Goal: Transaction & Acquisition: Purchase product/service

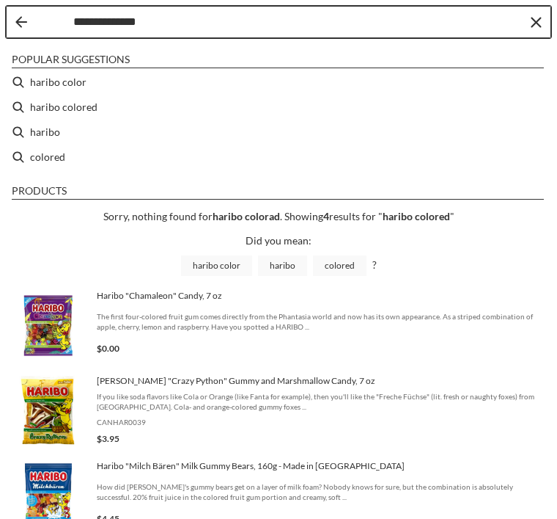
type input "**********"
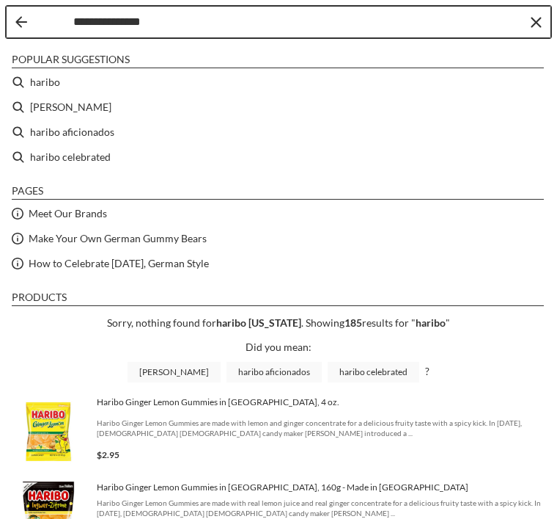
type input "******"
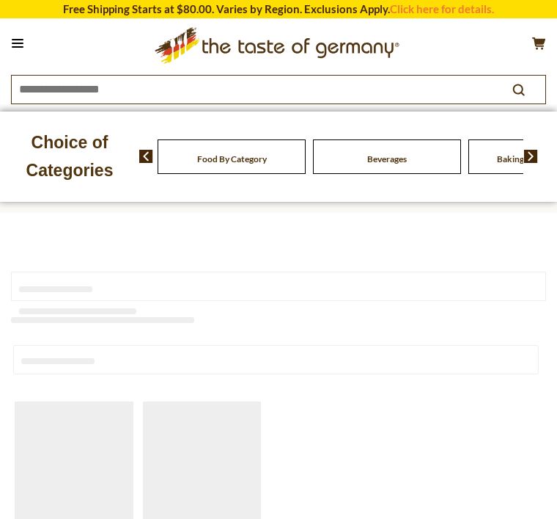
type input "******"
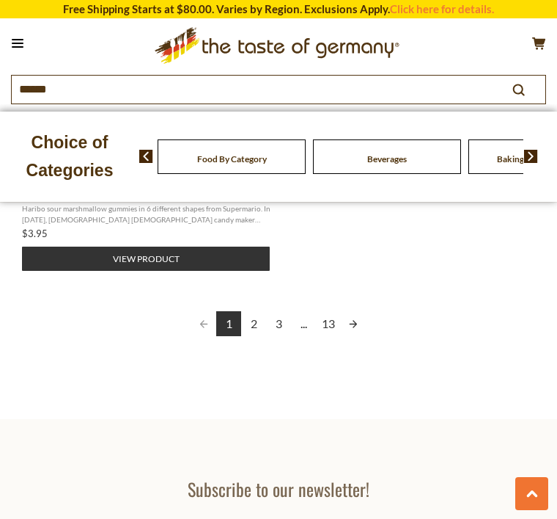
scroll to position [2032, 0]
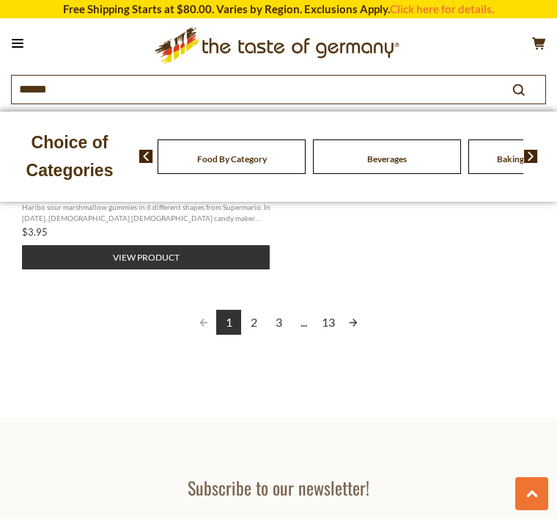
click at [251, 310] on link "2" at bounding box center [253, 322] width 25 height 25
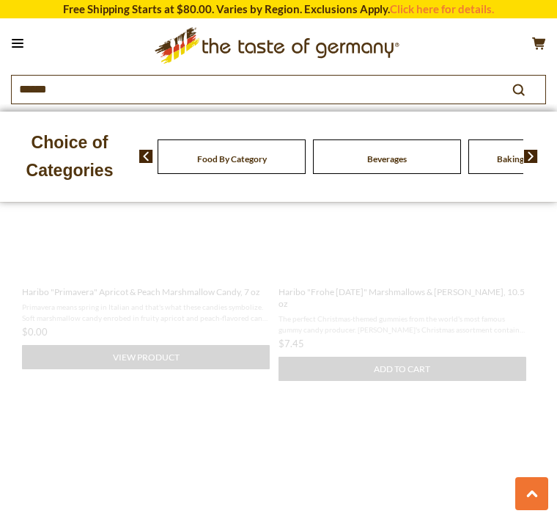
scroll to position [280, 0]
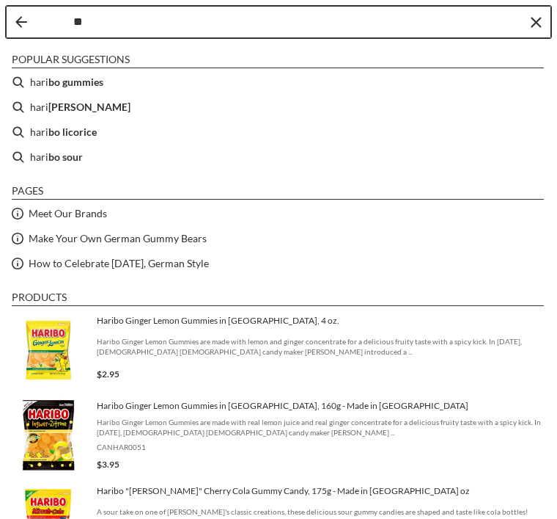
type input "*"
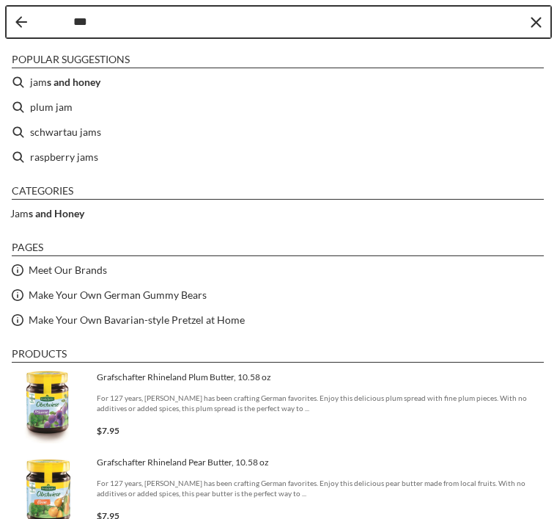
type input "****"
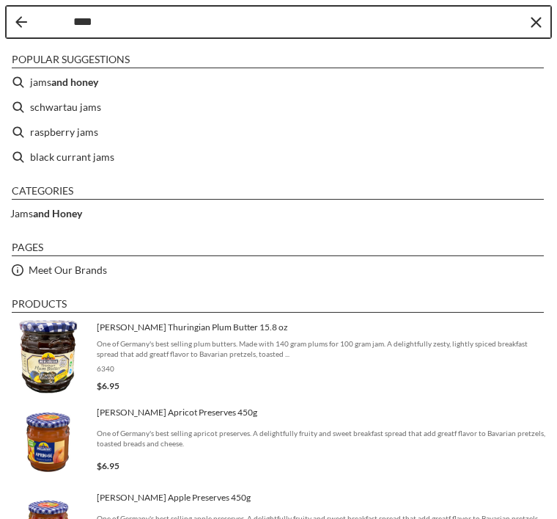
click at [88, 108] on li "schwartau jams" at bounding box center [279, 107] width 546 height 25
type input "**********"
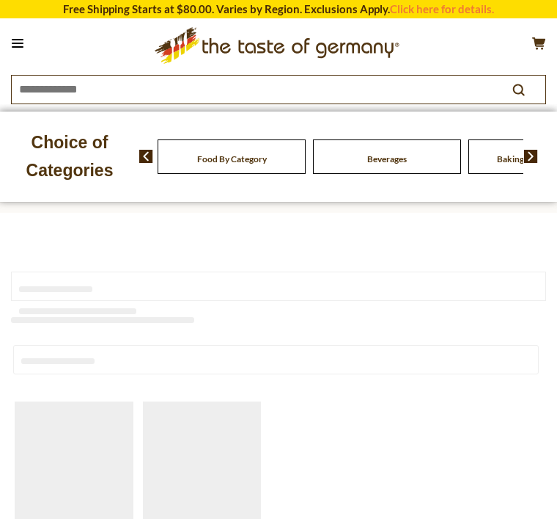
type input "**********"
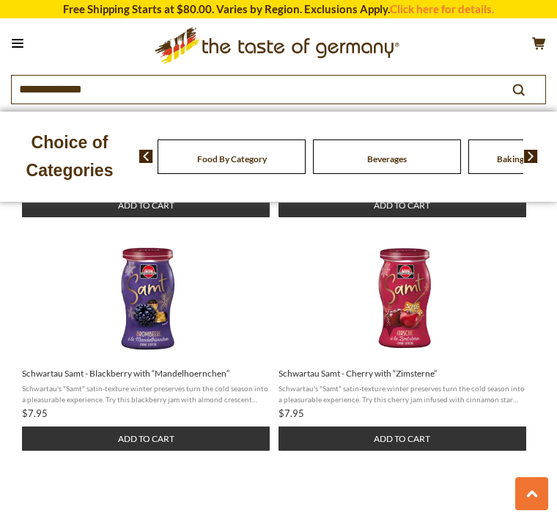
scroll to position [1088, 0]
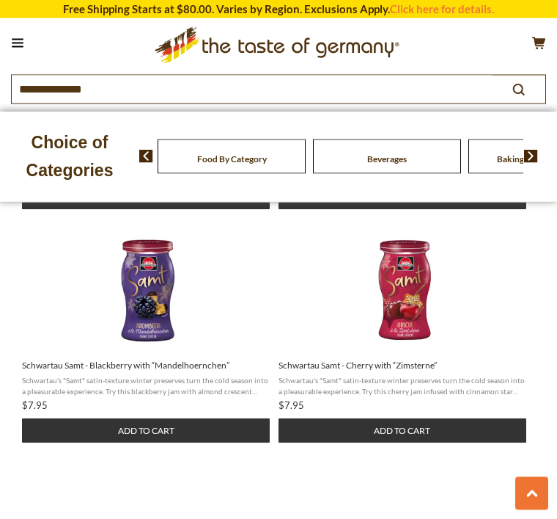
click at [153, 436] on button "Add to cart" at bounding box center [146, 431] width 248 height 24
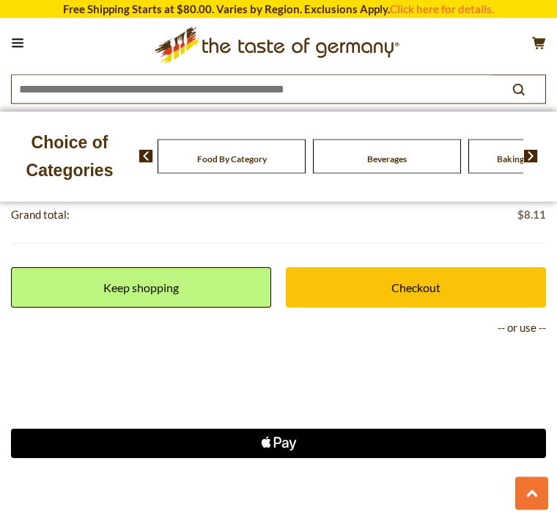
scroll to position [545, 0]
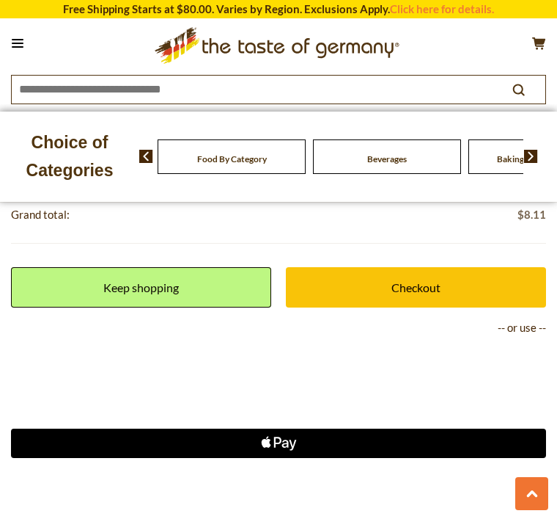
click at [165, 277] on link "Keep shopping" at bounding box center [141, 287] width 260 height 40
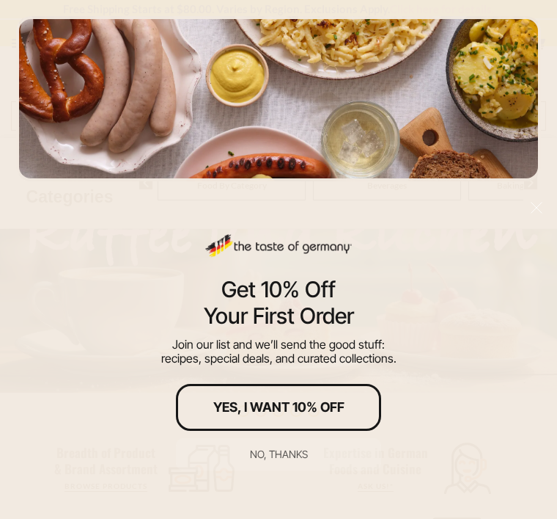
click at [296, 408] on div "Yes, I Want 10% Off" at bounding box center [278, 407] width 131 height 13
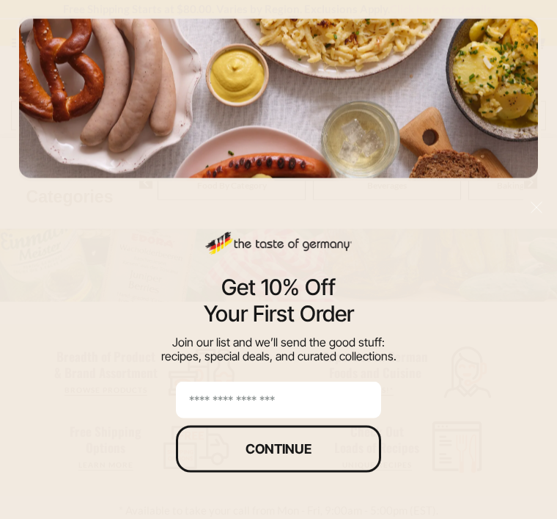
scroll to position [97, 0]
click at [255, 418] on input "email" at bounding box center [278, 399] width 205 height 37
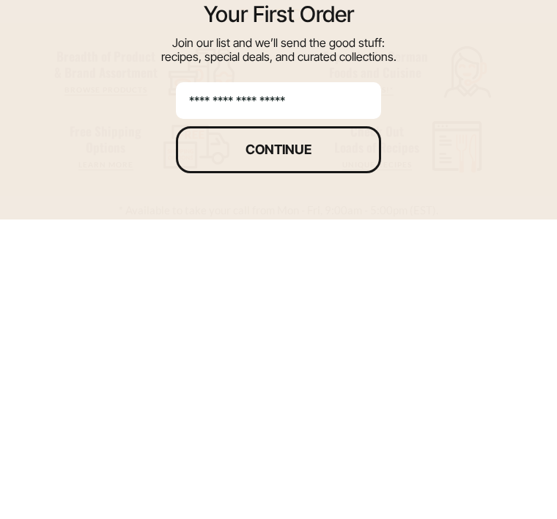
type input "**********"
click at [289, 442] on div "Continue" at bounding box center [279, 448] width 66 height 13
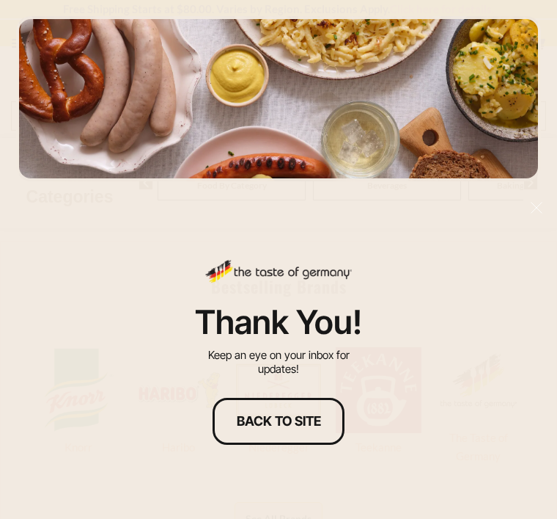
click at [292, 428] on div "Back to site" at bounding box center [279, 420] width 84 height 13
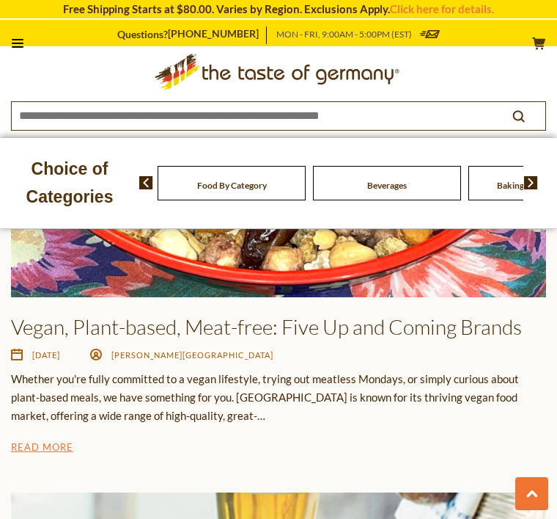
scroll to position [0, 0]
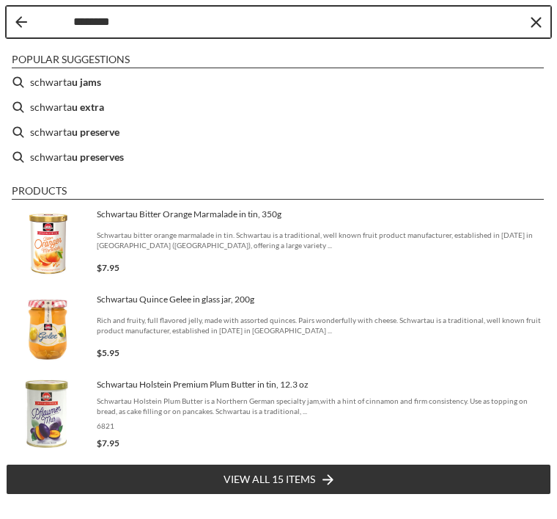
type input "*********"
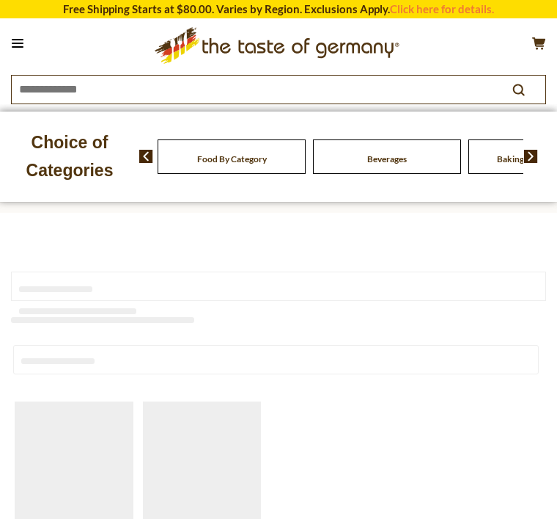
type input "*********"
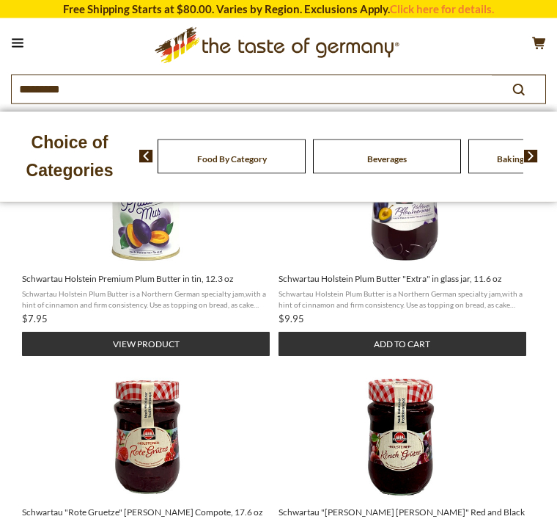
scroll to position [459, 0]
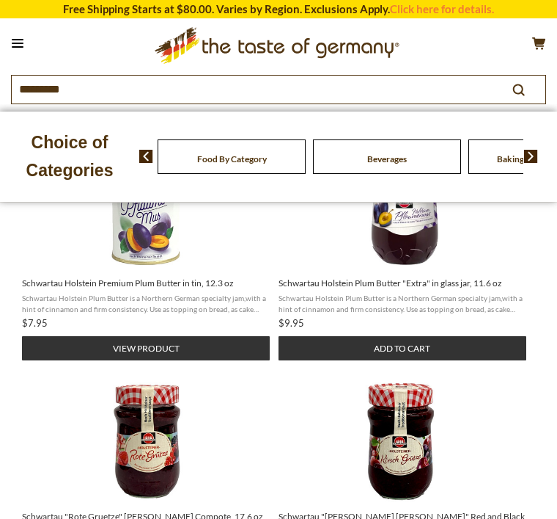
click at [152, 355] on button "View product" at bounding box center [146, 348] width 248 height 24
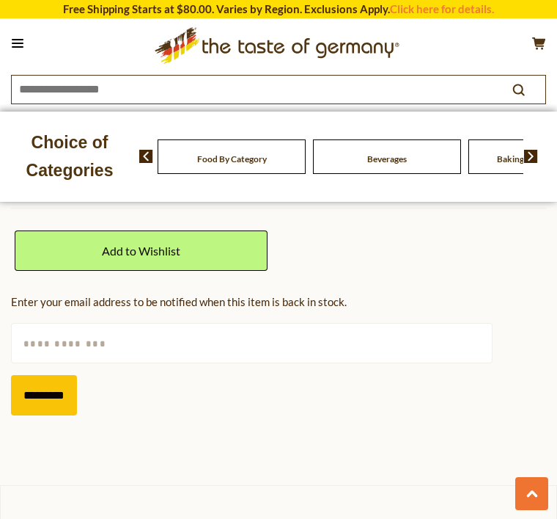
scroll to position [889, 0]
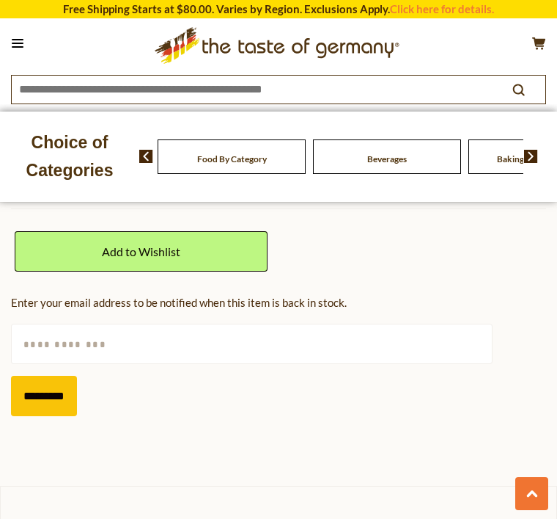
click at [162, 248] on link "Add to Wishlist" at bounding box center [141, 251] width 253 height 40
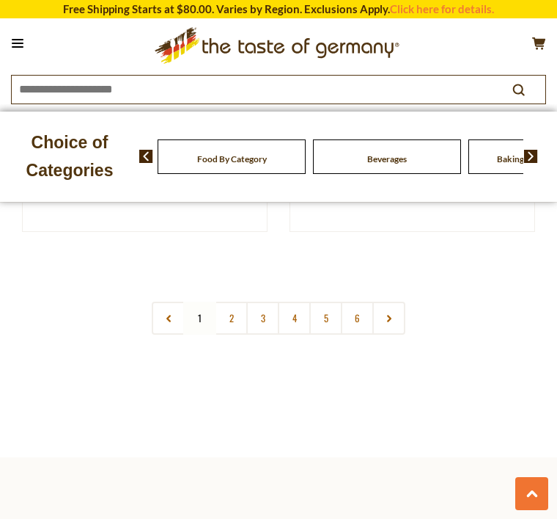
scroll to position [6419, 0]
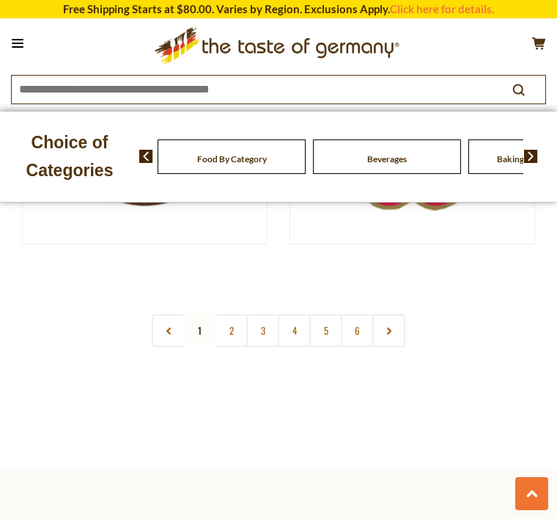
click at [229, 325] on link "2" at bounding box center [231, 330] width 33 height 33
click at [264, 333] on link "3" at bounding box center [262, 331] width 33 height 33
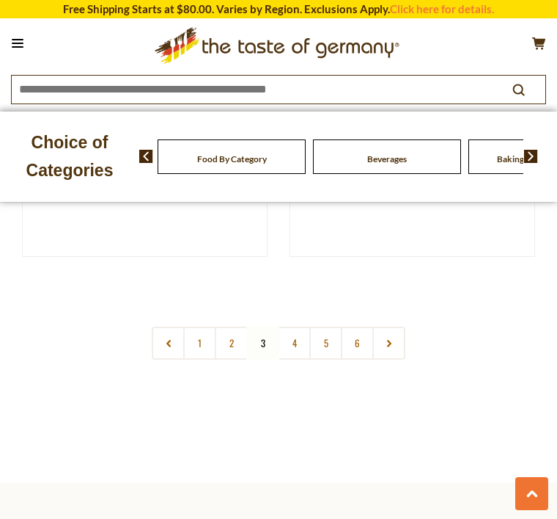
scroll to position [6411, 0]
click at [306, 333] on link "4" at bounding box center [294, 338] width 33 height 33
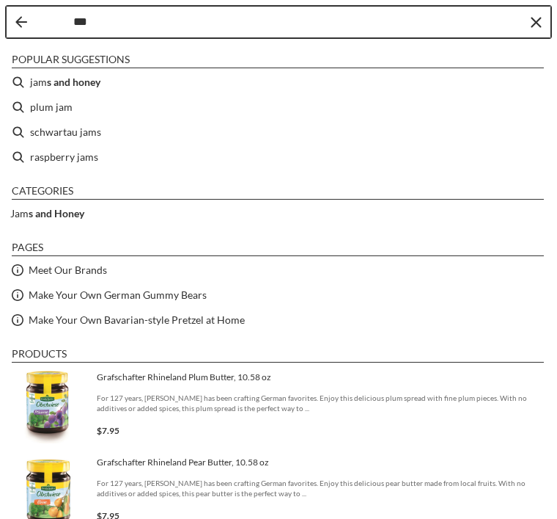
type input "****"
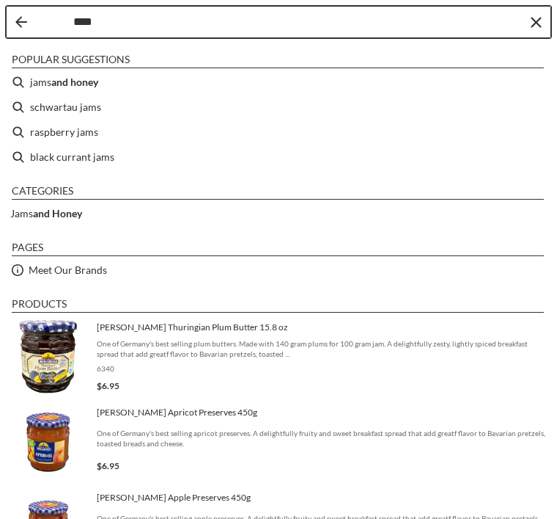
click at [92, 131] on li "raspberry jams" at bounding box center [279, 132] width 546 height 25
type input "**********"
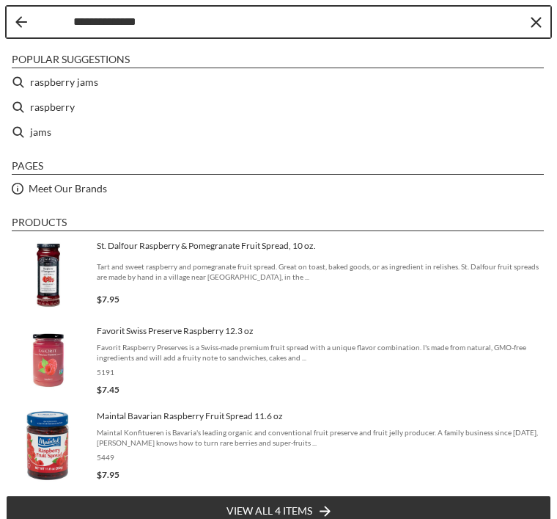
click at [43, 136] on li "jams" at bounding box center [279, 132] width 546 height 25
type input "****"
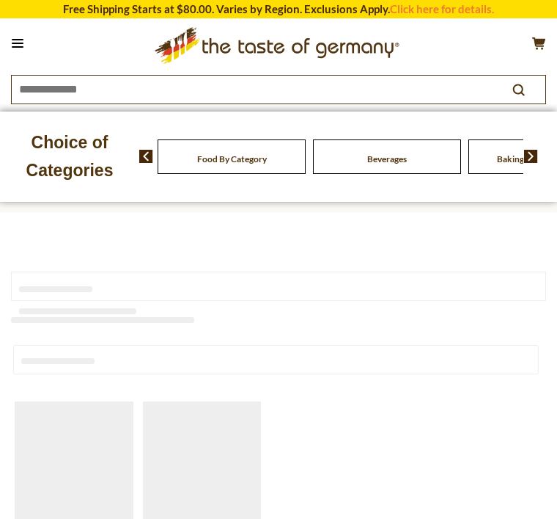
type input "****"
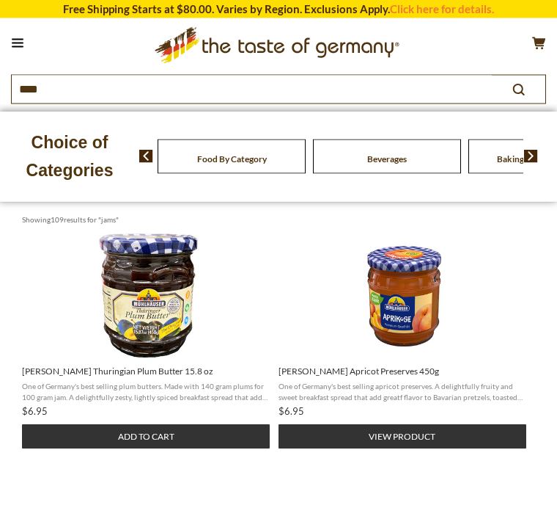
scroll to position [138, 0]
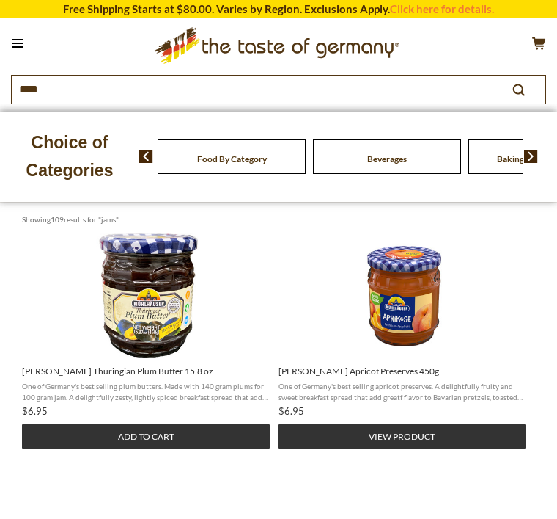
click at [158, 442] on button "Add to cart" at bounding box center [146, 436] width 248 height 24
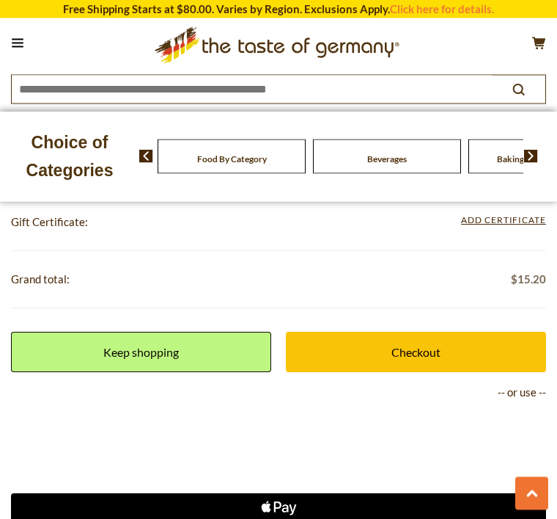
scroll to position [690, 0]
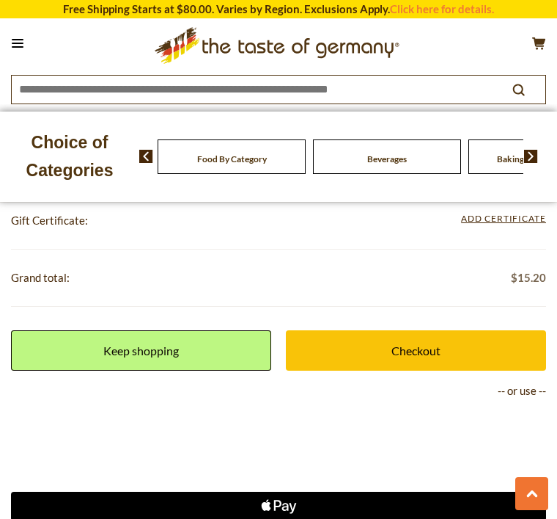
click at [184, 352] on link "Keep shopping" at bounding box center [141, 350] width 260 height 40
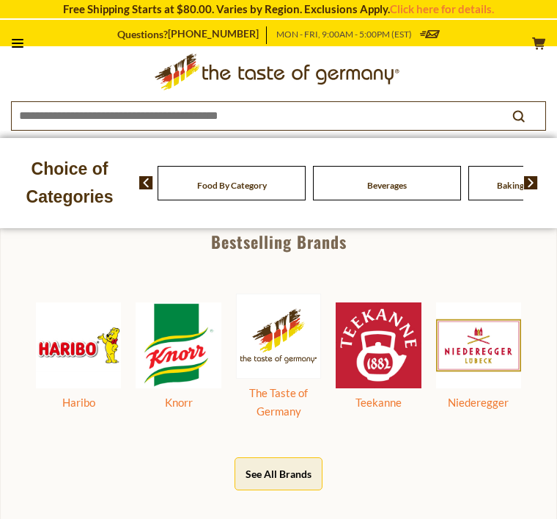
scroll to position [440, 0]
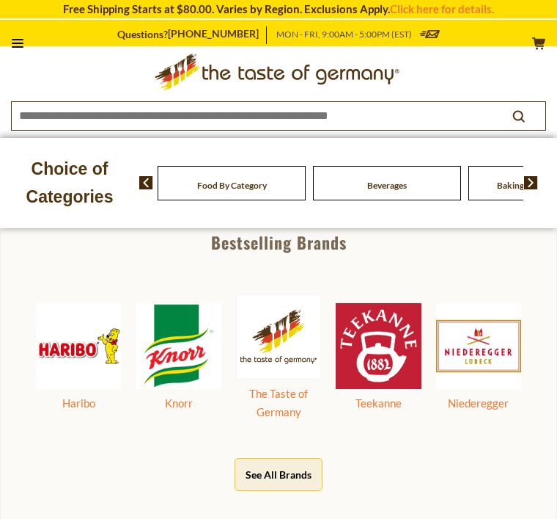
click at [79, 397] on div "Haribo" at bounding box center [78, 403] width 85 height 18
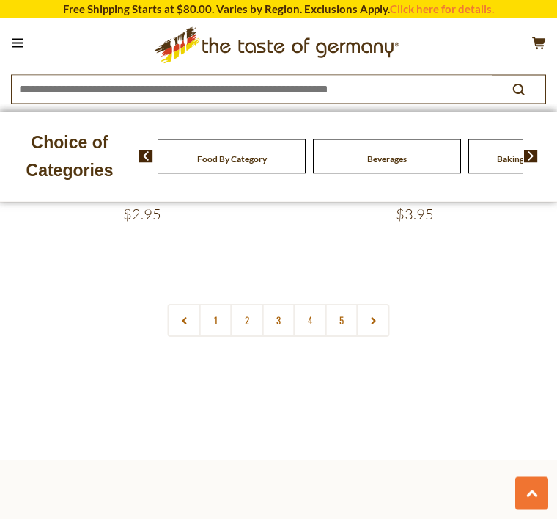
scroll to position [7122, 0]
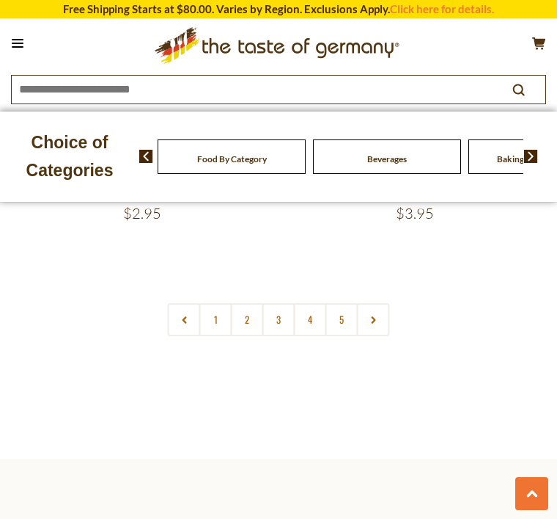
click at [247, 303] on link "2" at bounding box center [247, 319] width 33 height 33
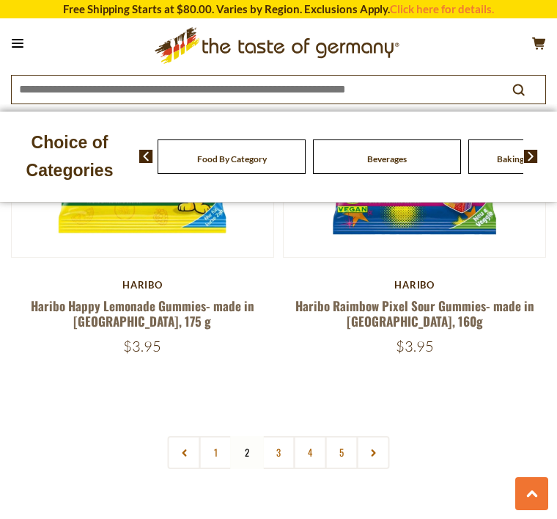
scroll to position [7058, 0]
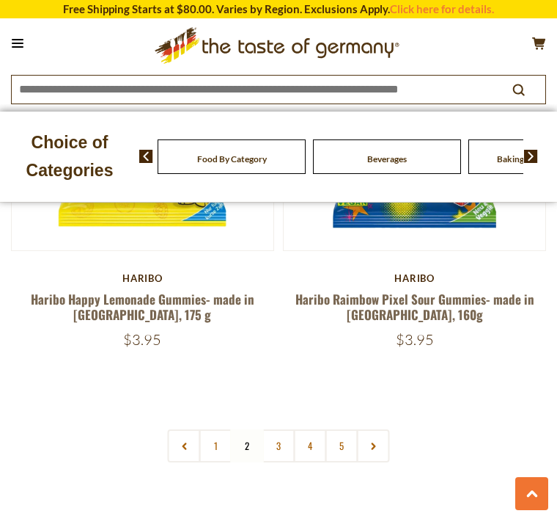
click at [281, 429] on link "3" at bounding box center [279, 445] width 33 height 33
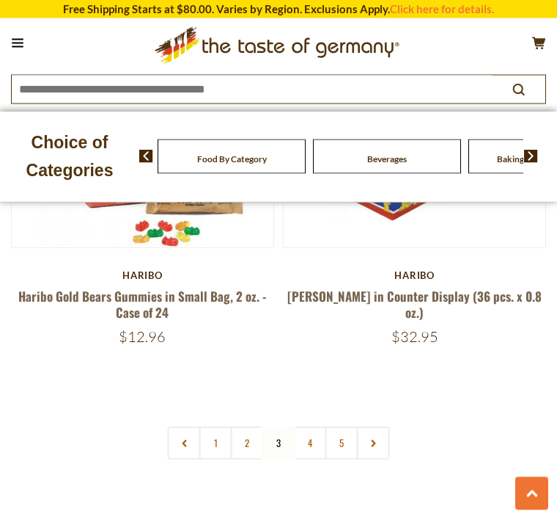
scroll to position [7249, 0]
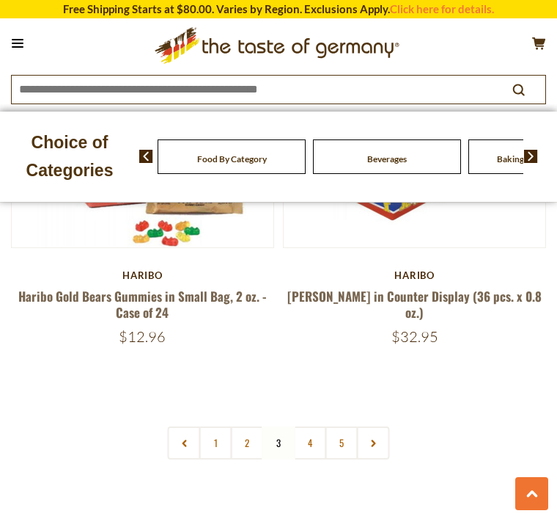
click at [325, 426] on link "4" at bounding box center [310, 442] width 33 height 33
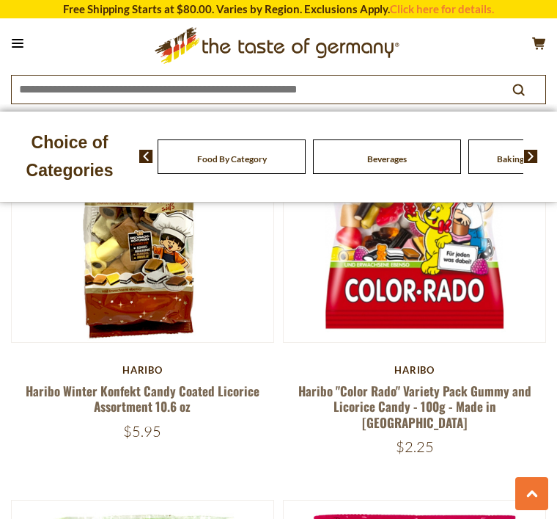
scroll to position [3338, 0]
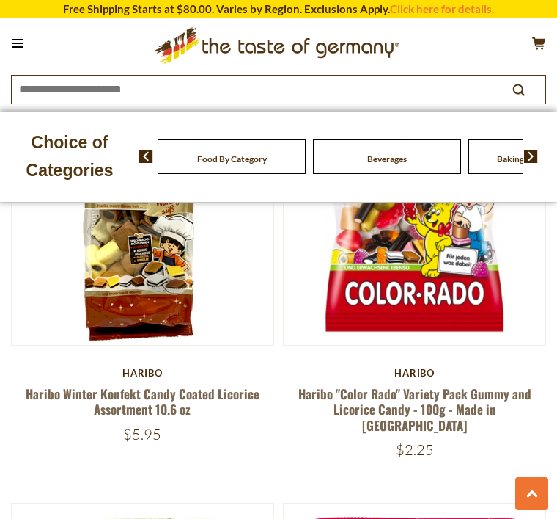
click at [431, 384] on link "Haribo "Color Rado" Variety Pack Gummy and Licorice Candy - 100g - Made in Germ…" at bounding box center [415, 409] width 233 height 50
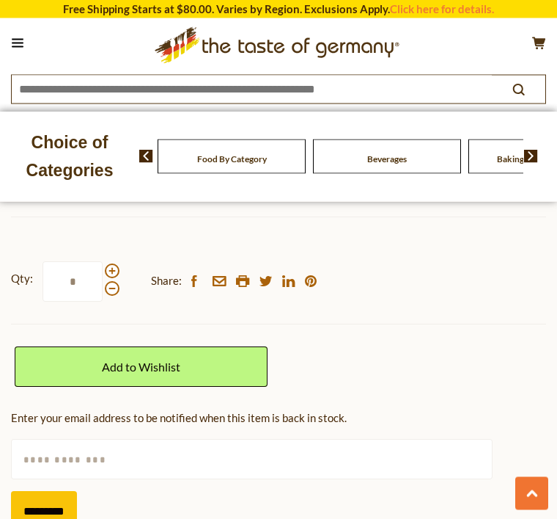
scroll to position [840, 0]
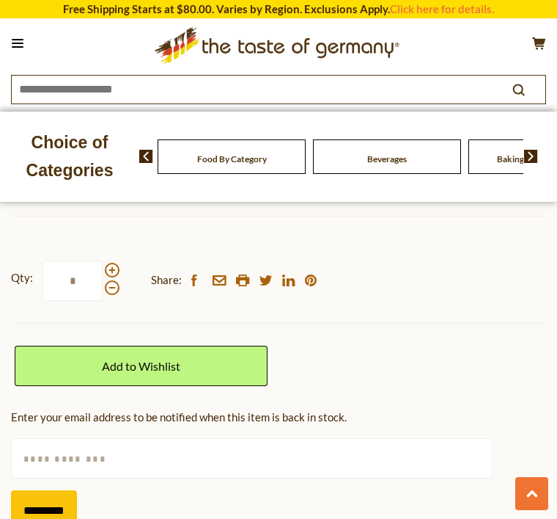
click at [178, 346] on link "Add to Wishlist" at bounding box center [141, 366] width 253 height 40
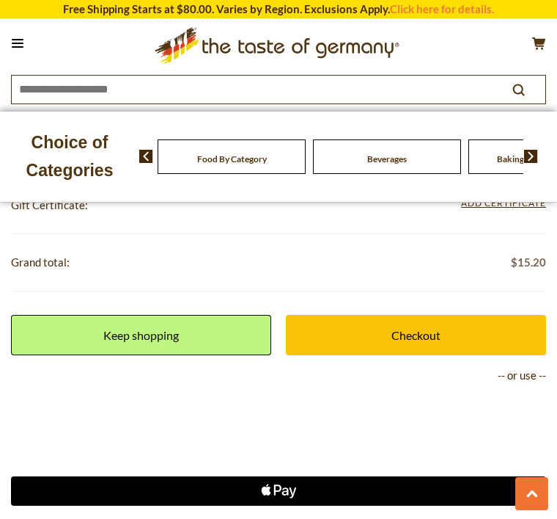
scroll to position [706, 0]
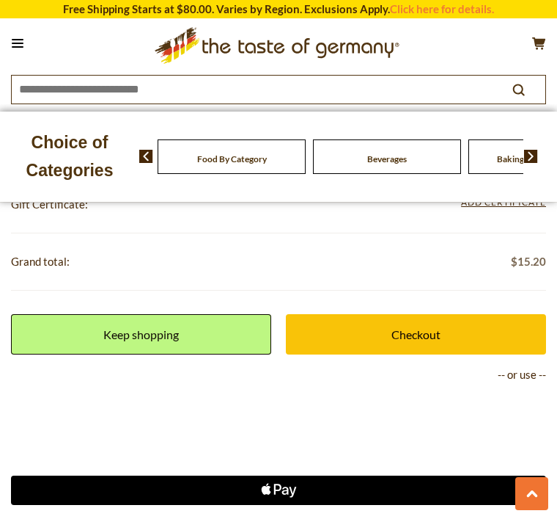
click at [178, 331] on link "Keep shopping" at bounding box center [141, 334] width 260 height 40
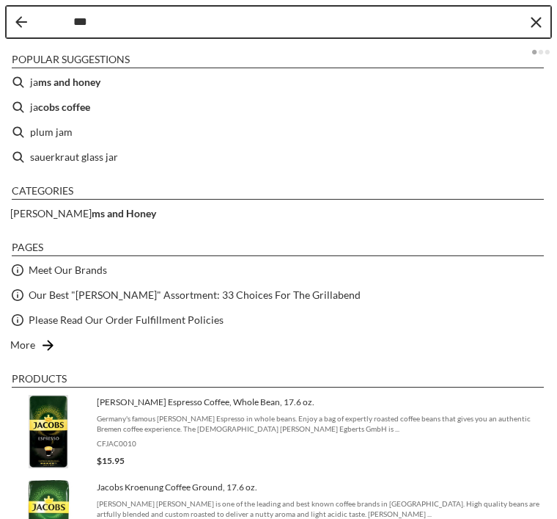
type input "****"
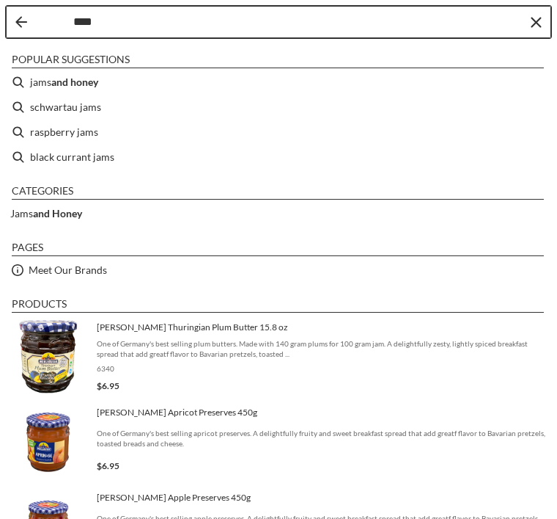
click at [106, 156] on li "black currant jams" at bounding box center [279, 157] width 546 height 25
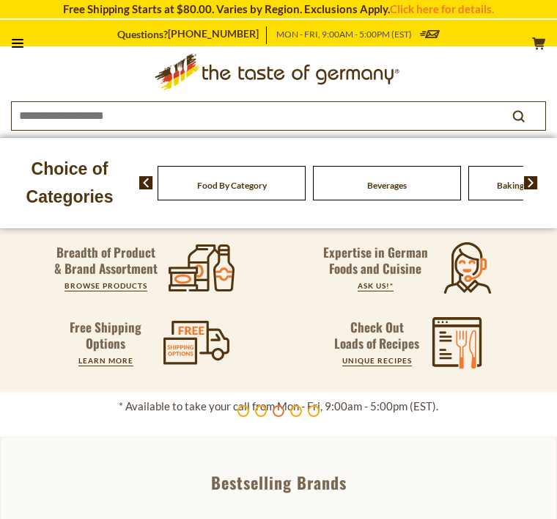
type input "**********"
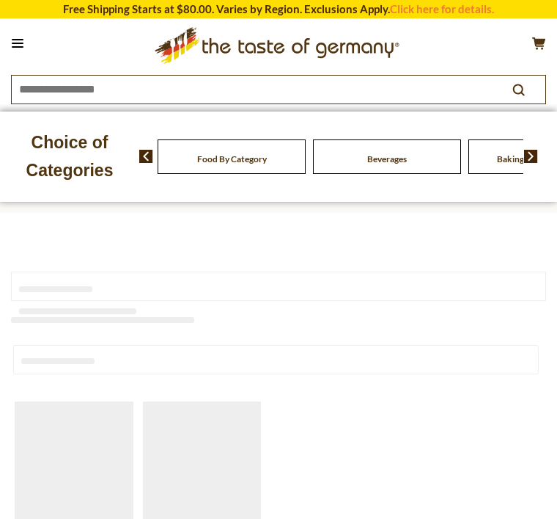
type input "**********"
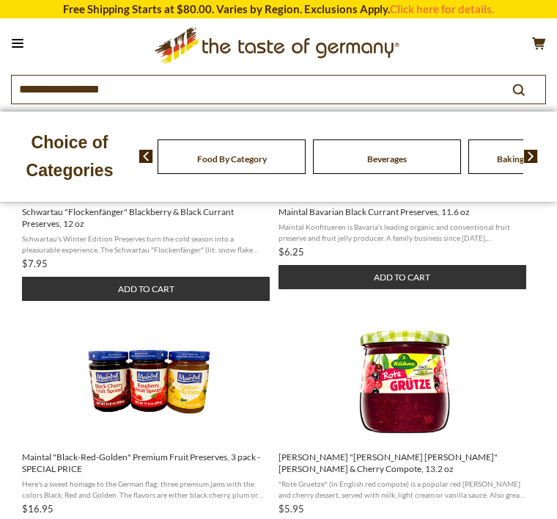
scroll to position [290, 0]
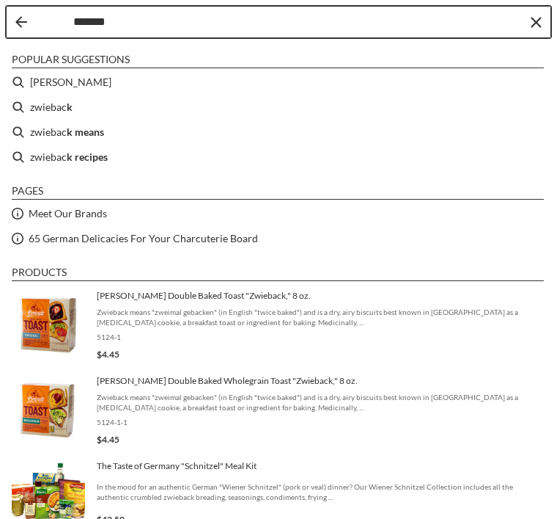
type input "********"
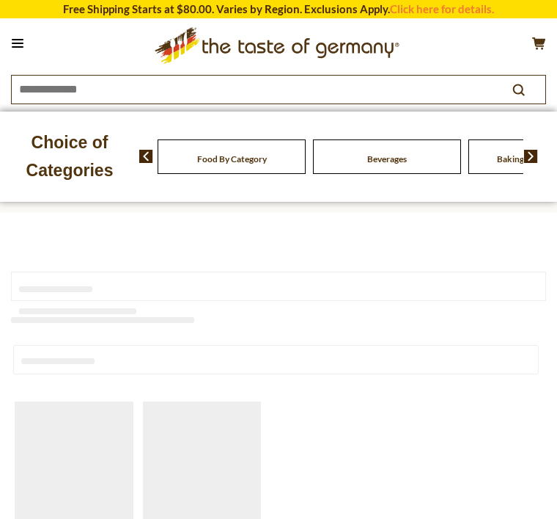
type input "********"
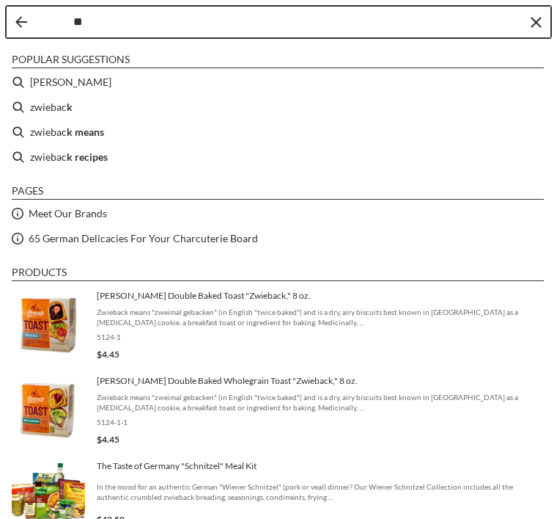
type input "*"
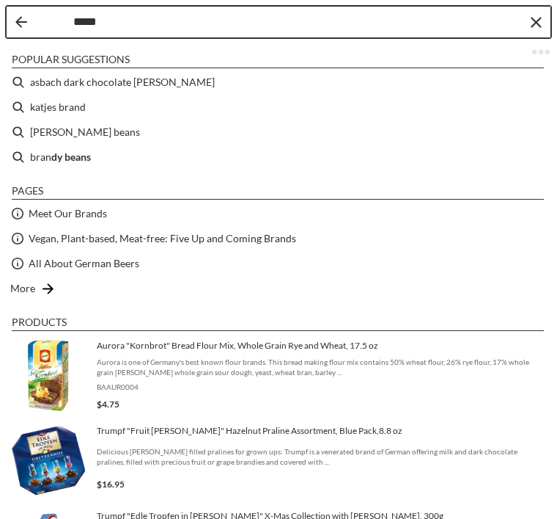
type input "******"
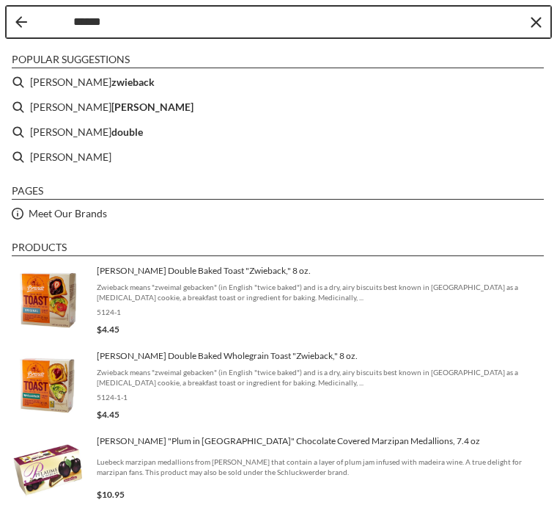
click at [111, 87] on b "zwieback" at bounding box center [132, 81] width 43 height 17
type input "**********"
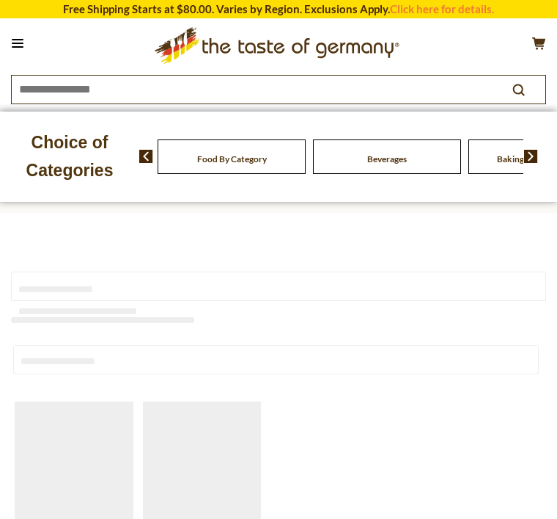
type input "**********"
type input "********"
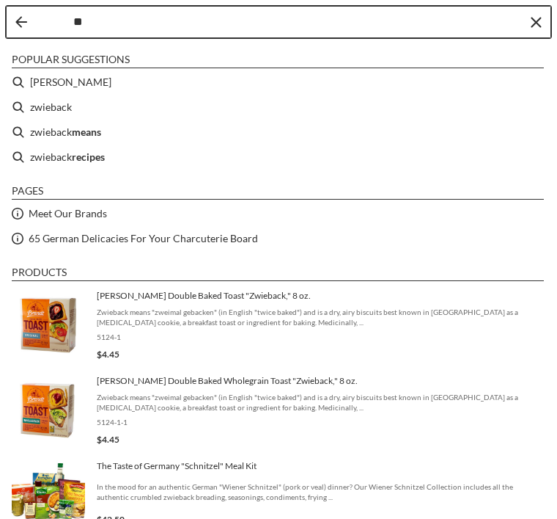
type input "*"
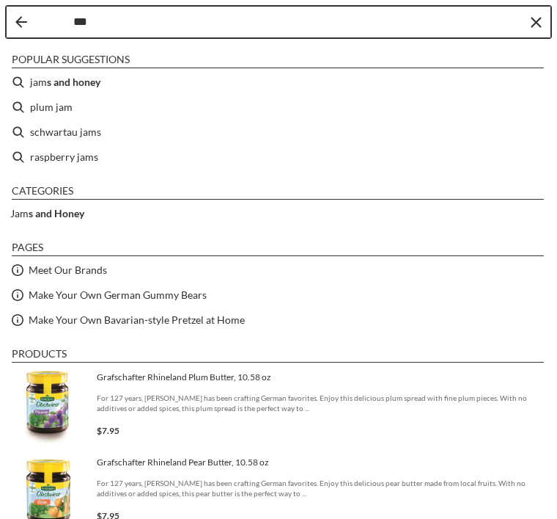
type input "****"
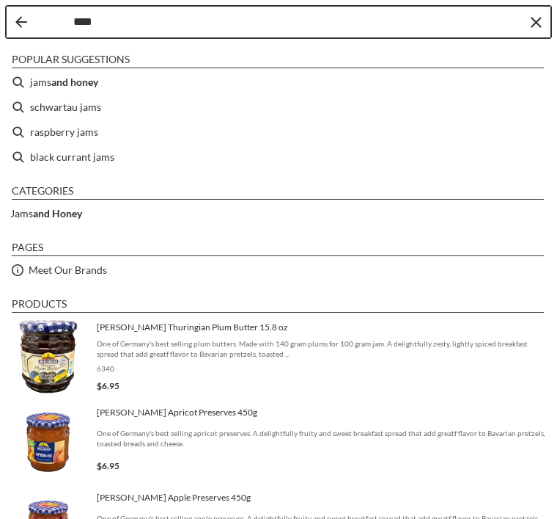
click at [89, 81] on b "and honey" at bounding box center [74, 81] width 47 height 17
type input "**********"
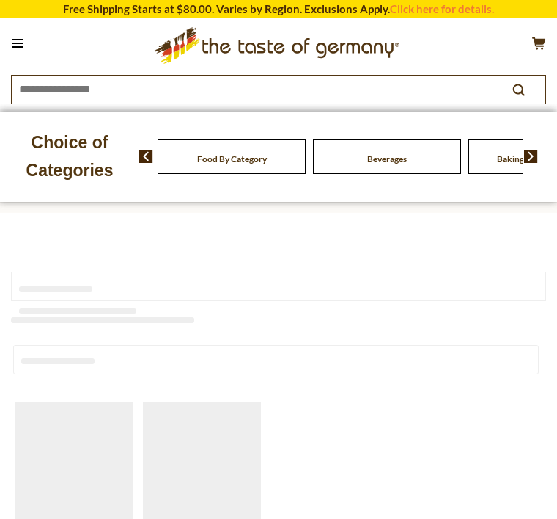
type input "**********"
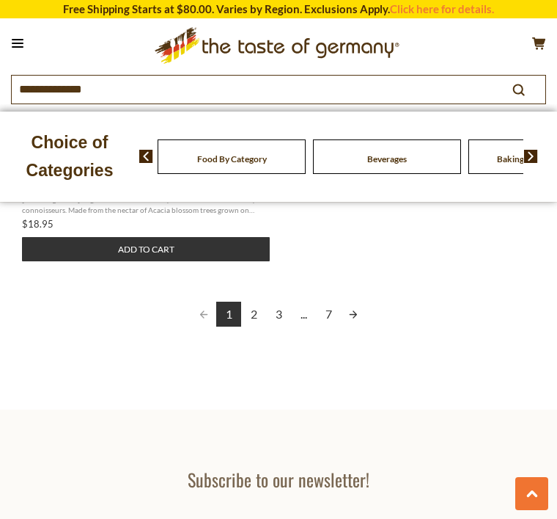
scroll to position [1973, 0]
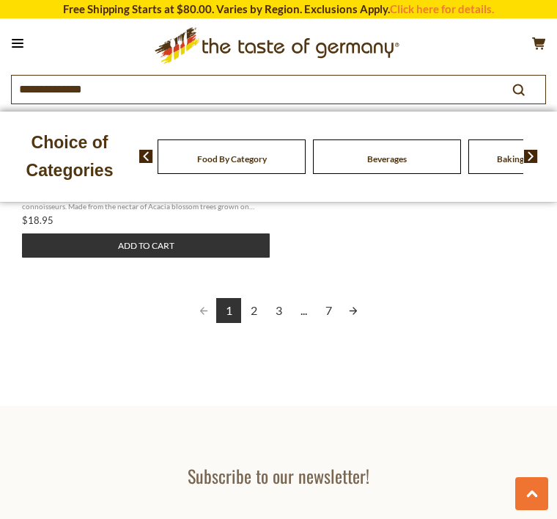
click at [263, 307] on link "2" at bounding box center [253, 310] width 25 height 25
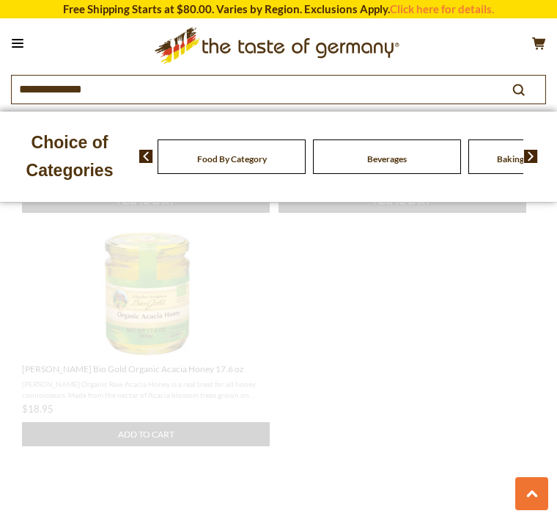
scroll to position [1002, 0]
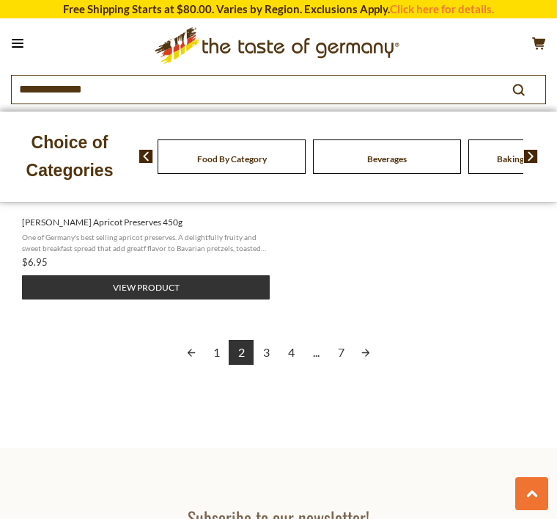
scroll to position [1964, 0]
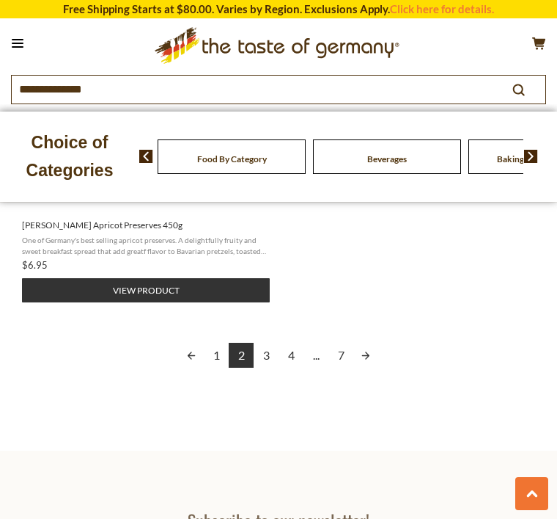
click at [267, 357] on link "3" at bounding box center [266, 355] width 25 height 25
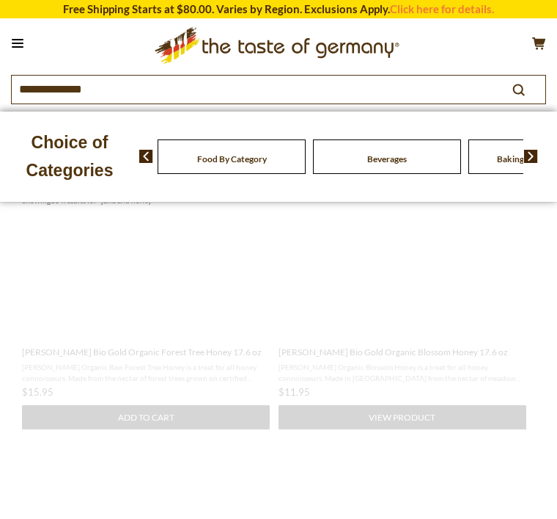
scroll to position [1, 0]
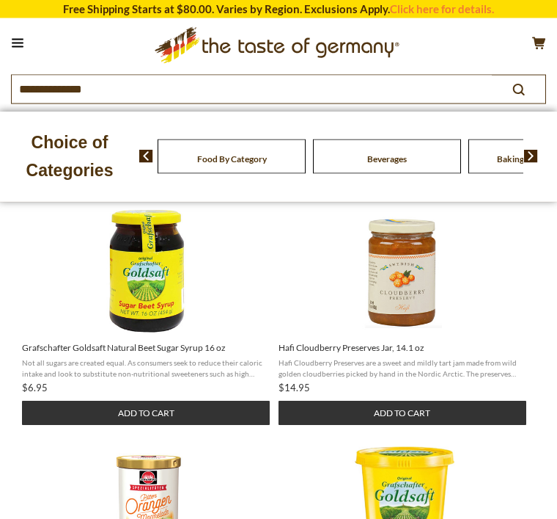
scroll to position [406, 0]
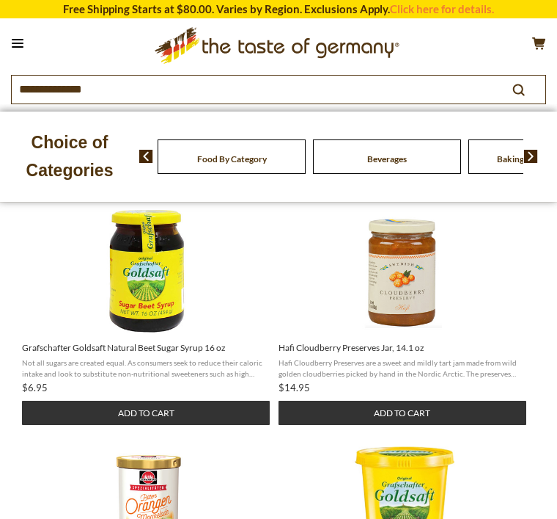
click at [162, 414] on button "Add to cart" at bounding box center [146, 413] width 248 height 24
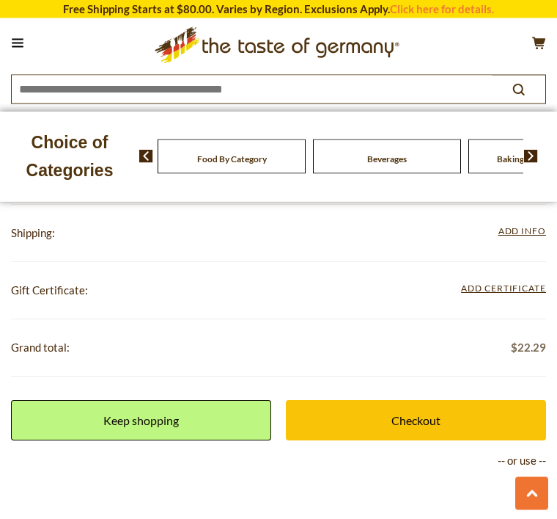
scroll to position [827, 0]
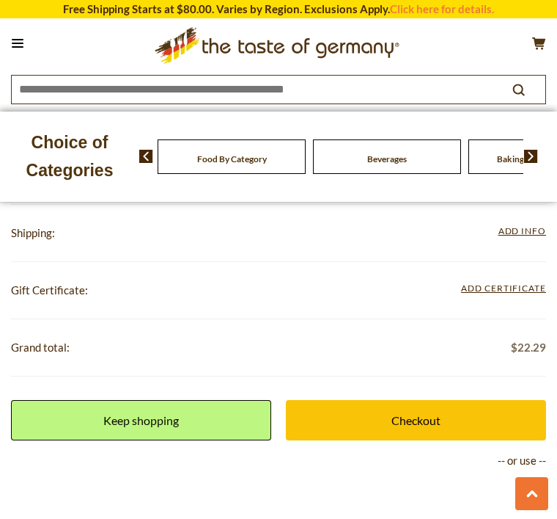
click at [168, 415] on link "Keep shopping" at bounding box center [141, 420] width 260 height 40
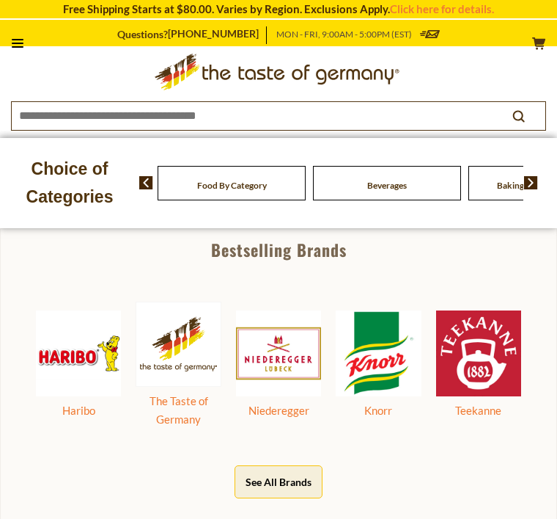
scroll to position [450, 0]
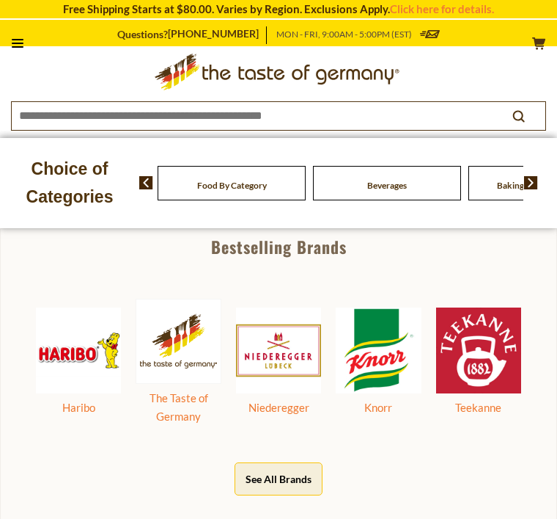
click at [383, 355] on img at bounding box center [378, 349] width 85 height 85
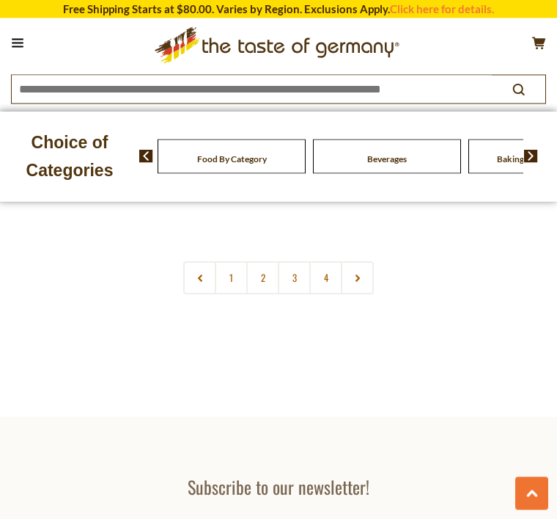
scroll to position [7211, 0]
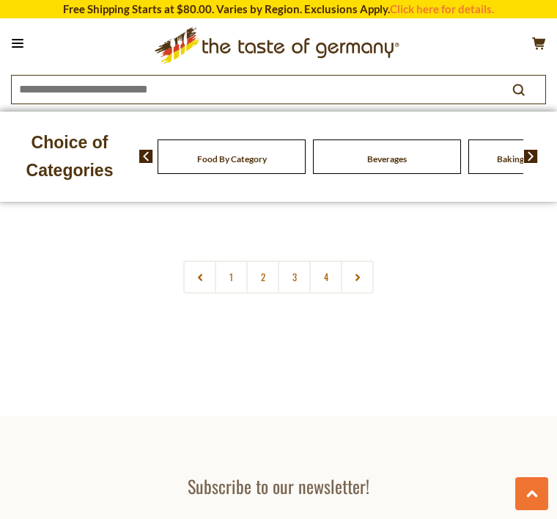
click at [331, 260] on link "4" at bounding box center [326, 276] width 33 height 33
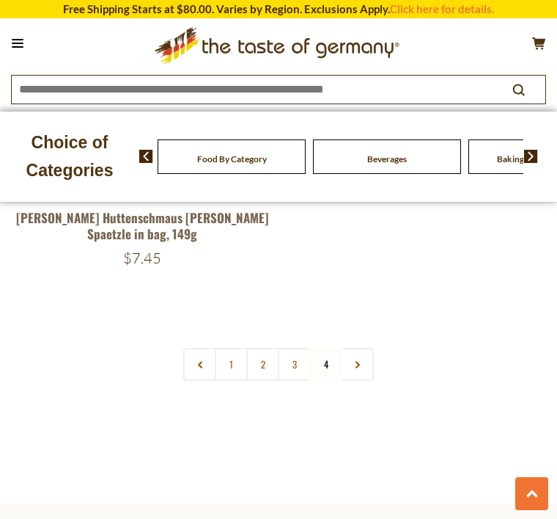
scroll to position [4712, 0]
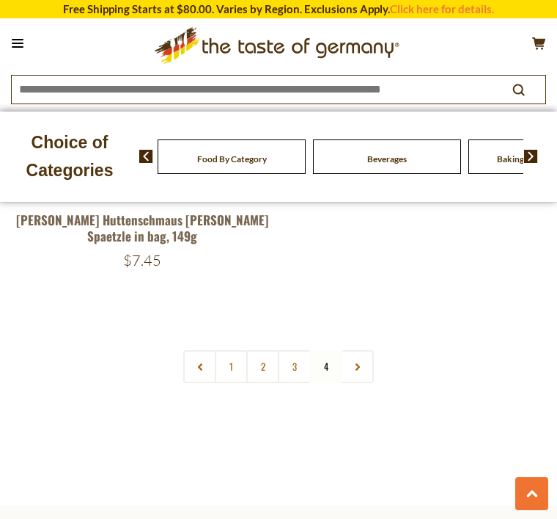
click at [365, 350] on link at bounding box center [357, 366] width 33 height 33
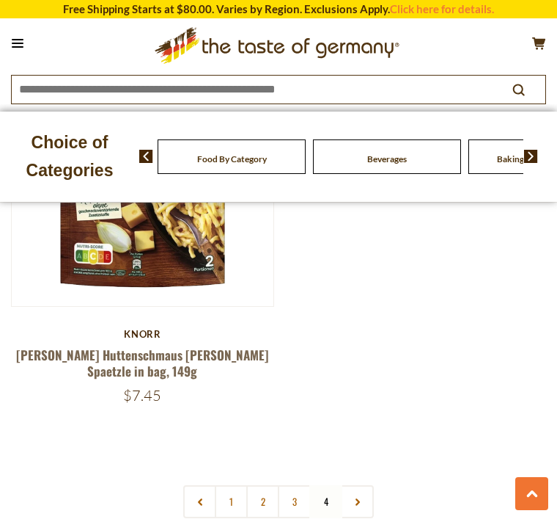
scroll to position [4583, 0]
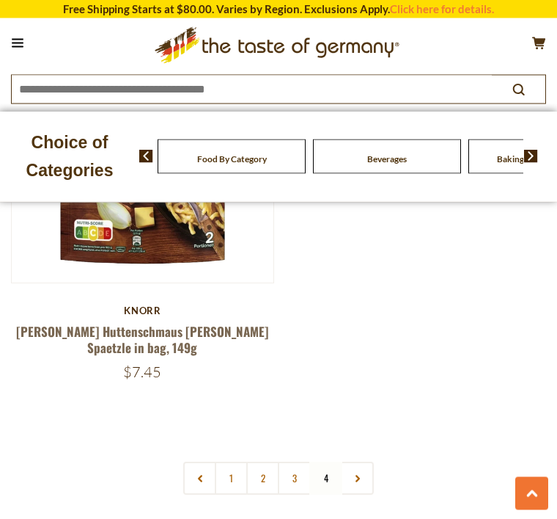
scroll to position [4577, 0]
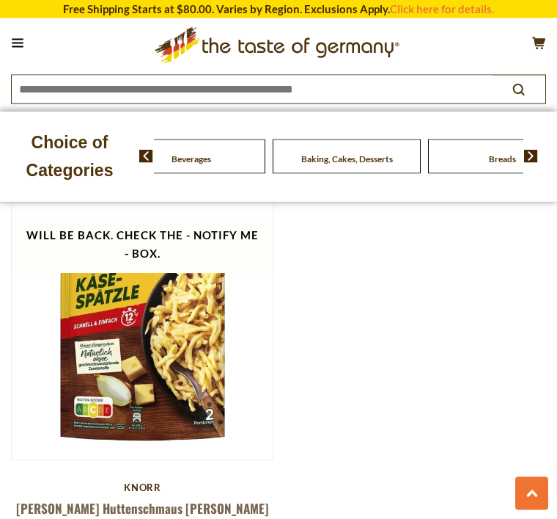
scroll to position [4424, 0]
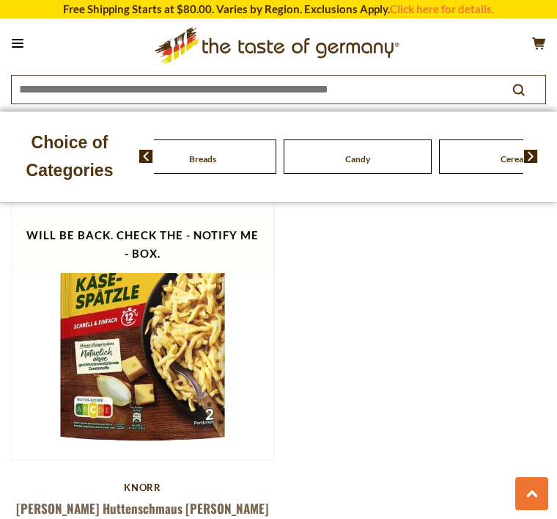
click at [216, 157] on span "Breads" at bounding box center [202, 158] width 27 height 11
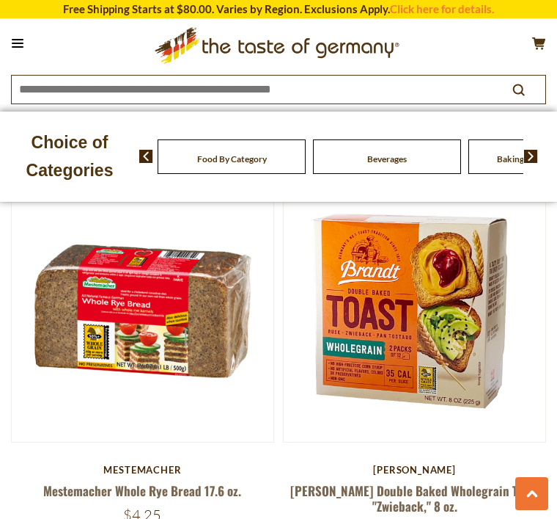
scroll to position [6919, 0]
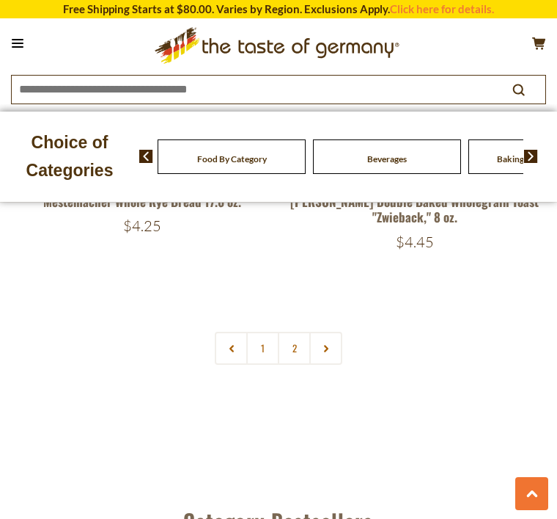
click at [300, 332] on link "2" at bounding box center [294, 348] width 33 height 33
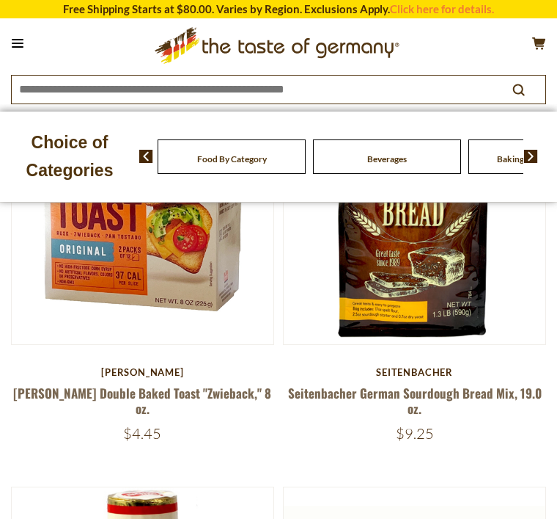
scroll to position [246, 0]
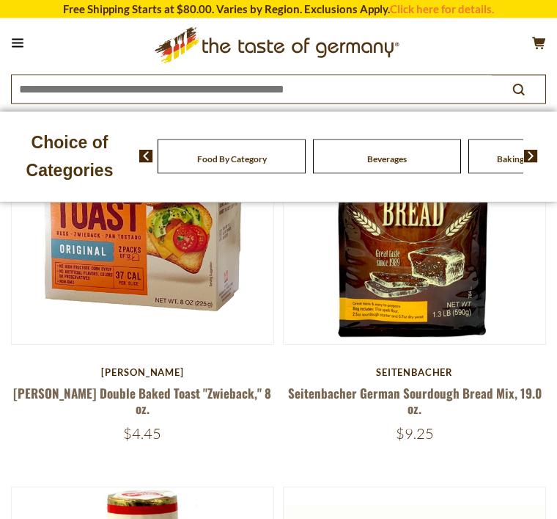
click at [131, 262] on img at bounding box center [143, 214] width 262 height 262
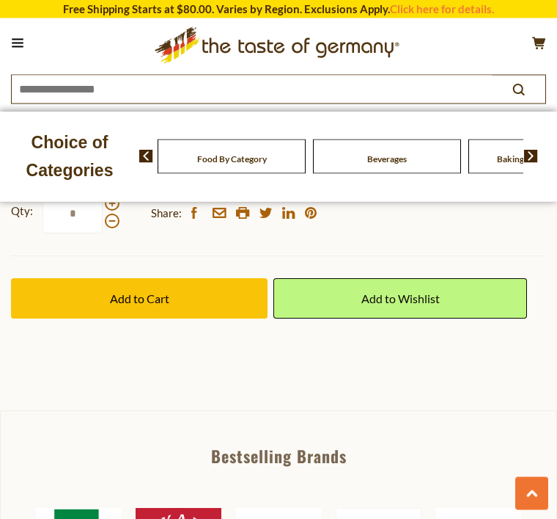
scroll to position [825, 0]
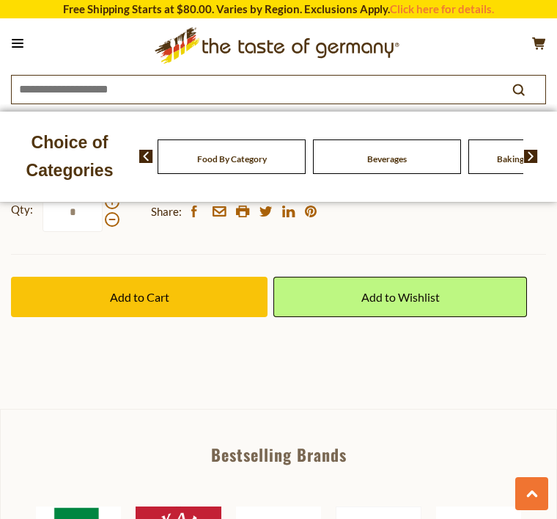
click at [172, 299] on button "Add to Cart" at bounding box center [139, 297] width 257 height 40
click at [401, 291] on link "Add to Wishlist" at bounding box center [400, 297] width 253 height 40
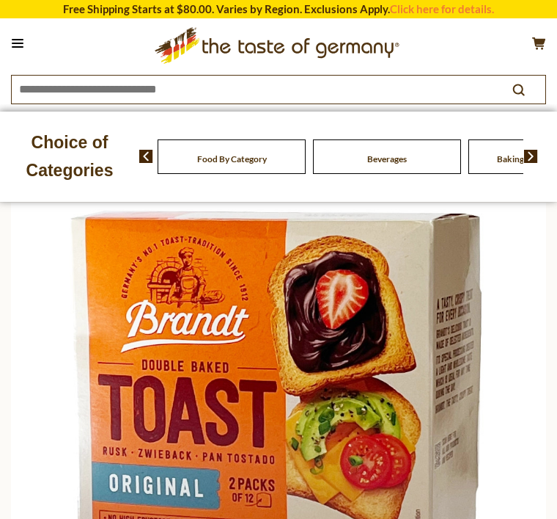
scroll to position [0, 0]
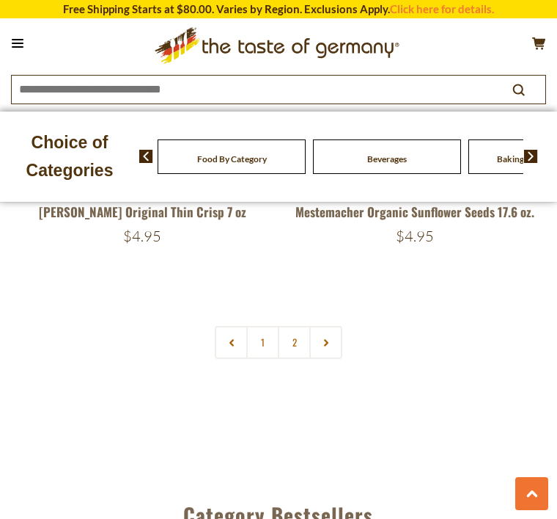
scroll to position [4035, 0]
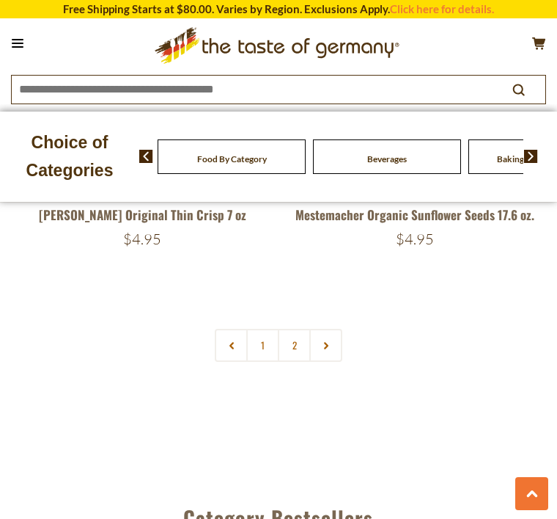
click at [328, 342] on use at bounding box center [326, 345] width 4 height 7
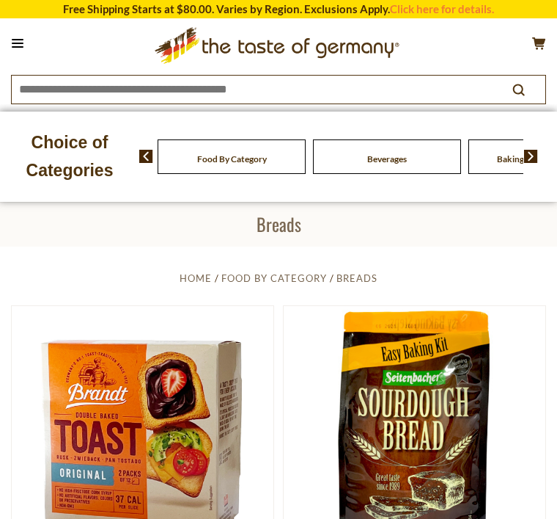
scroll to position [25, 0]
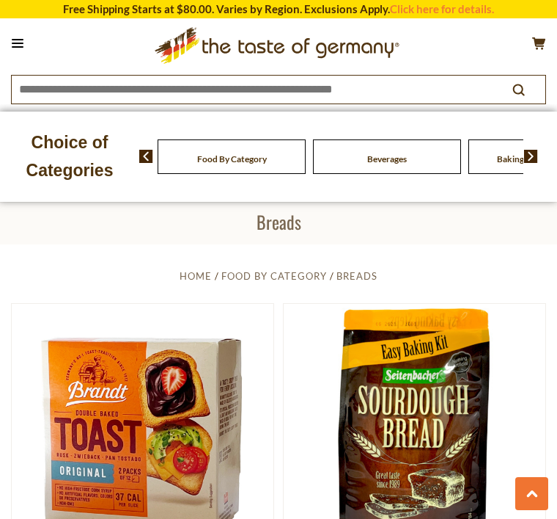
scroll to position [4082, 0]
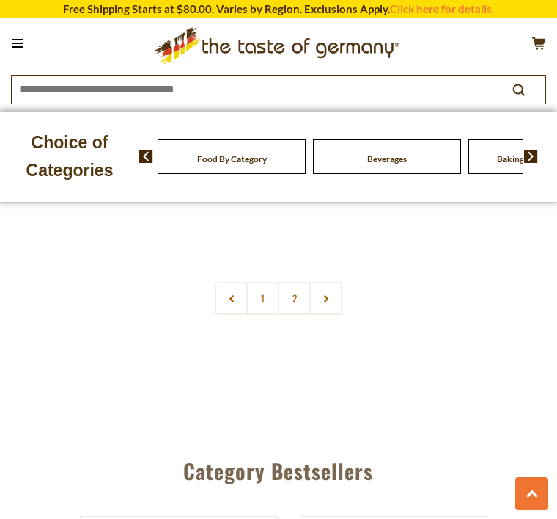
click at [497, 157] on span "Baking, Cakes, Desserts" at bounding box center [543, 158] width 92 height 11
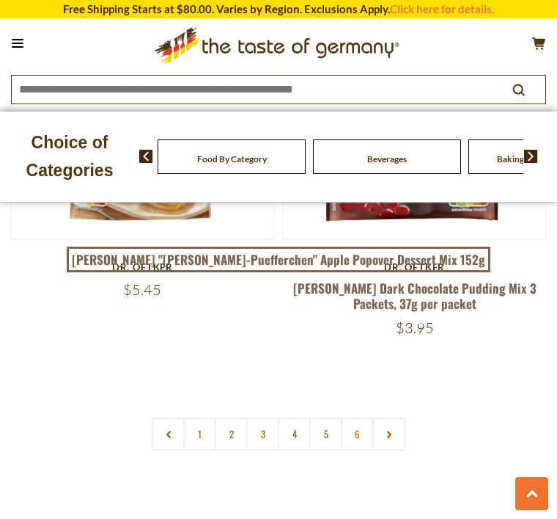
scroll to position [7185, 0]
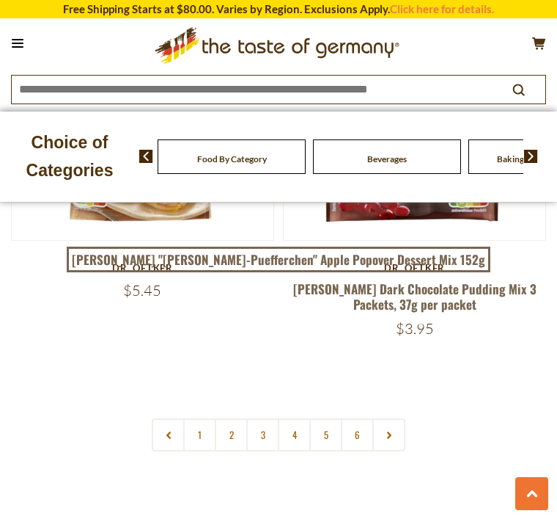
click at [233, 418] on link "2" at bounding box center [231, 434] width 33 height 33
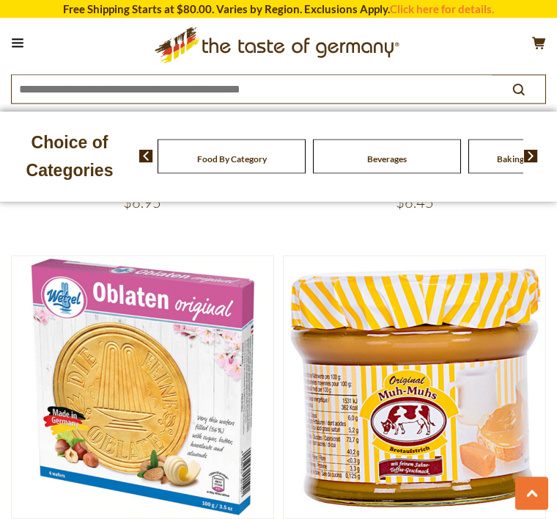
scroll to position [6935, 0]
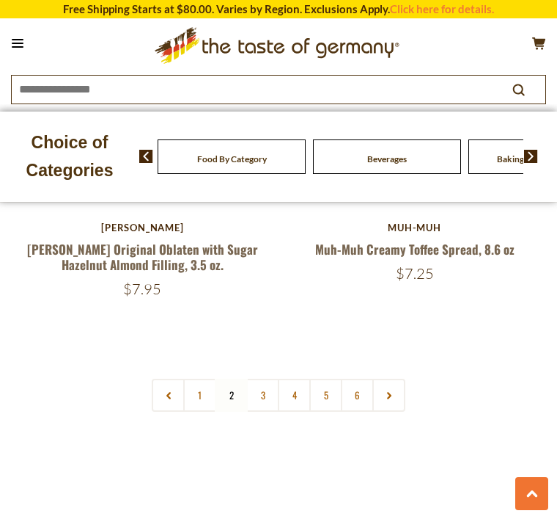
click at [267, 379] on link "3" at bounding box center [262, 395] width 33 height 33
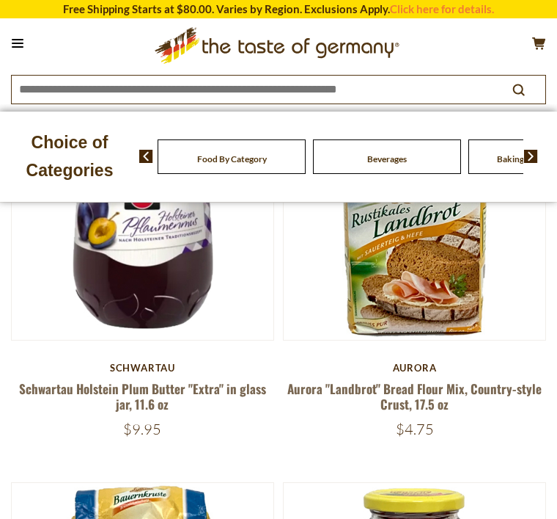
scroll to position [250, 0]
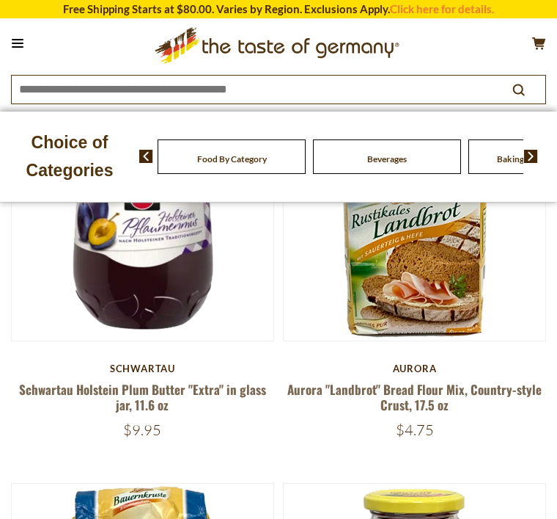
click at [148, 296] on img at bounding box center [143, 209] width 262 height 262
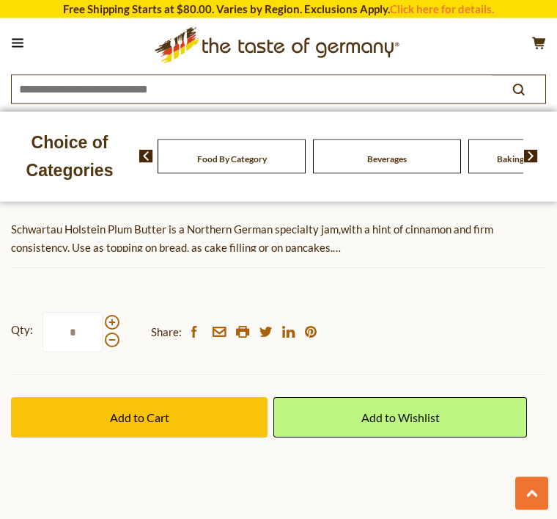
scroll to position [748, 0]
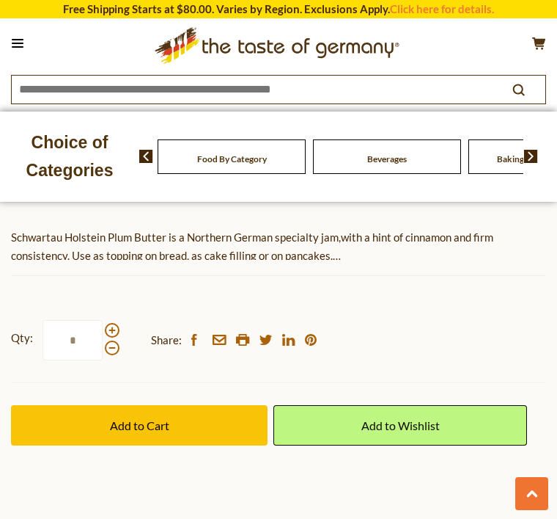
click at [164, 419] on span "Add to Cart" at bounding box center [139, 425] width 59 height 14
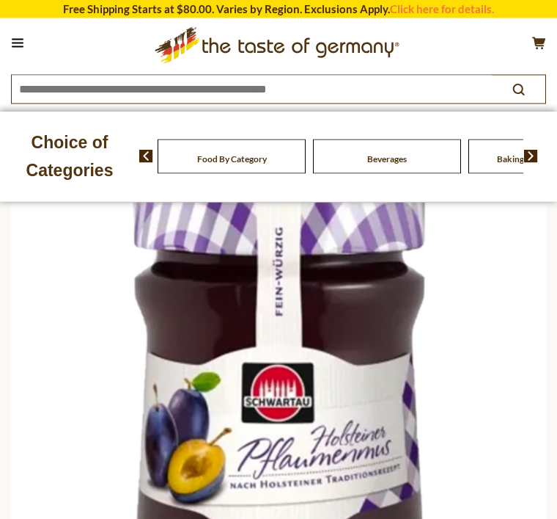
scroll to position [0, 0]
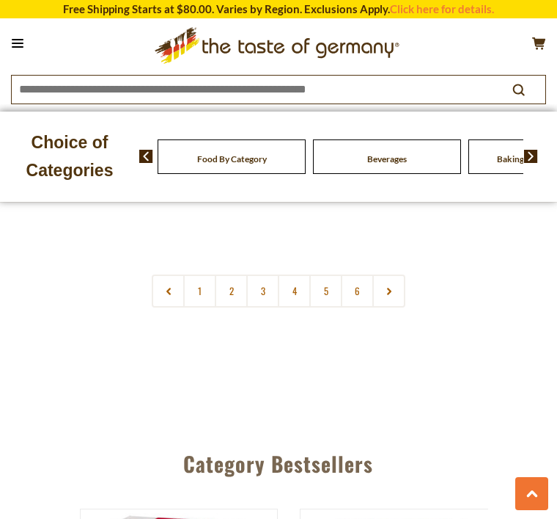
scroll to position [7359, 0]
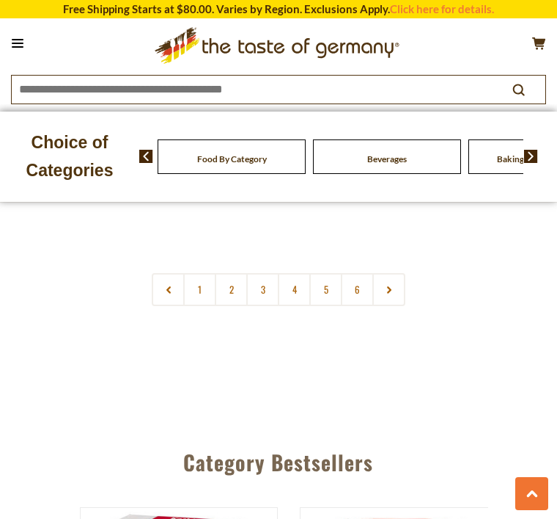
click at [234, 273] on link "2" at bounding box center [231, 289] width 33 height 33
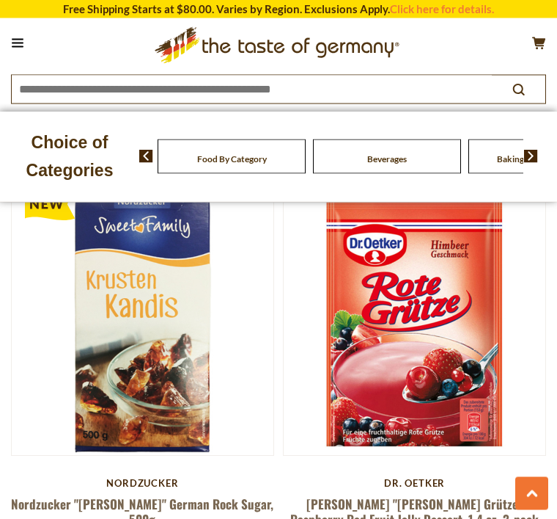
scroll to position [4571, 0]
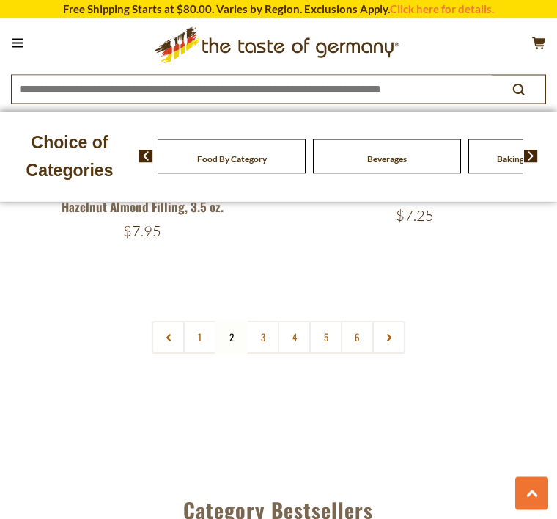
click at [269, 321] on link "3" at bounding box center [262, 337] width 33 height 33
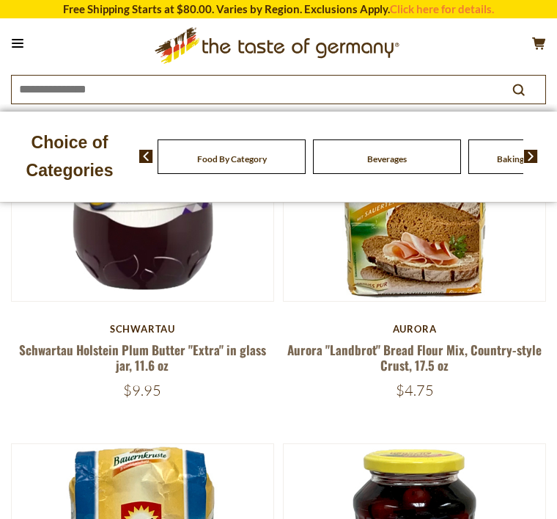
scroll to position [224, 0]
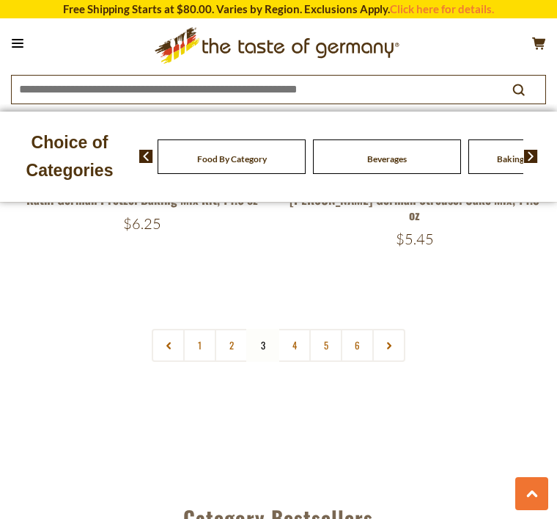
click at [295, 329] on link "4" at bounding box center [294, 345] width 33 height 33
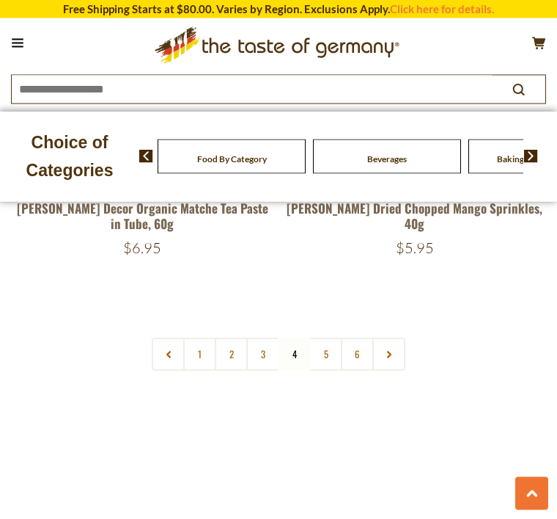
scroll to position [7303, 0]
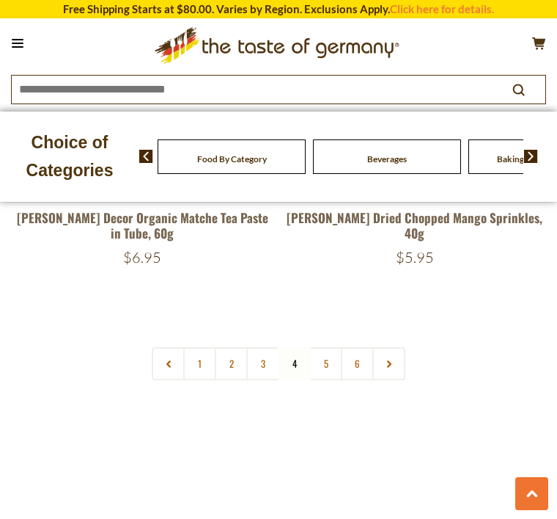
click at [334, 347] on link "5" at bounding box center [326, 363] width 33 height 33
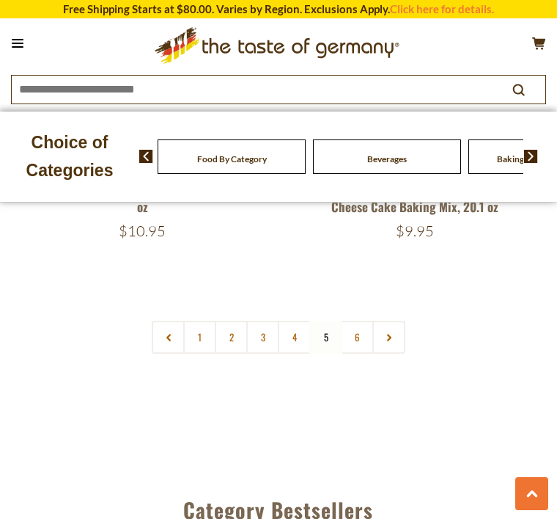
scroll to position [7311, 0]
click at [365, 321] on link "6" at bounding box center [357, 337] width 33 height 33
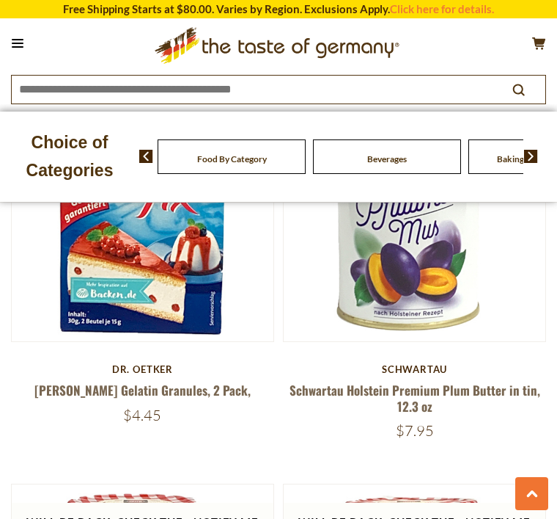
scroll to position [1058, 0]
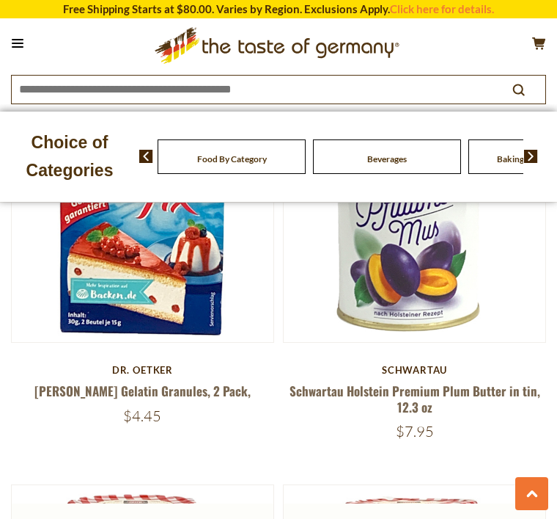
click at [428, 387] on link "Schwartau Holstein Premium Plum Butter in tin, 12.3 oz" at bounding box center [415, 398] width 251 height 34
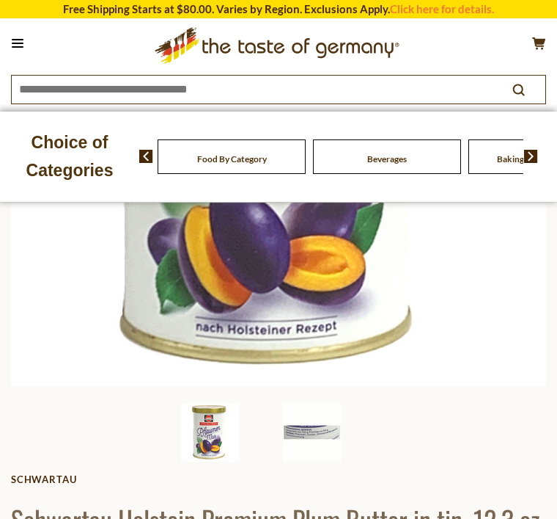
scroll to position [327, 0]
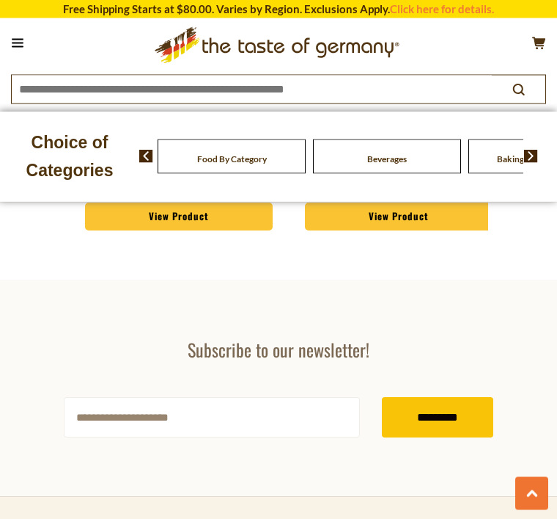
scroll to position [3868, 0]
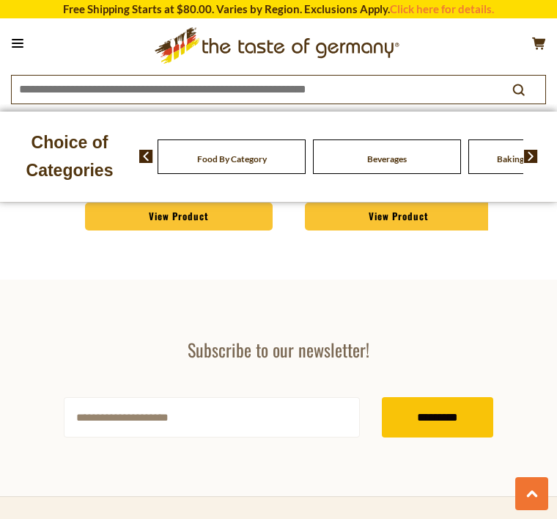
click at [534, 156] on img at bounding box center [531, 156] width 14 height 13
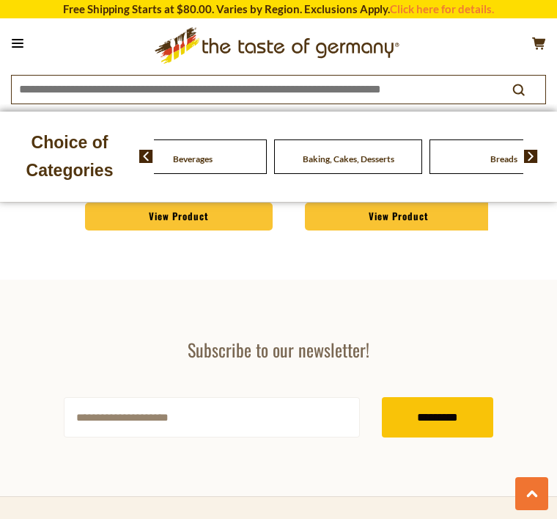
click at [531, 161] on img at bounding box center [531, 156] width 14 height 13
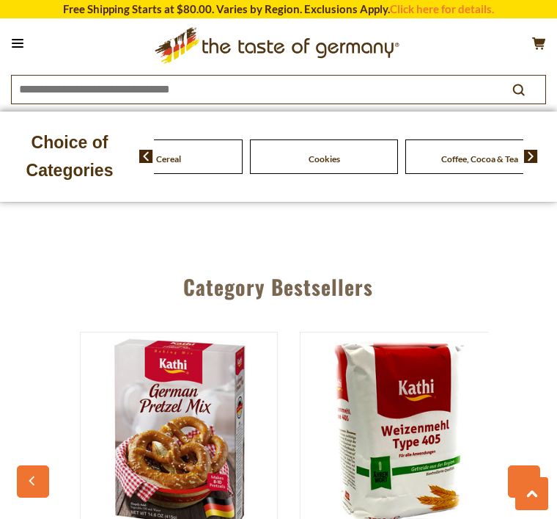
scroll to position [3456, 0]
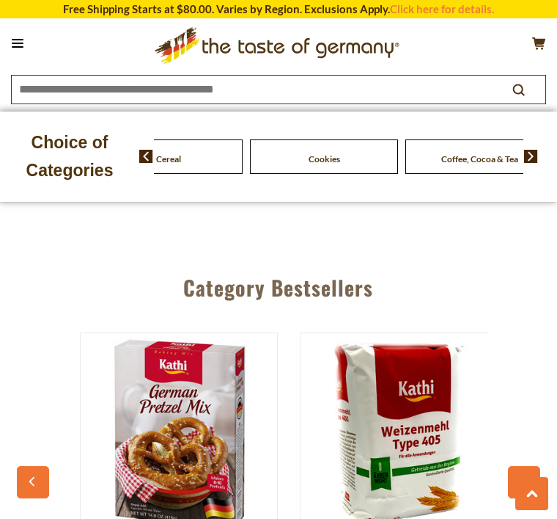
click at [442, 156] on span "Coffee, Cocoa & Tea" at bounding box center [480, 158] width 77 height 11
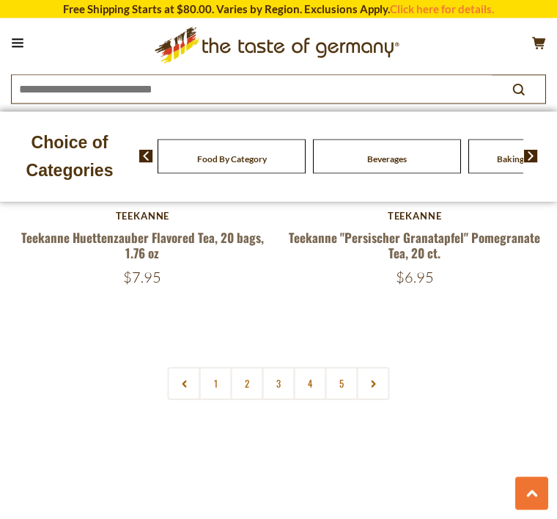
scroll to position [7203, 0]
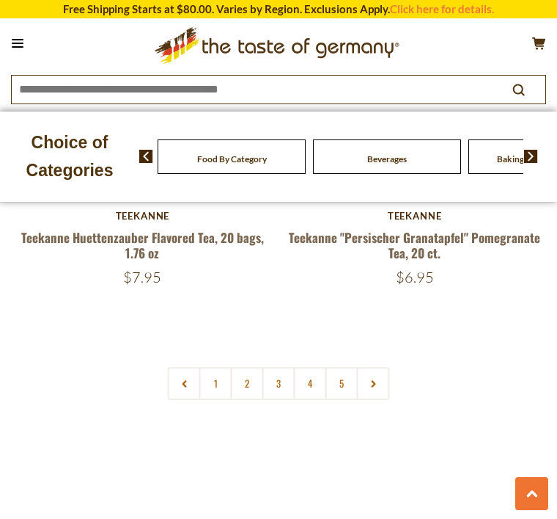
click at [243, 367] on link "2" at bounding box center [247, 383] width 33 height 33
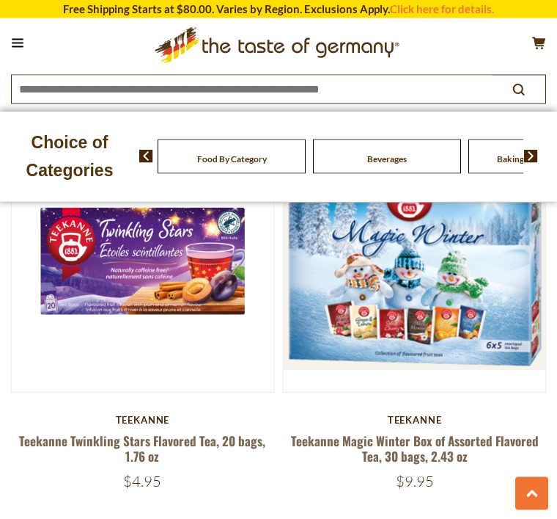
scroll to position [3825, 0]
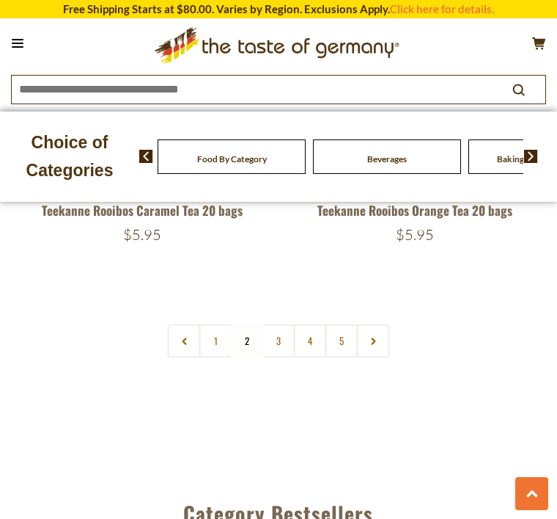
click at [284, 324] on link "3" at bounding box center [279, 340] width 33 height 33
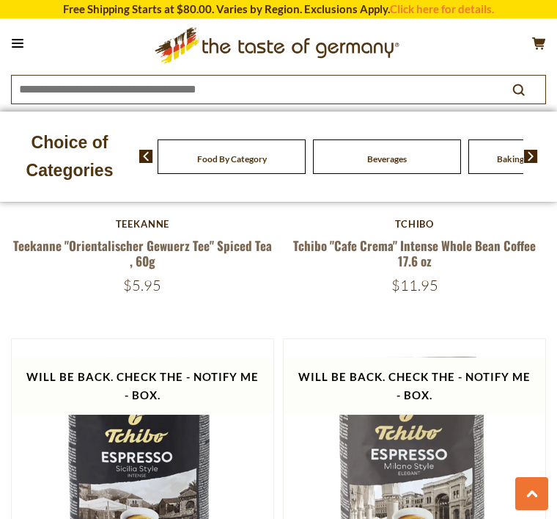
scroll to position [5904, 0]
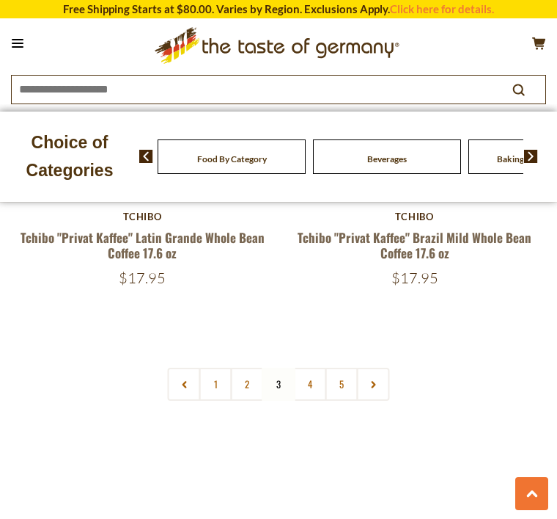
click at [318, 368] on link "4" at bounding box center [310, 384] width 33 height 33
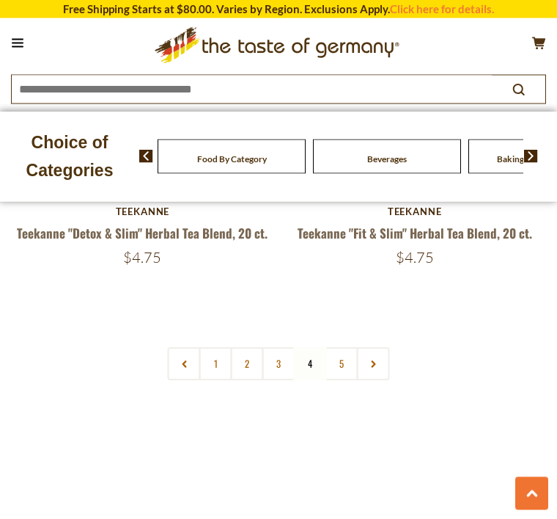
scroll to position [7209, 0]
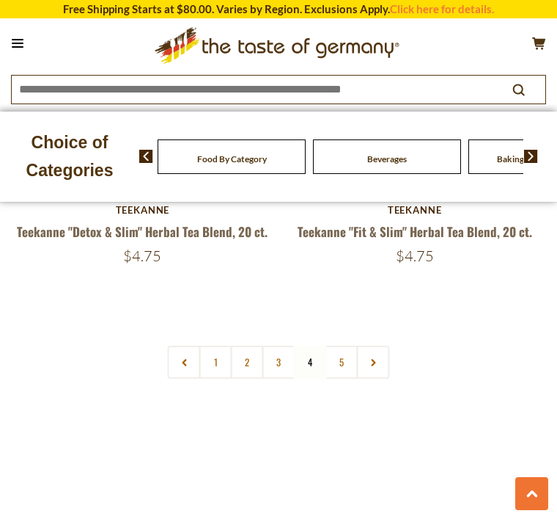
click at [341, 346] on link "5" at bounding box center [342, 362] width 33 height 33
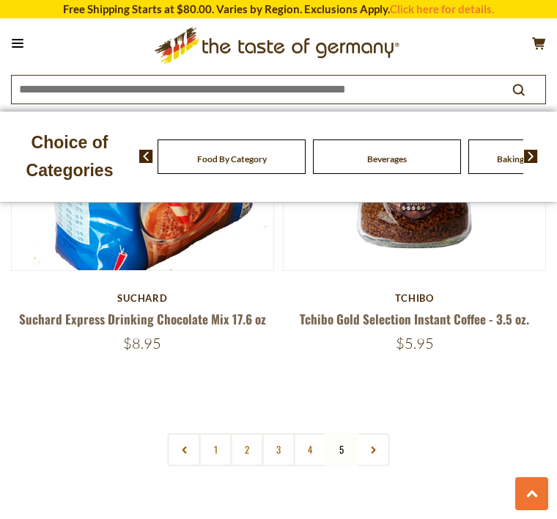
scroll to position [4318, 0]
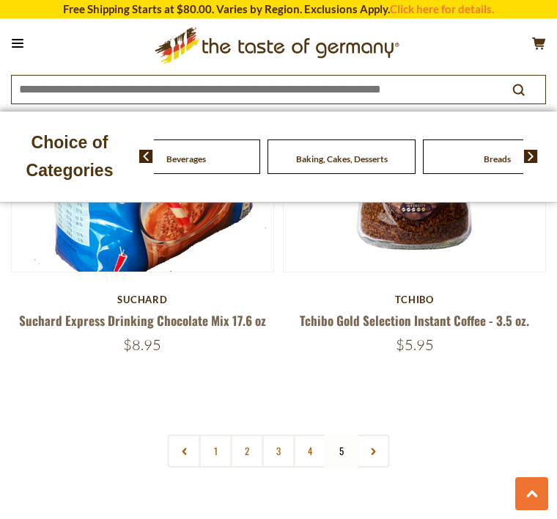
click at [105, 162] on div "Beverages" at bounding box center [31, 156] width 148 height 34
click at [105, 149] on div "Beverages" at bounding box center [31, 156] width 148 height 34
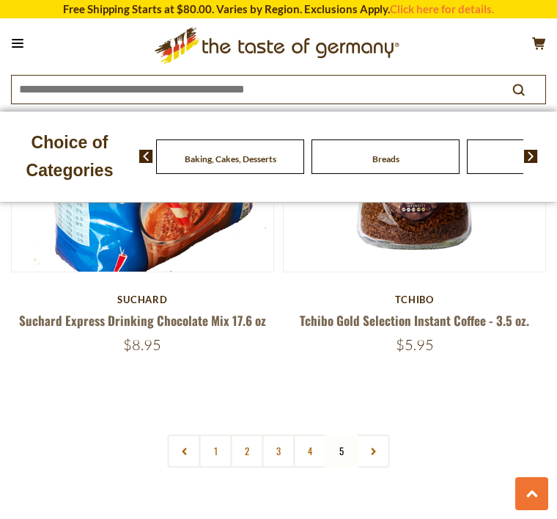
click at [531, 161] on img at bounding box center [531, 156] width 14 height 13
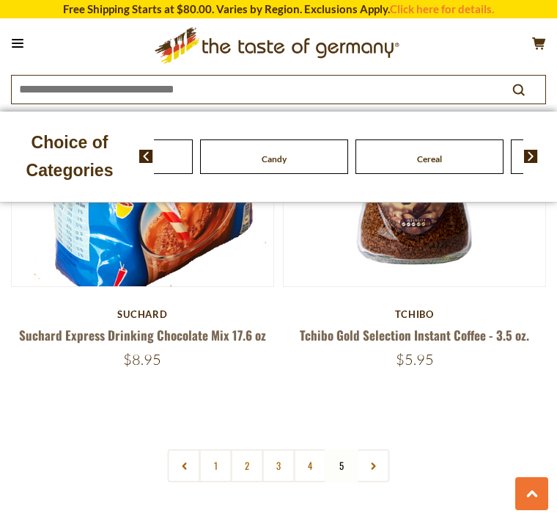
scroll to position [0, 0]
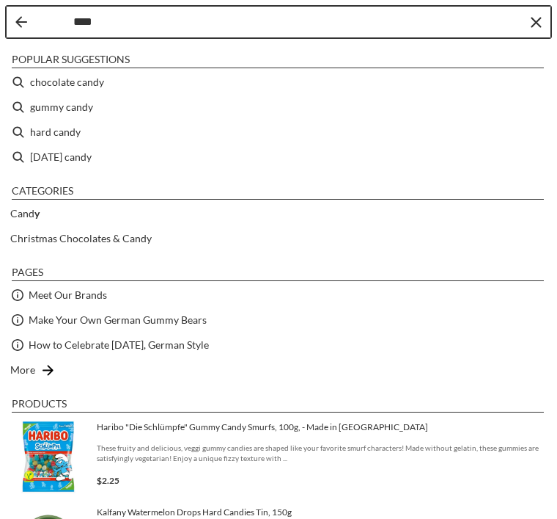
type input "*****"
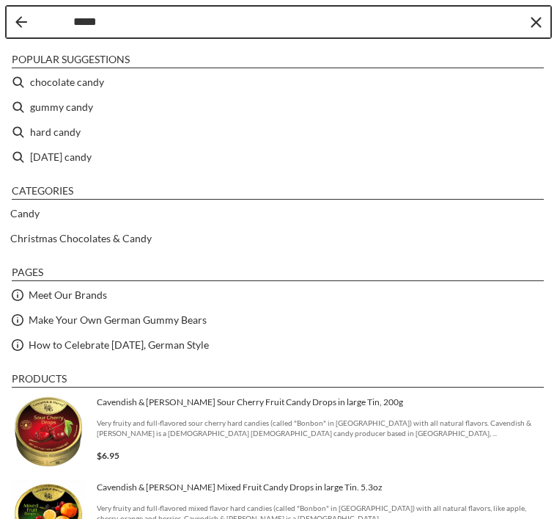
type input "*****"
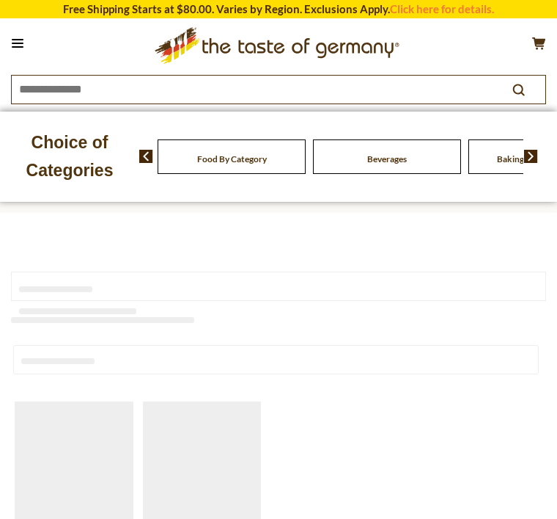
type input "*****"
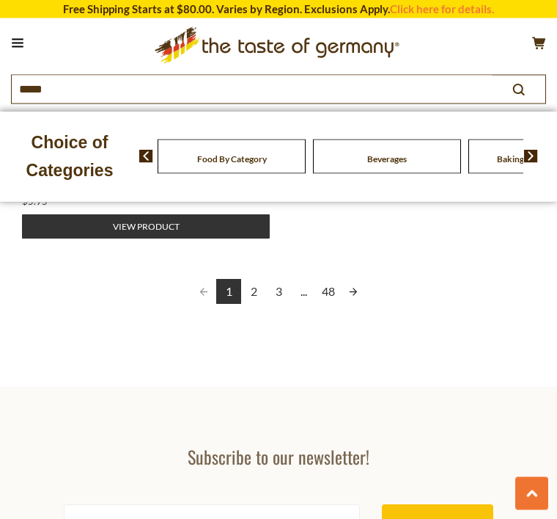
scroll to position [2029, 0]
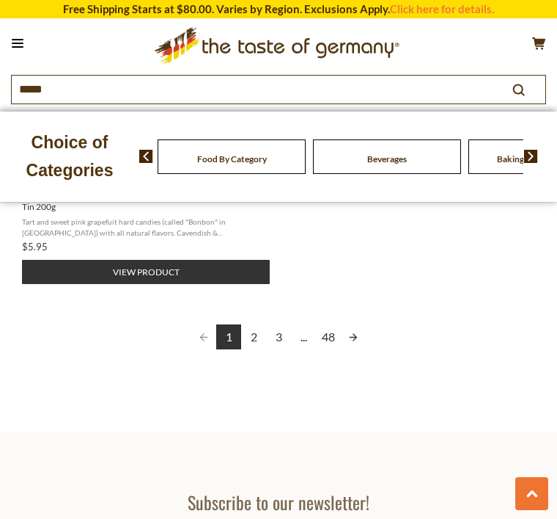
click at [260, 343] on link "2" at bounding box center [253, 336] width 25 height 25
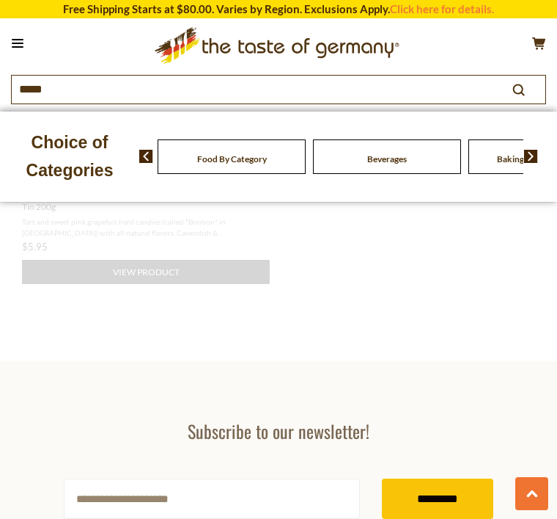
scroll to position [1022, 0]
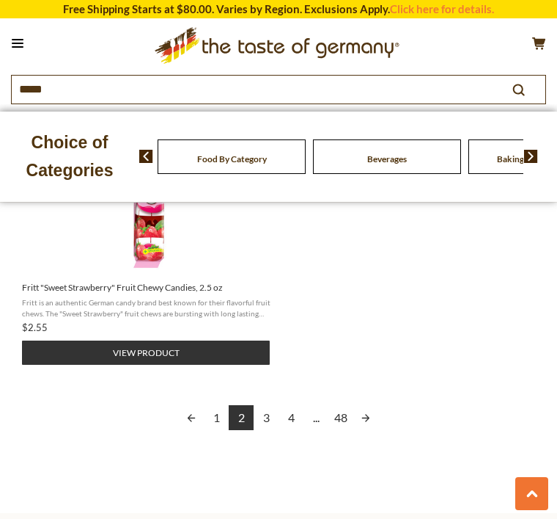
scroll to position [1890, 0]
click at [268, 412] on link "3" at bounding box center [266, 416] width 25 height 25
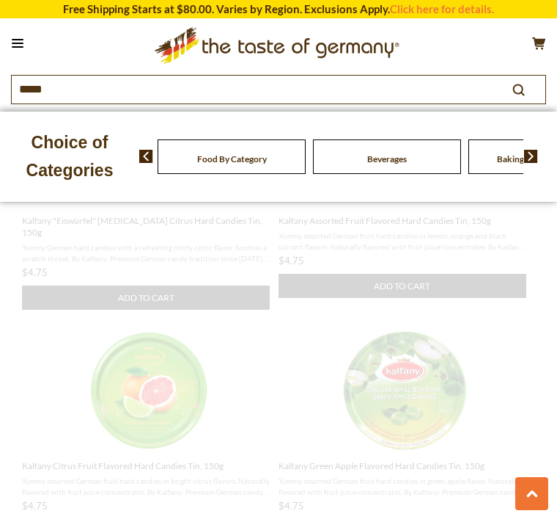
scroll to position [235, 0]
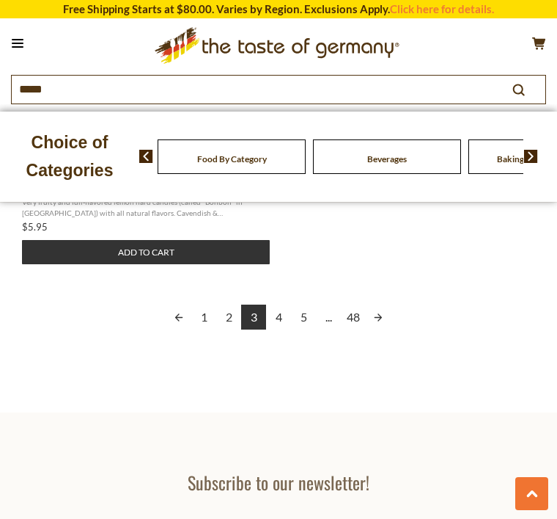
scroll to position [2017, 0]
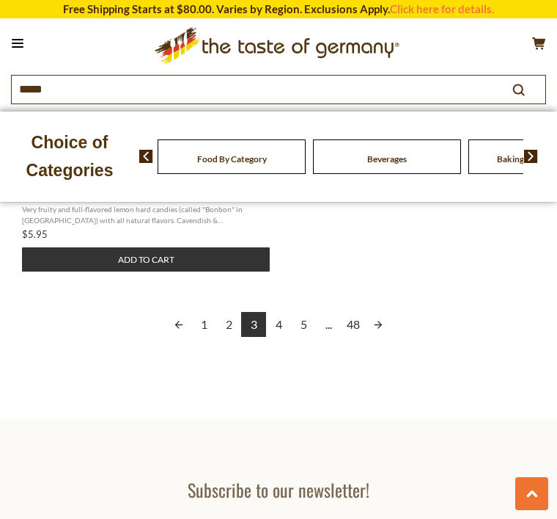
click at [282, 319] on link "4" at bounding box center [278, 324] width 25 height 25
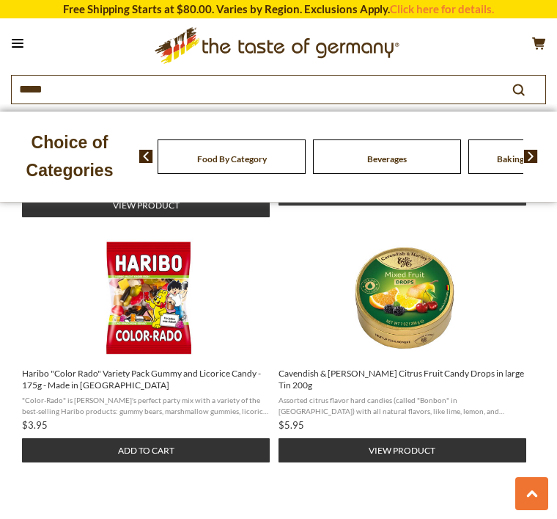
scroll to position [1546, 0]
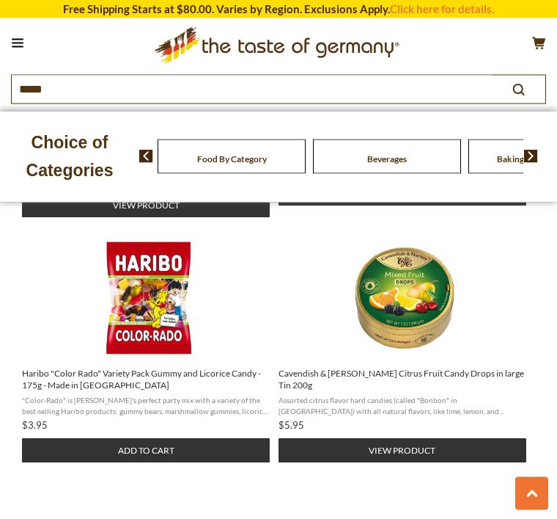
click at [156, 462] on button "Add to cart" at bounding box center [146, 451] width 248 height 24
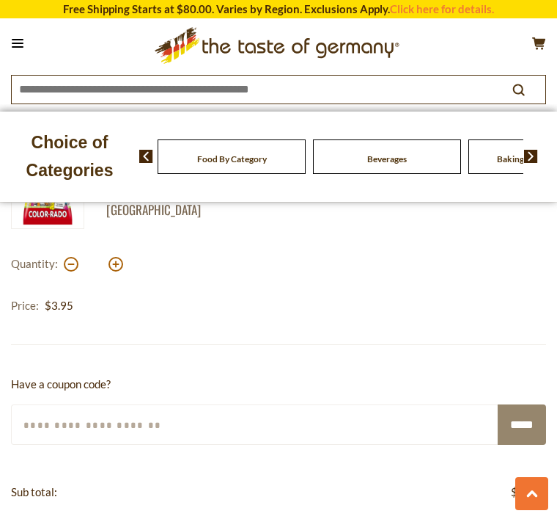
scroll to position [1076, 0]
click at [117, 264] on button at bounding box center [116, 264] width 15 height 15
type input "*"
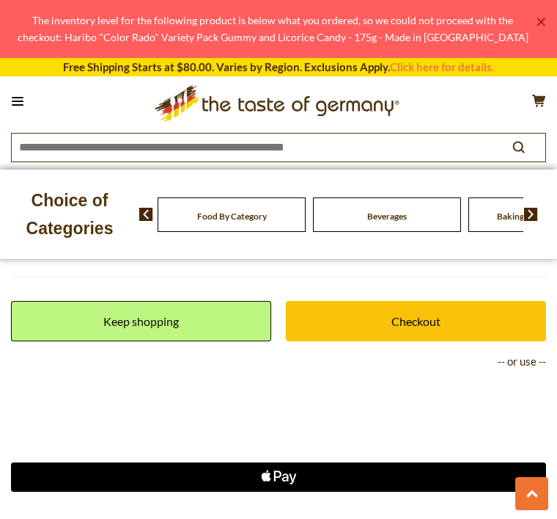
scroll to position [1546, 0]
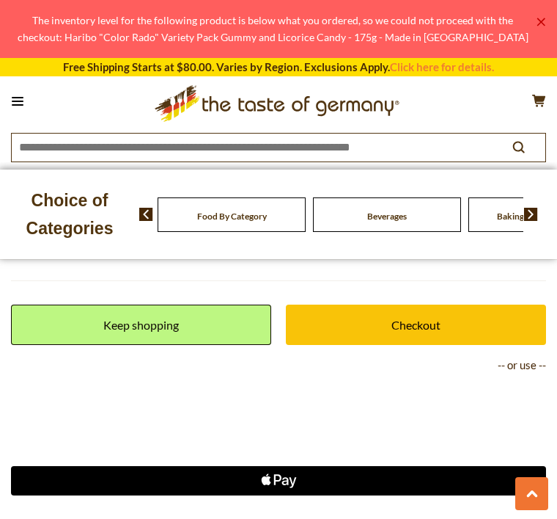
click at [182, 321] on link "Keep shopping" at bounding box center [141, 324] width 260 height 40
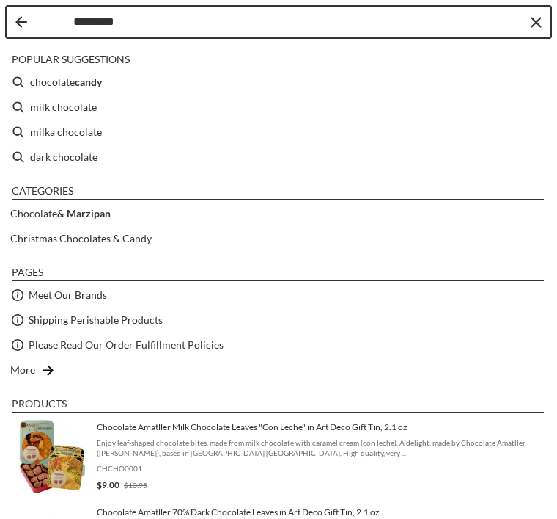
type input "*********"
click at [98, 83] on b "candy" at bounding box center [88, 81] width 27 height 17
type input "**********"
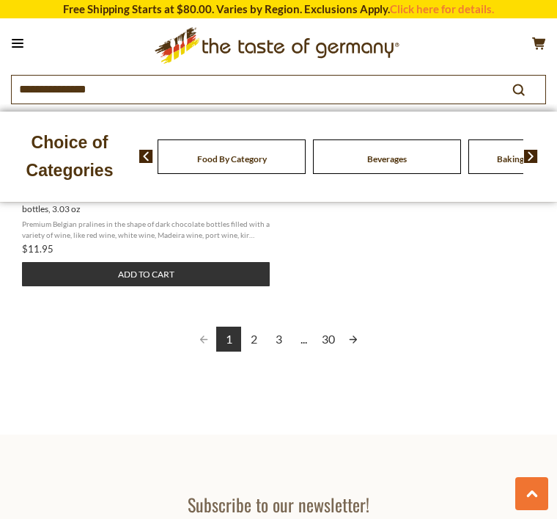
scroll to position [2033, 0]
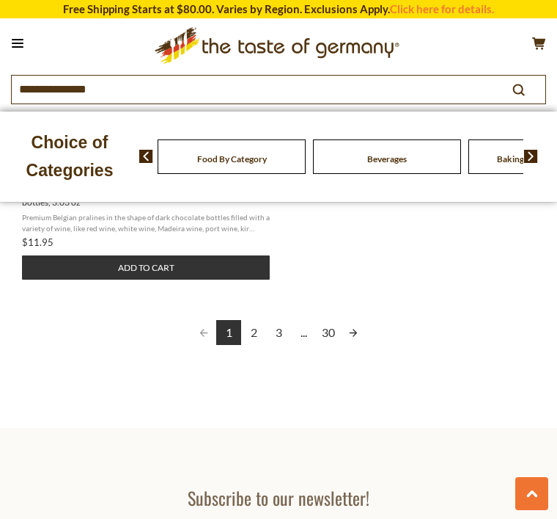
click at [254, 342] on link "2" at bounding box center [253, 332] width 25 height 25
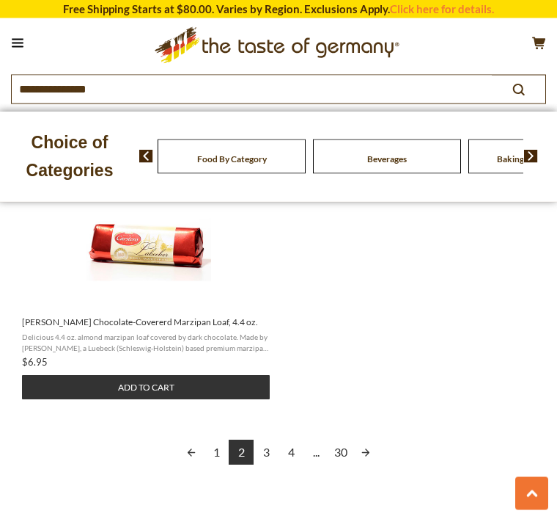
scroll to position [1892, 0]
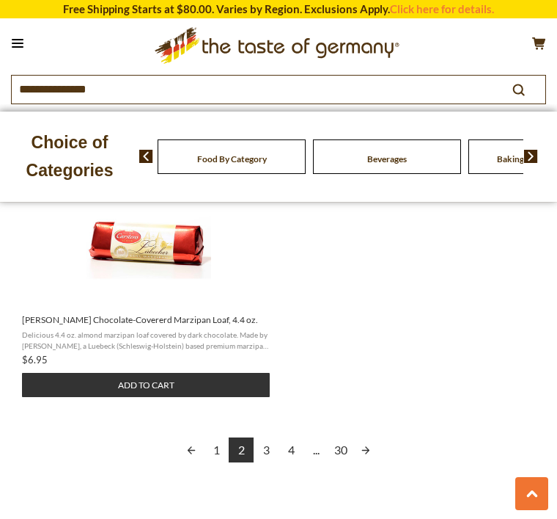
click at [267, 456] on link "3" at bounding box center [266, 449] width 25 height 25
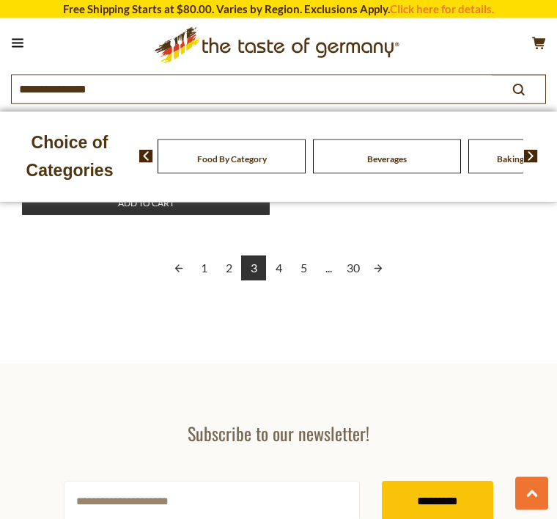
scroll to position [2051, 0]
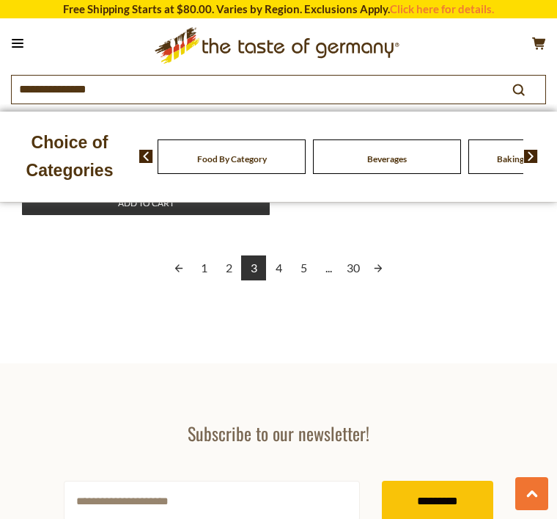
click at [273, 274] on link "4" at bounding box center [278, 267] width 25 height 25
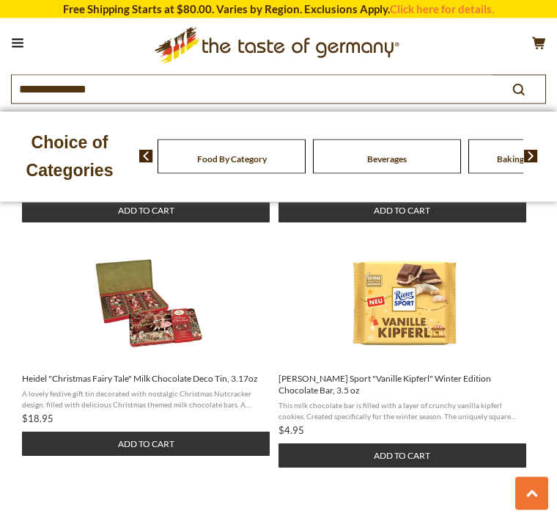
scroll to position [866, 0]
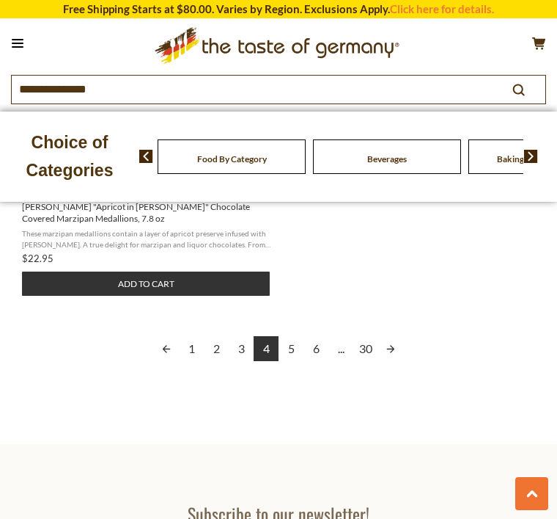
click at [295, 341] on link "5" at bounding box center [291, 348] width 25 height 25
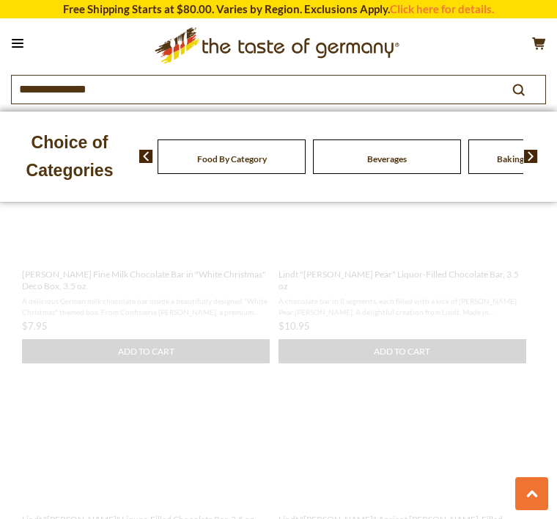
scroll to position [1, 0]
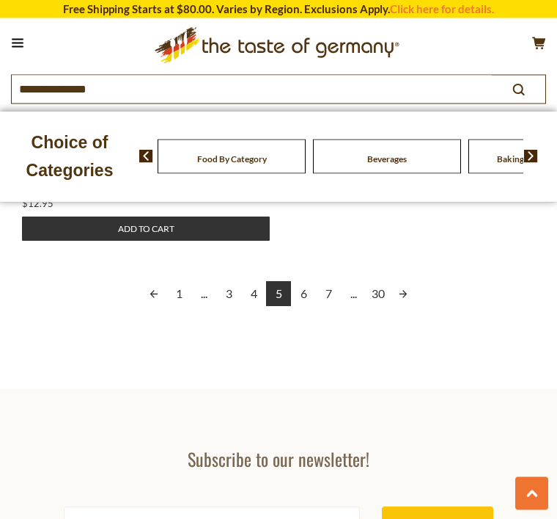
scroll to position [2038, 0]
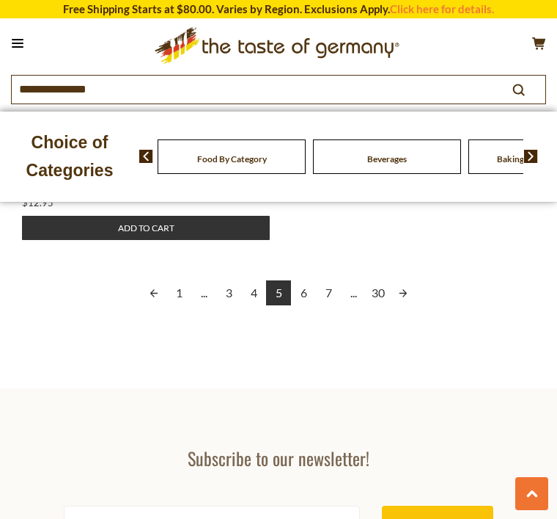
click at [299, 281] on link "6" at bounding box center [303, 292] width 25 height 25
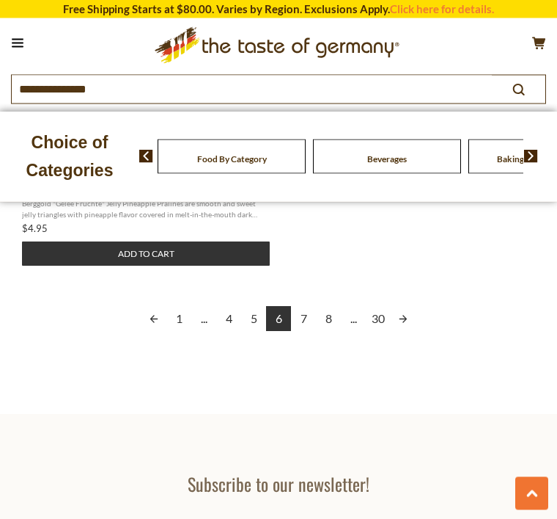
scroll to position [1997, 0]
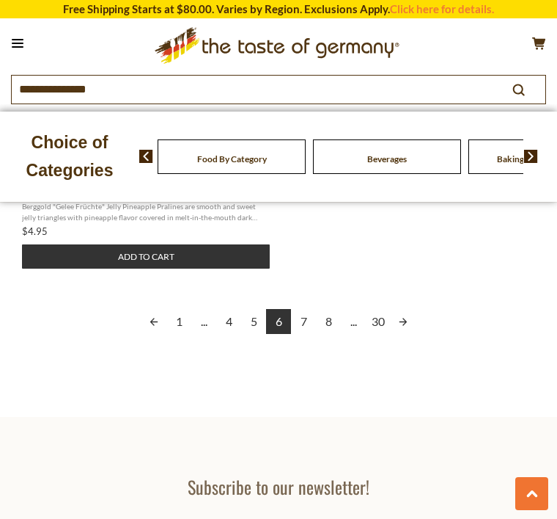
click at [304, 310] on link "7" at bounding box center [303, 321] width 25 height 25
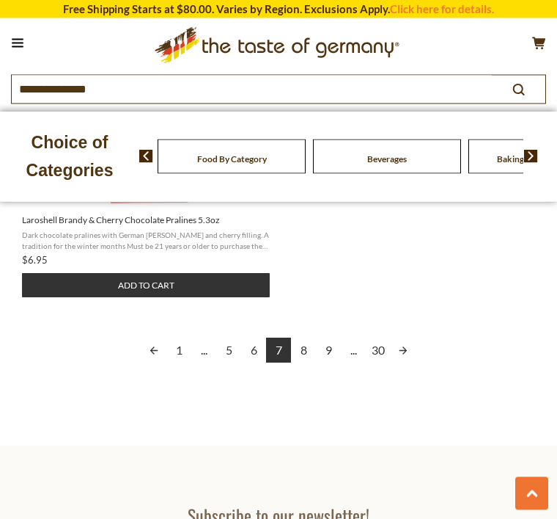
scroll to position [2025, 0]
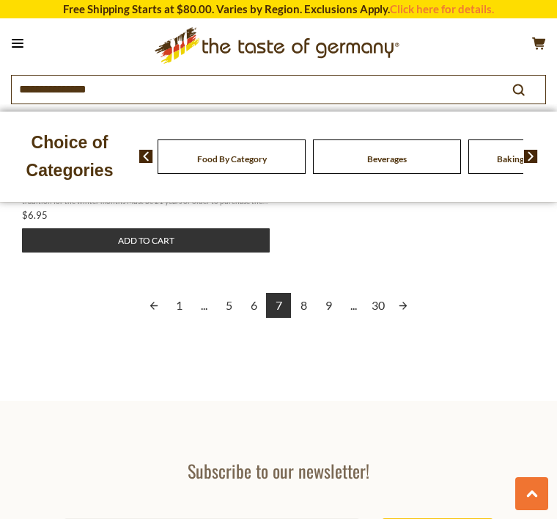
click at [299, 297] on link "8" at bounding box center [303, 305] width 25 height 25
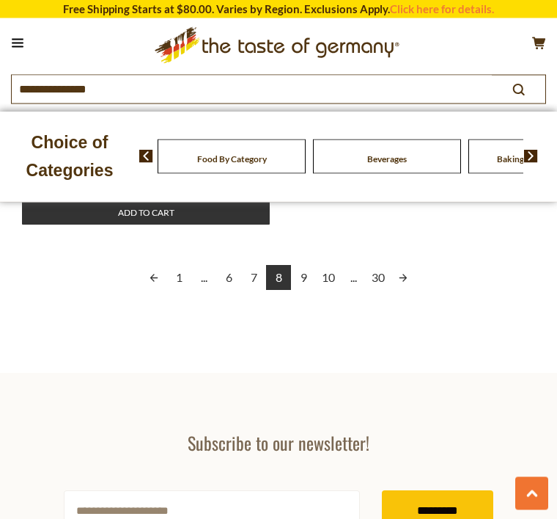
scroll to position [2072, 0]
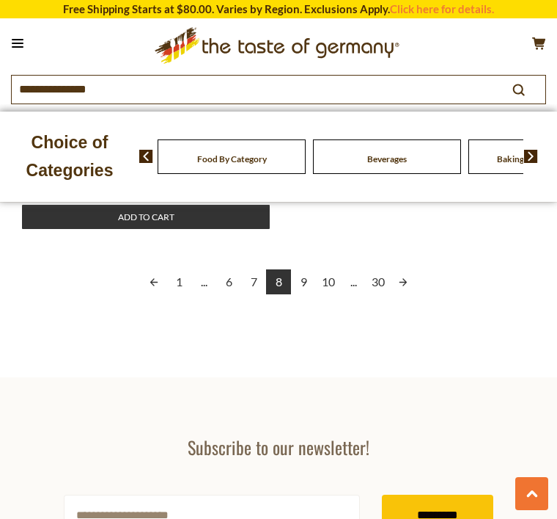
click at [299, 288] on link "9" at bounding box center [303, 281] width 25 height 25
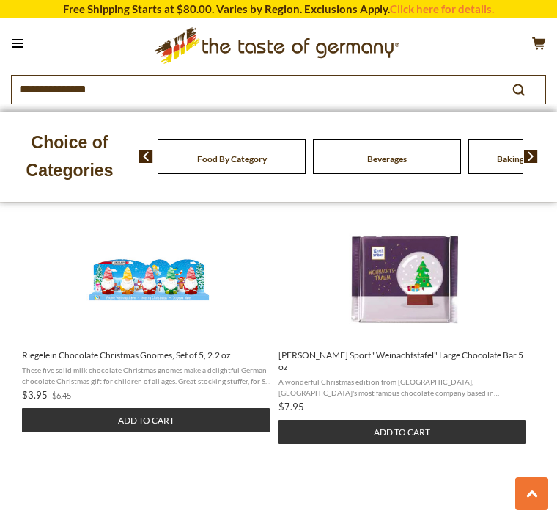
scroll to position [641, 0]
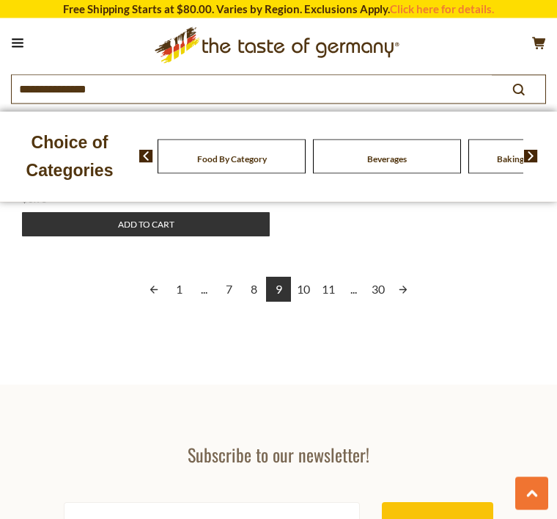
scroll to position [2057, 0]
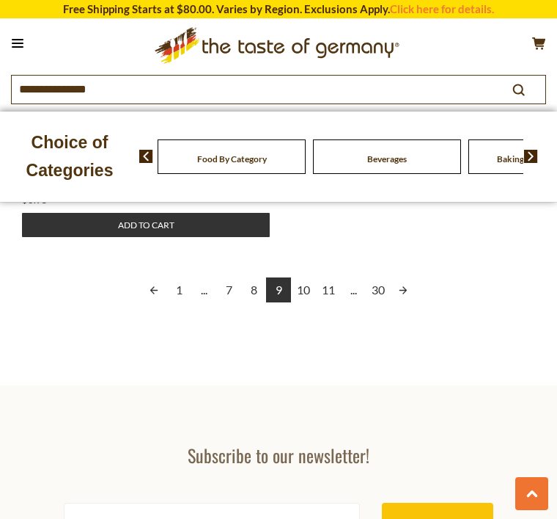
click at [305, 278] on link "10" at bounding box center [303, 289] width 25 height 25
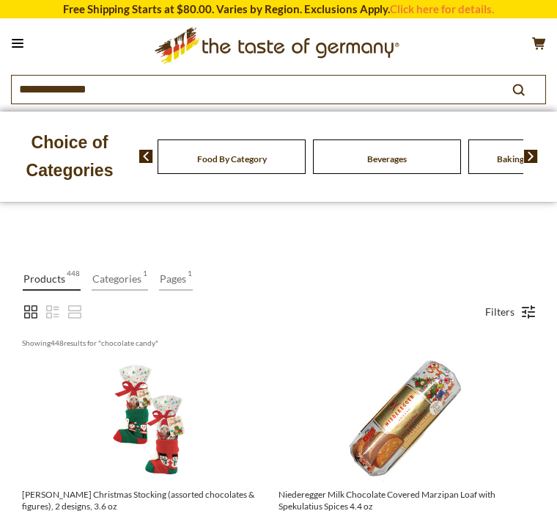
scroll to position [1, 0]
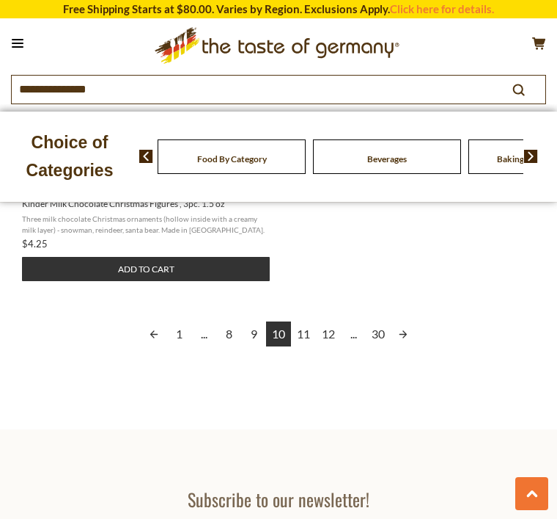
click at [303, 321] on link "11" at bounding box center [303, 333] width 25 height 25
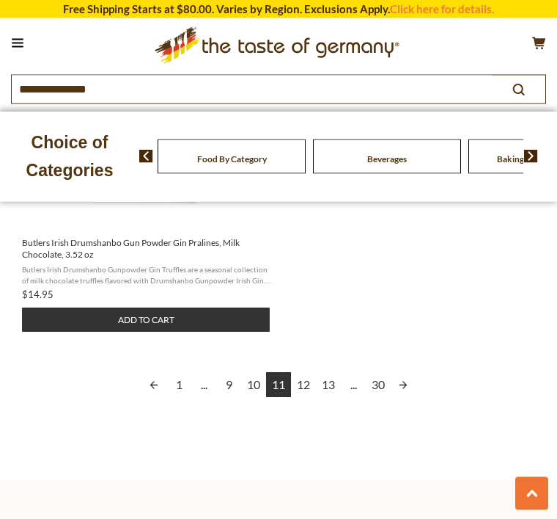
scroll to position [1972, 0]
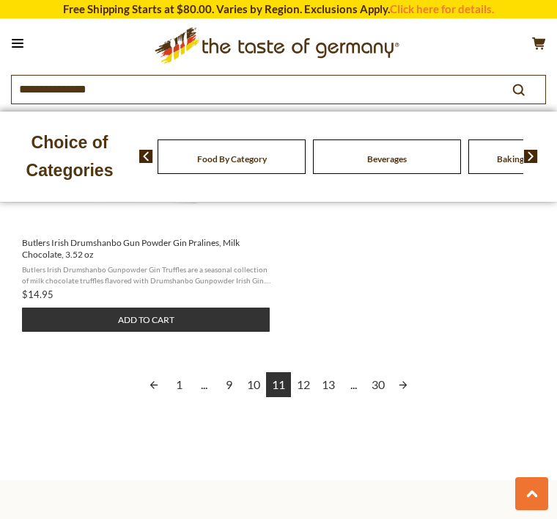
click at [304, 388] on link "12" at bounding box center [303, 384] width 25 height 25
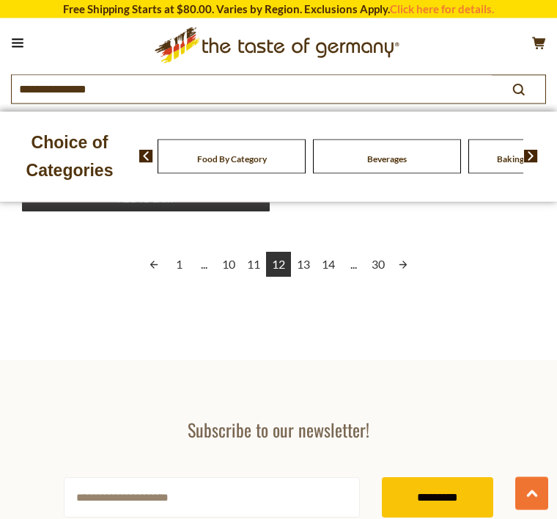
scroll to position [2101, 0]
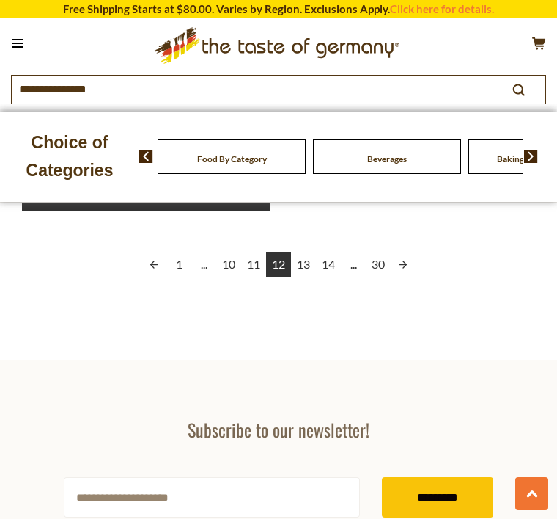
click at [310, 266] on link "13" at bounding box center [303, 264] width 25 height 25
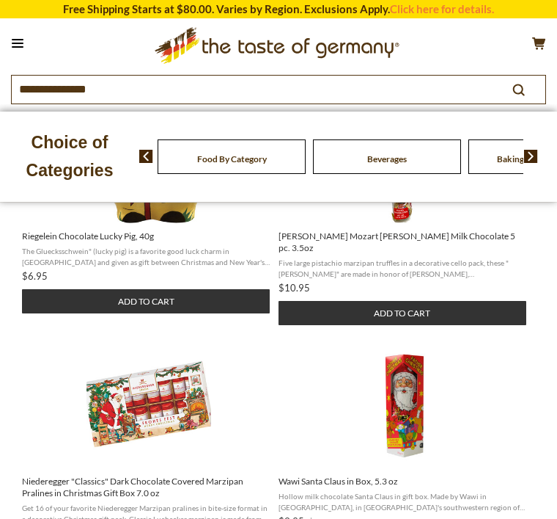
scroll to position [3, 0]
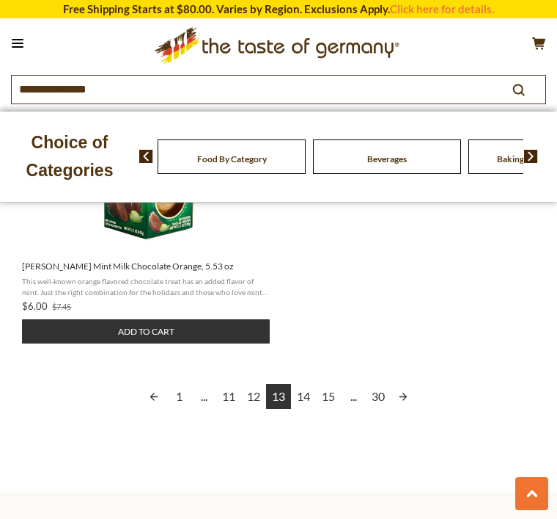
click at [299, 390] on link "14" at bounding box center [303, 396] width 25 height 25
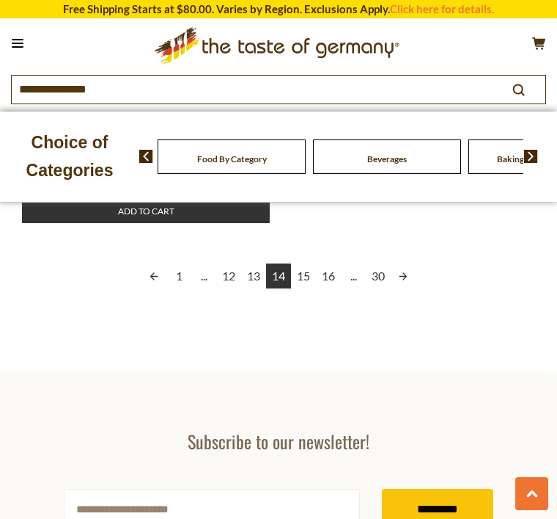
scroll to position [2077, 0]
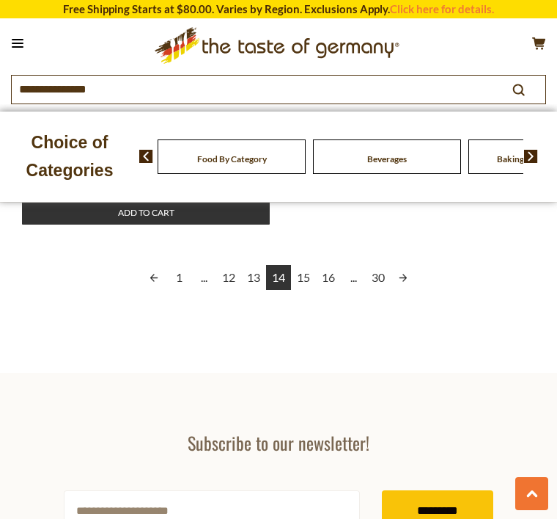
click at [302, 267] on link "15" at bounding box center [303, 277] width 25 height 25
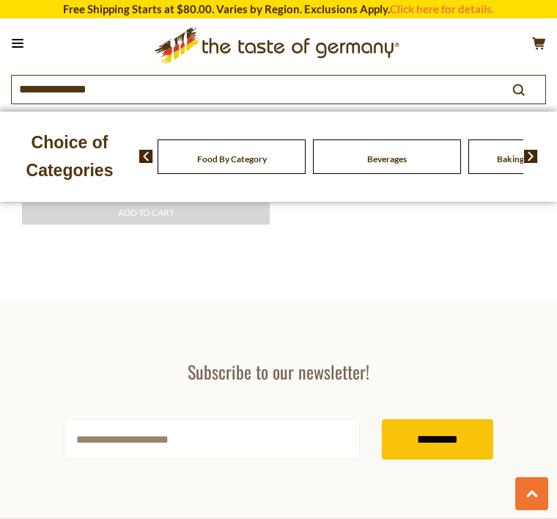
scroll to position [924, 0]
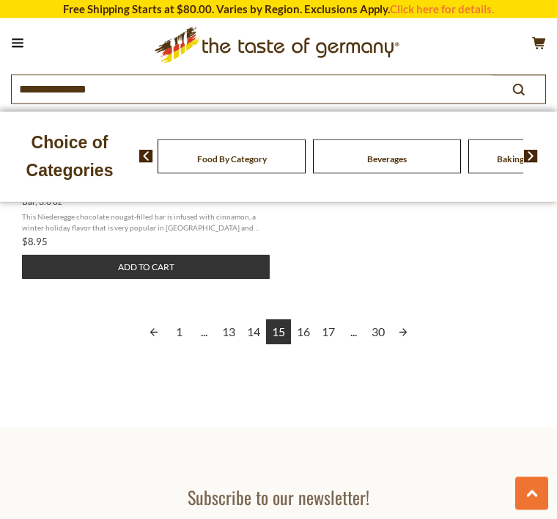
scroll to position [1986, 0]
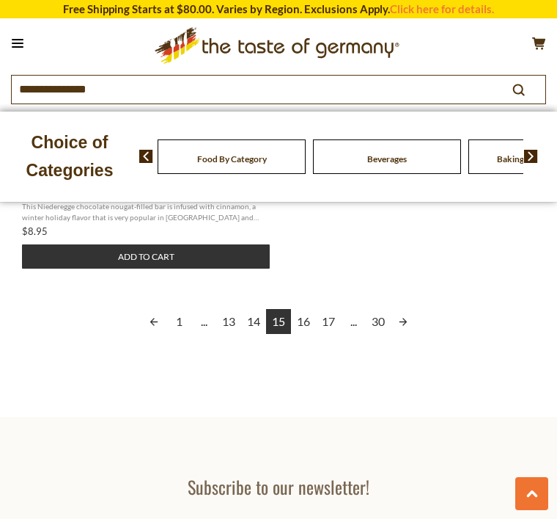
click at [304, 323] on link "16" at bounding box center [303, 321] width 25 height 25
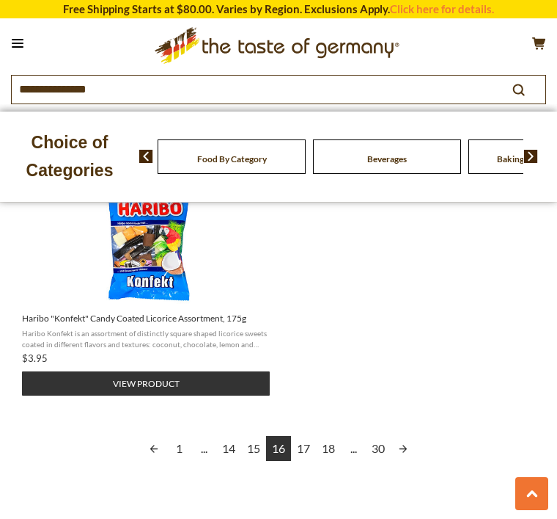
click at [301, 439] on link "17" at bounding box center [303, 448] width 25 height 25
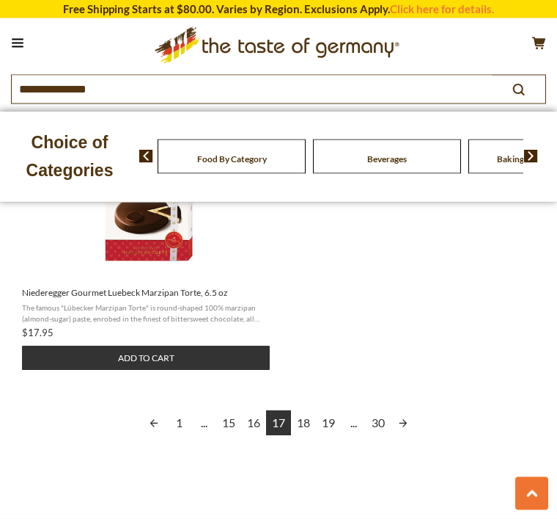
scroll to position [1884, 0]
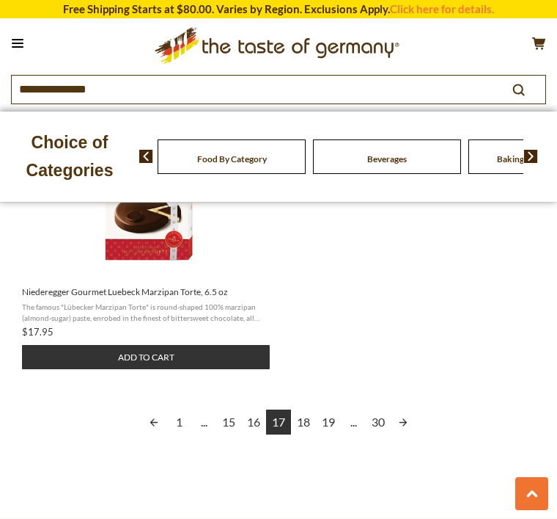
click at [304, 424] on link "18" at bounding box center [303, 421] width 25 height 25
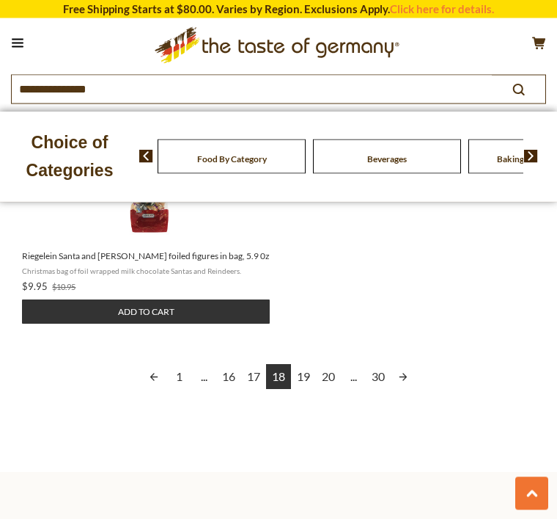
scroll to position [1945, 0]
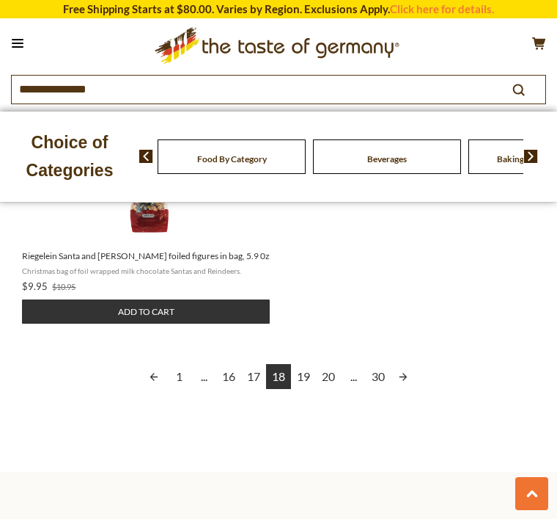
click at [297, 373] on link "19" at bounding box center [303, 376] width 25 height 25
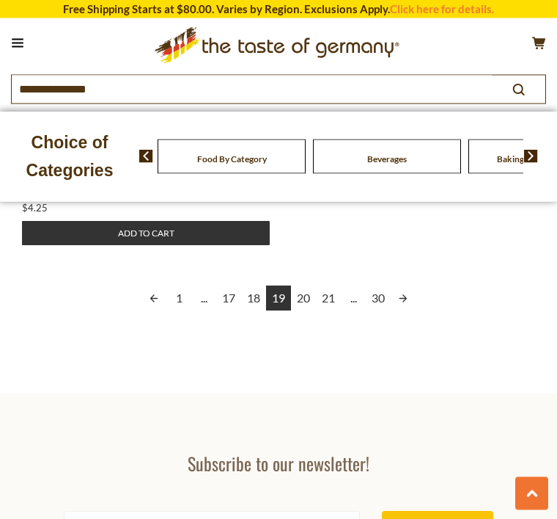
scroll to position [2069, 0]
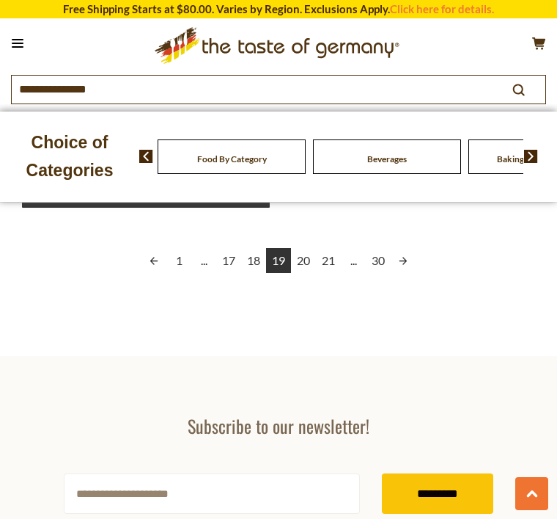
click at [298, 266] on link "20" at bounding box center [303, 260] width 25 height 25
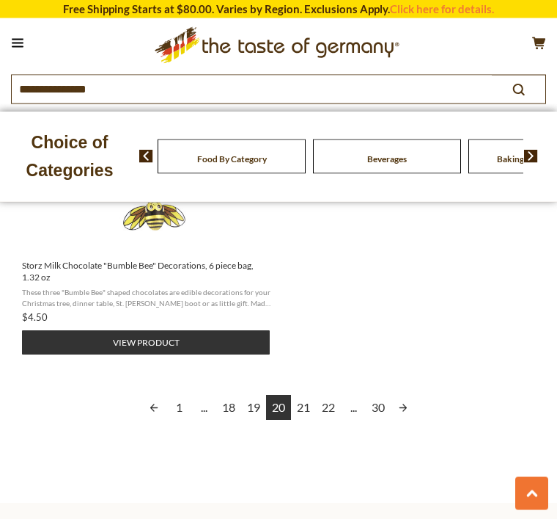
scroll to position [1935, 0]
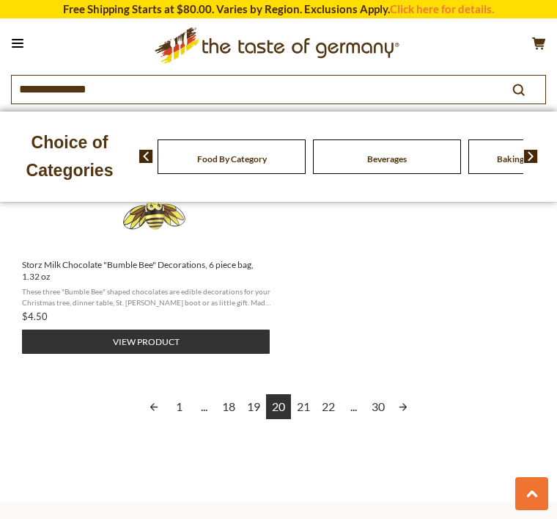
click at [301, 412] on link "21" at bounding box center [303, 406] width 25 height 25
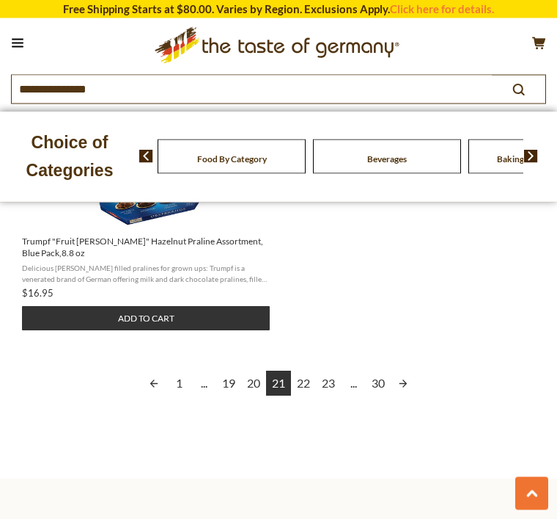
scroll to position [1959, 0]
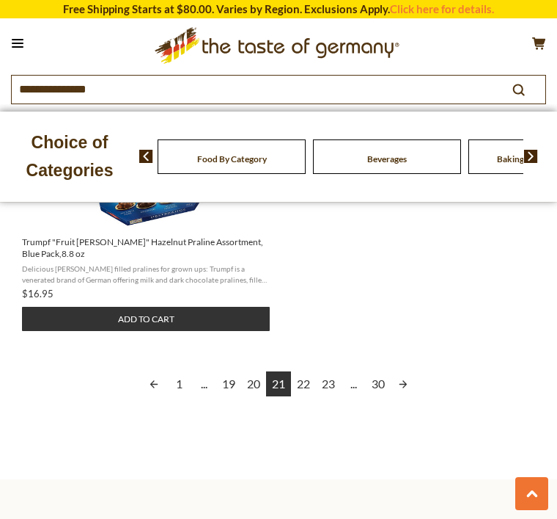
click at [299, 375] on link "22" at bounding box center [303, 383] width 25 height 25
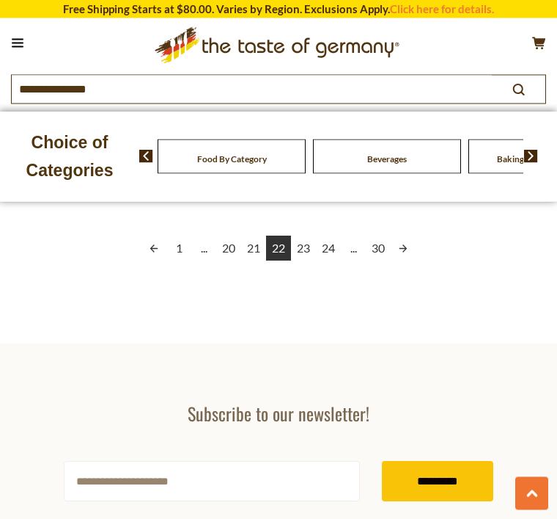
scroll to position [2071, 0]
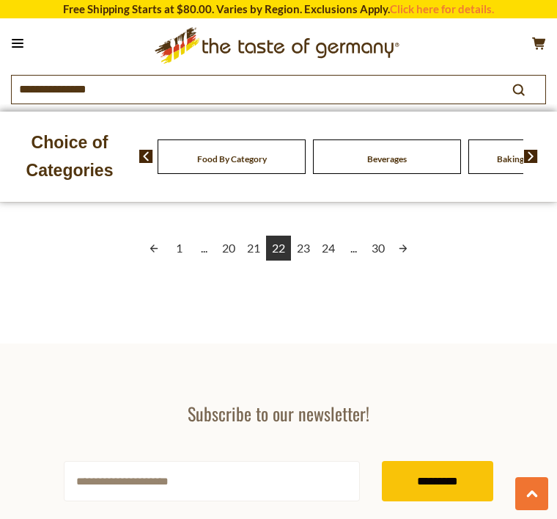
click at [304, 249] on link "23" at bounding box center [303, 247] width 25 height 25
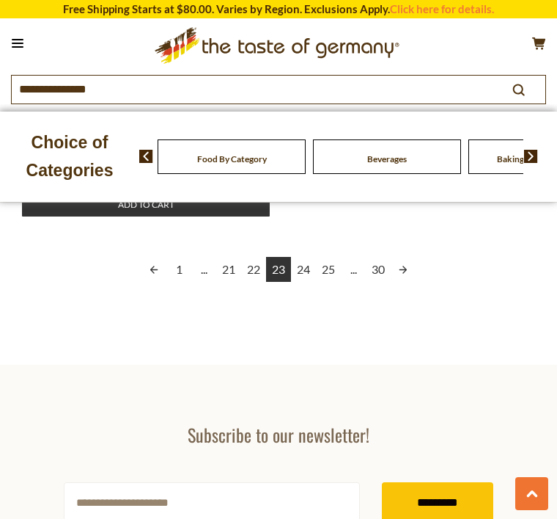
scroll to position [2069, 0]
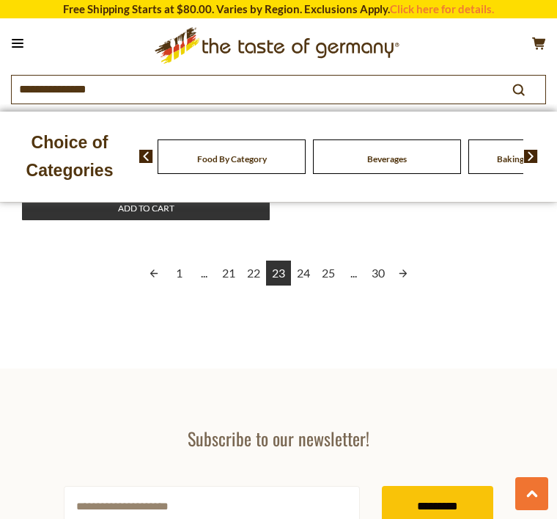
click at [303, 276] on link "24" at bounding box center [303, 272] width 25 height 25
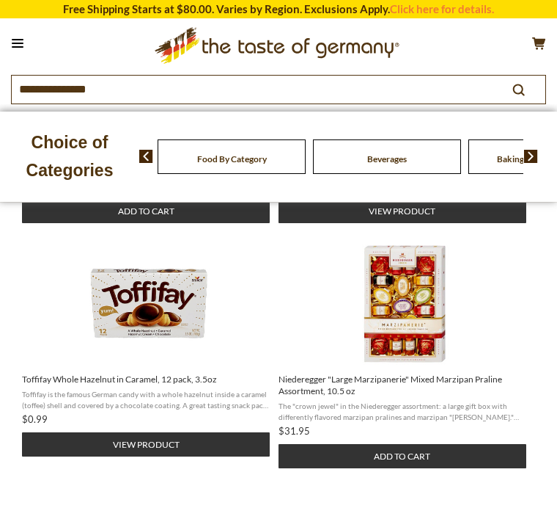
scroll to position [9, 0]
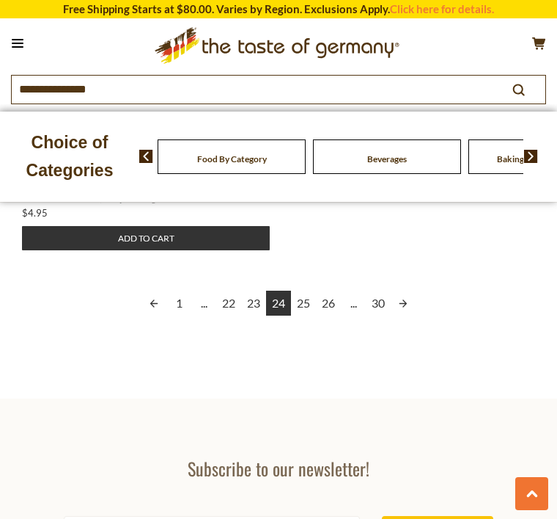
scroll to position [1997, 0]
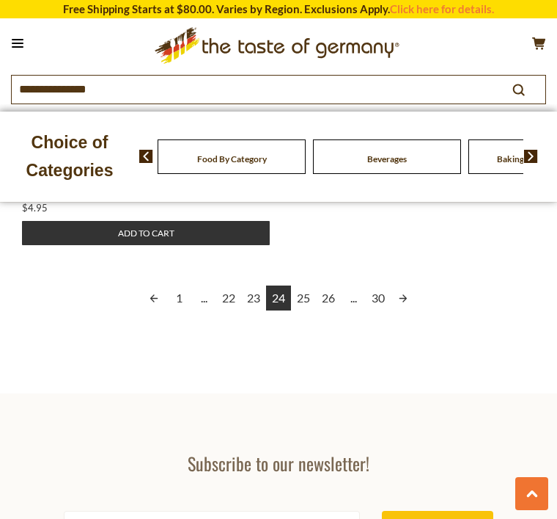
click at [310, 286] on link "25" at bounding box center [303, 297] width 25 height 25
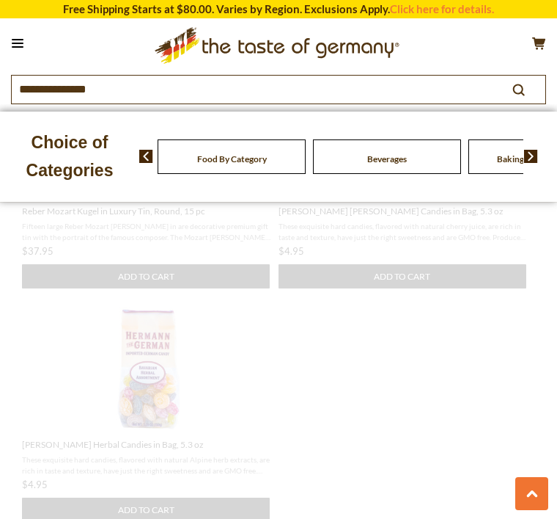
scroll to position [219, 0]
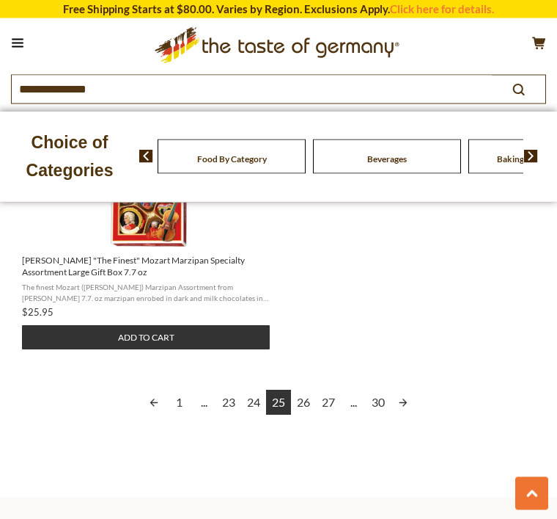
scroll to position [1929, 0]
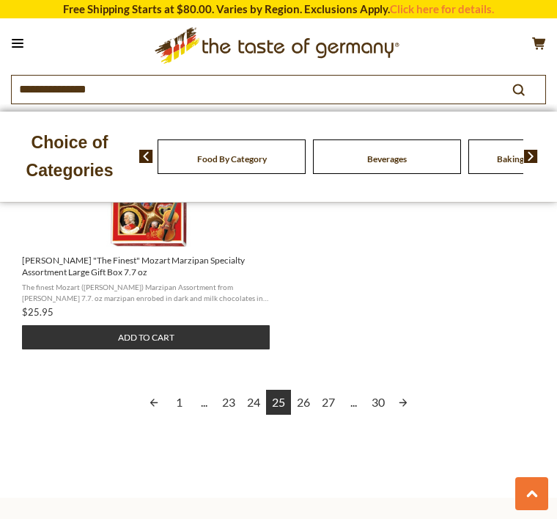
click at [299, 390] on link "26" at bounding box center [303, 402] width 25 height 25
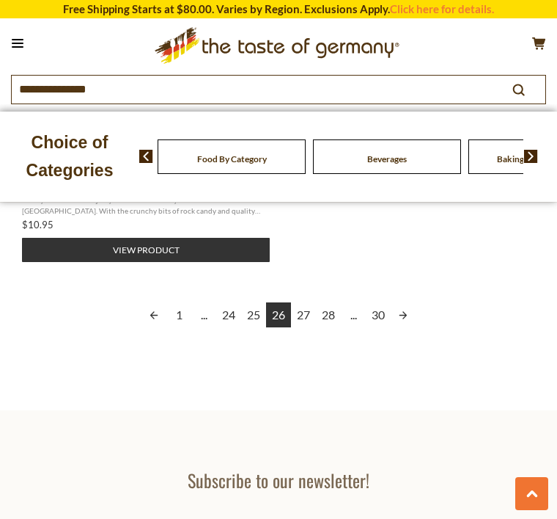
scroll to position [2003, 0]
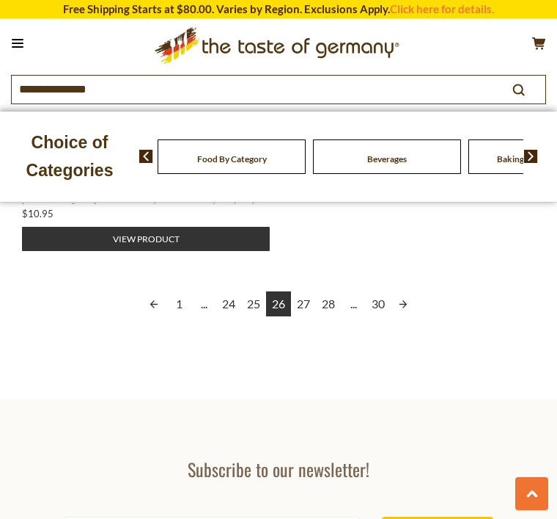
click at [303, 291] on link "27" at bounding box center [303, 303] width 25 height 25
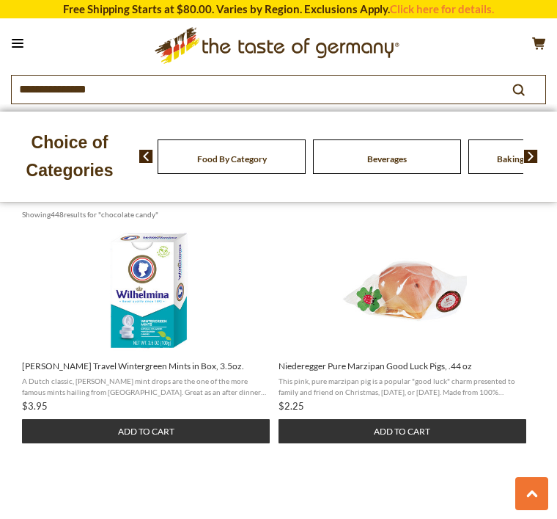
scroll to position [4, 0]
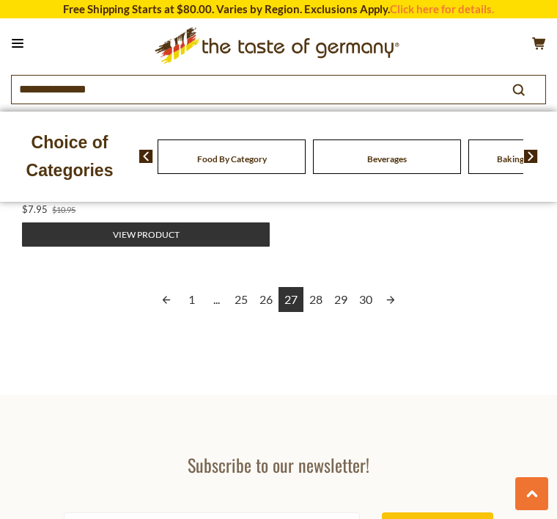
click at [315, 287] on link "28" at bounding box center [316, 299] width 25 height 25
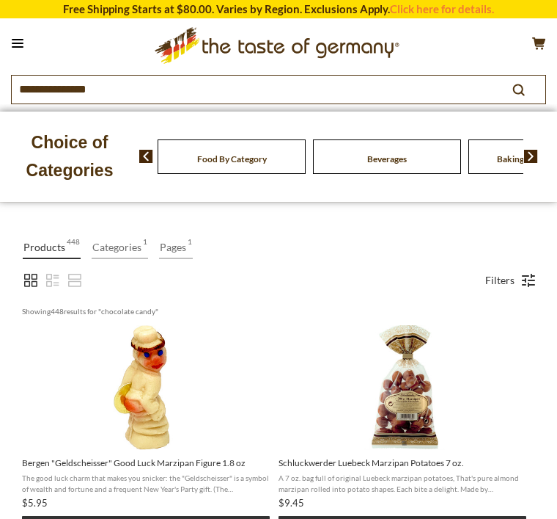
scroll to position [1, 0]
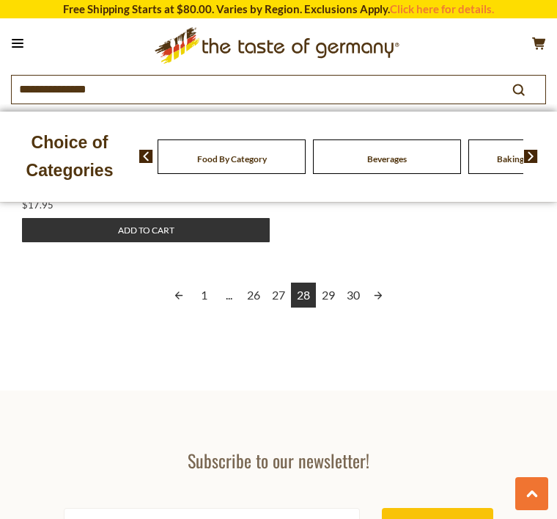
click at [329, 286] on link "29" at bounding box center [328, 294] width 25 height 25
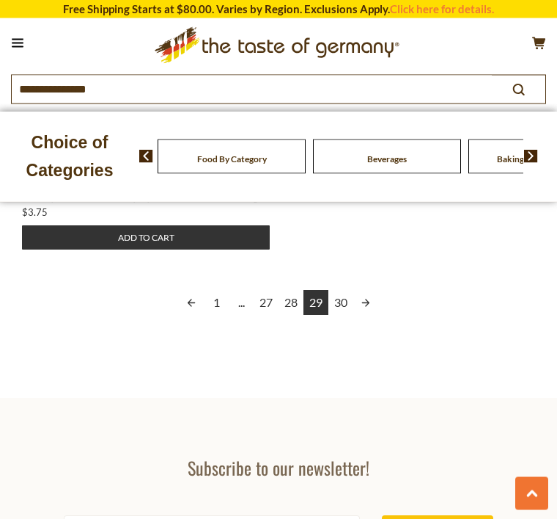
scroll to position [2019, 0]
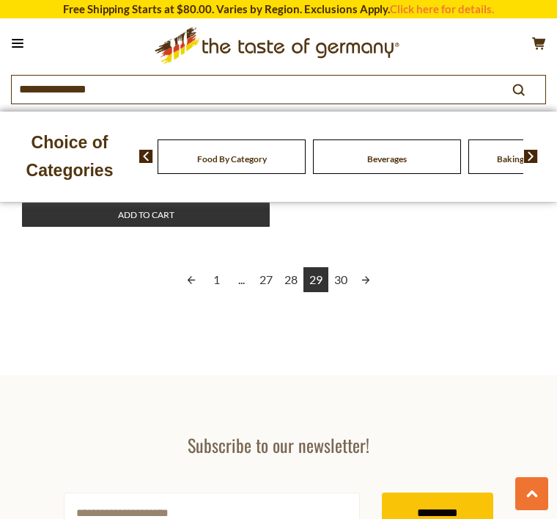
click at [336, 283] on link "30" at bounding box center [341, 279] width 25 height 25
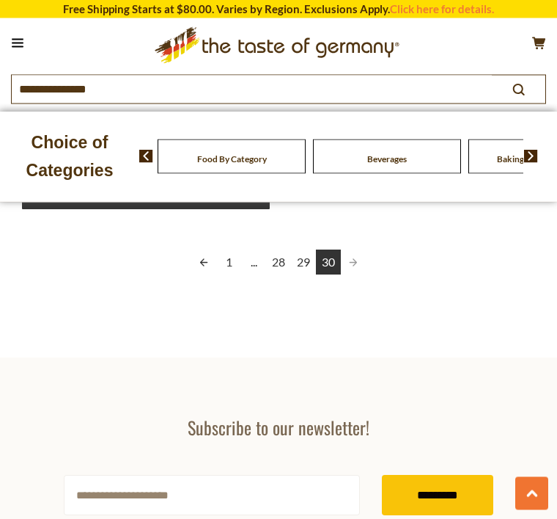
scroll to position [1789, 0]
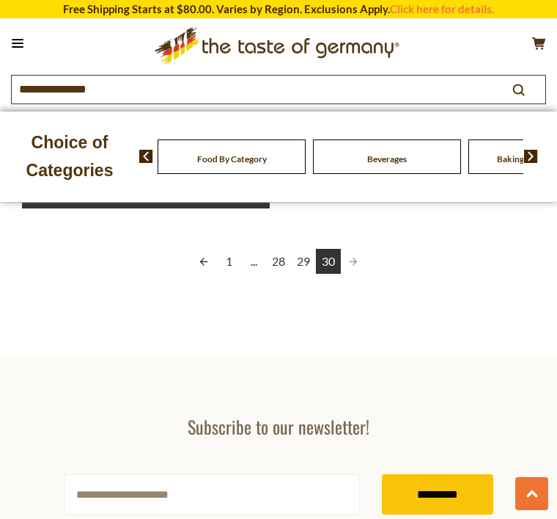
click at [358, 265] on span "Pagination" at bounding box center [353, 261] width 25 height 25
click at [339, 266] on link "30" at bounding box center [328, 261] width 25 height 25
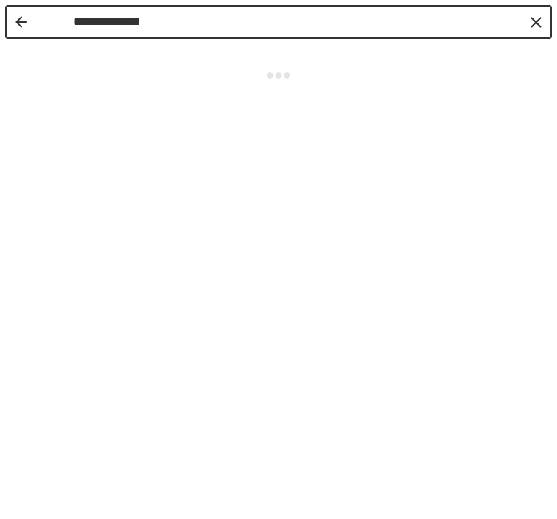
scroll to position [5, 0]
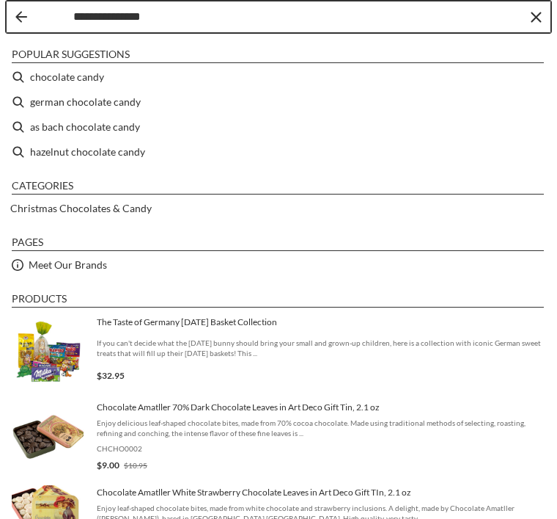
click at [129, 153] on li "hazelnut chocolate candy" at bounding box center [279, 151] width 546 height 25
type input "**********"
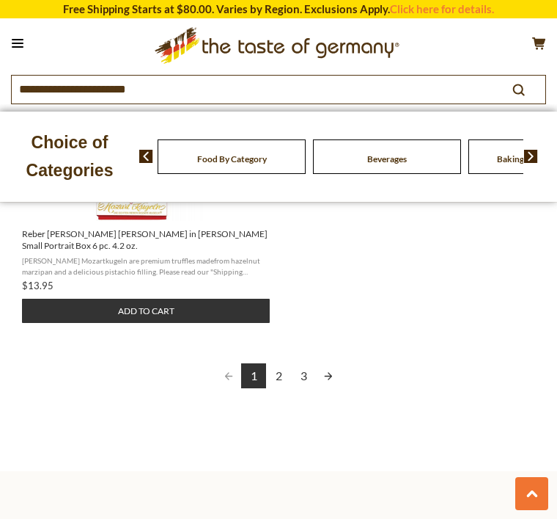
click at [272, 363] on link "2" at bounding box center [278, 375] width 25 height 25
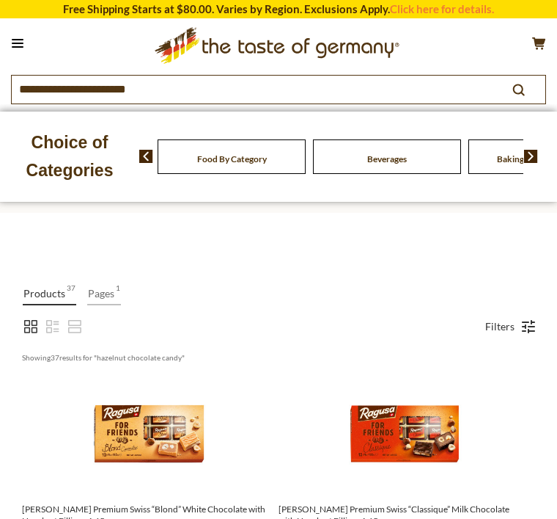
scroll to position [1633, 0]
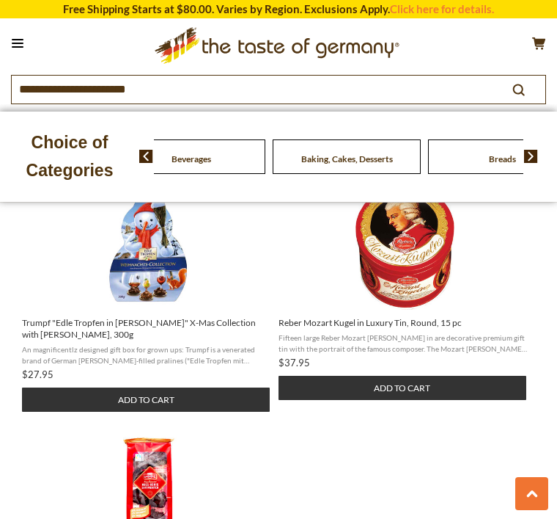
click at [110, 157] on div "Beverages" at bounding box center [36, 156] width 148 height 34
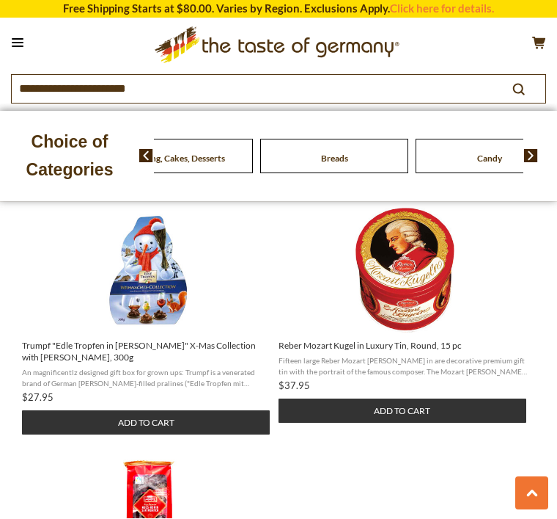
scroll to position [1606, 0]
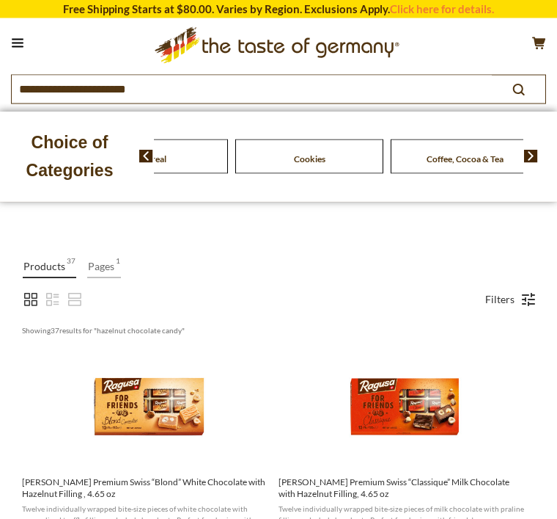
scroll to position [27, 0]
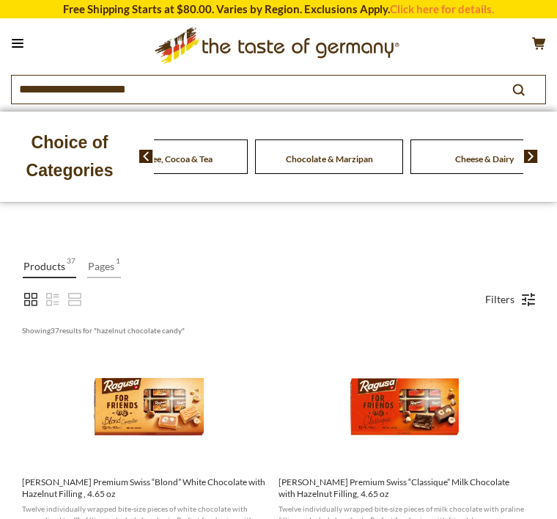
click at [213, 153] on span "Coffee, Cocoa & Tea" at bounding box center [174, 158] width 77 height 11
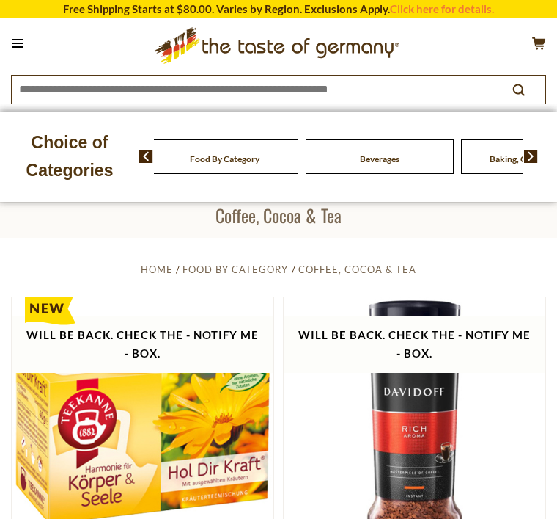
scroll to position [31, 0]
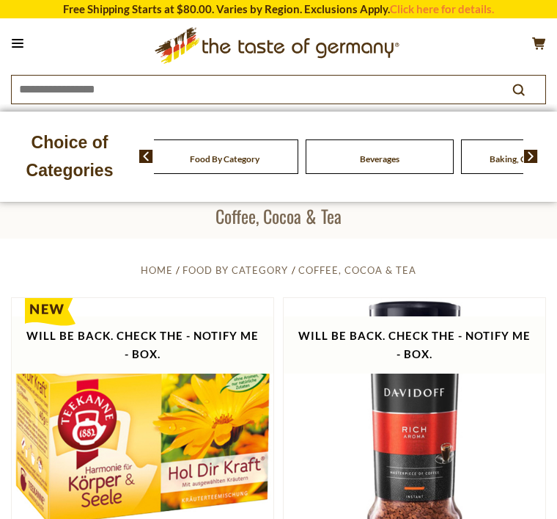
click at [516, 156] on span at bounding box center [525, 156] width 25 height 13
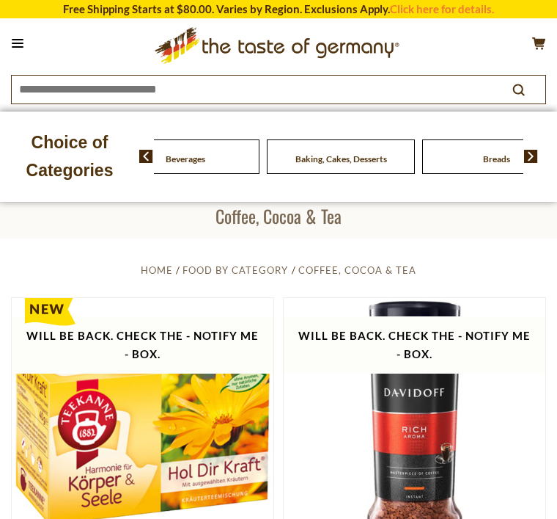
scroll to position [30, 0]
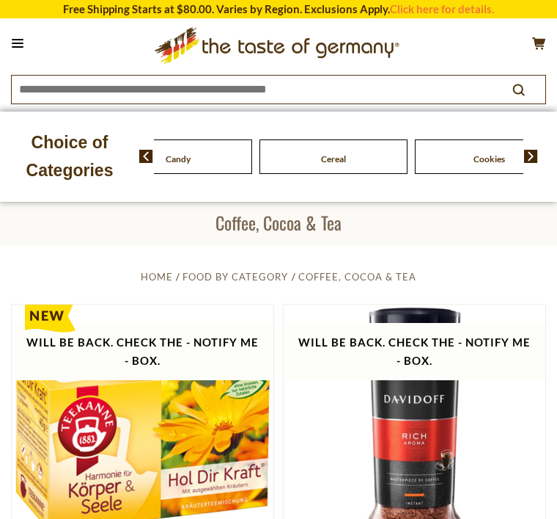
scroll to position [27, 0]
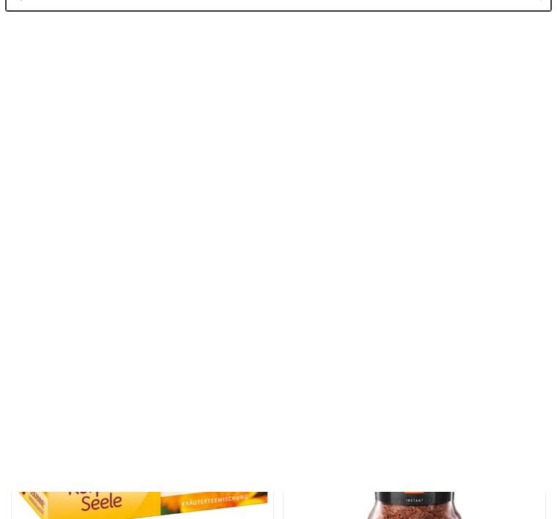
scroll to position [0, 0]
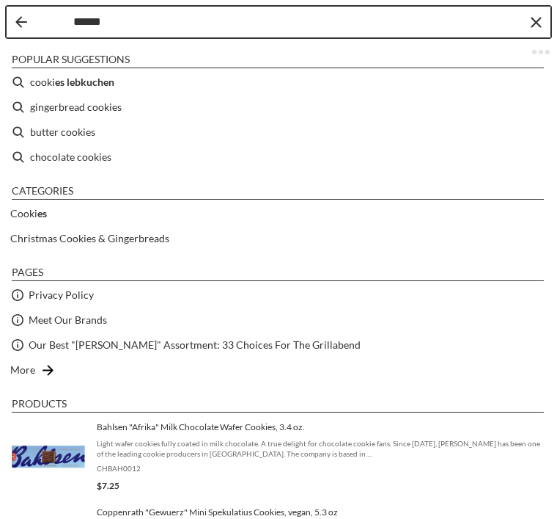
type input "*******"
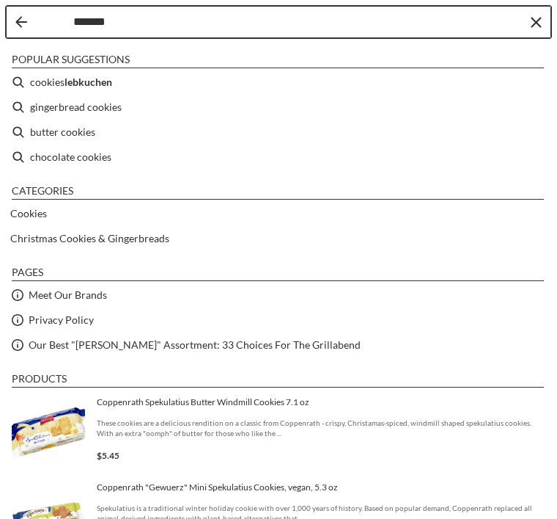
type input "*******"
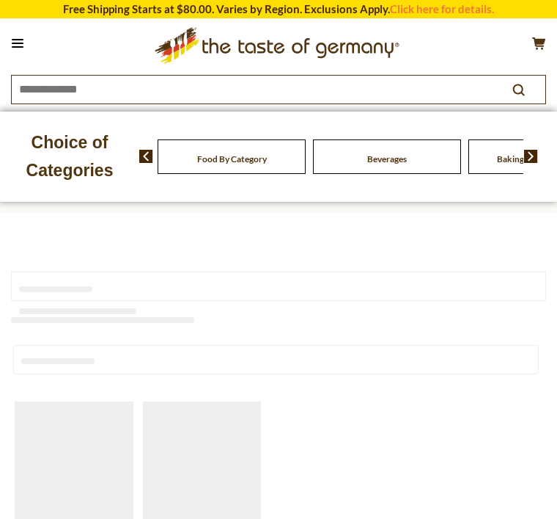
type input "*******"
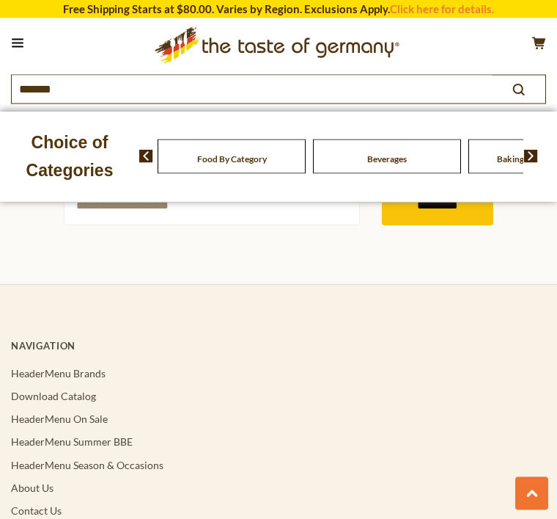
scroll to position [2359, 0]
